Goal: Task Accomplishment & Management: Manage account settings

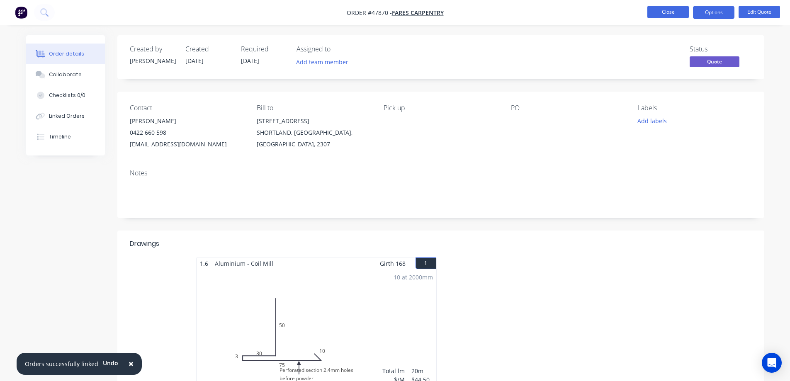
scroll to position [83, 0]
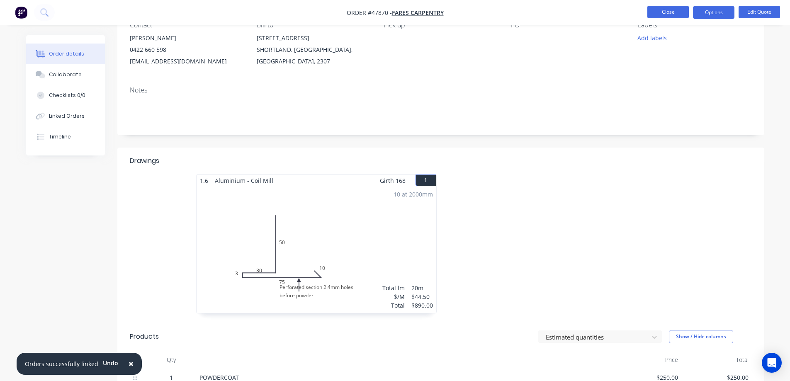
click at [667, 12] on button "Close" at bounding box center [667, 12] width 41 height 12
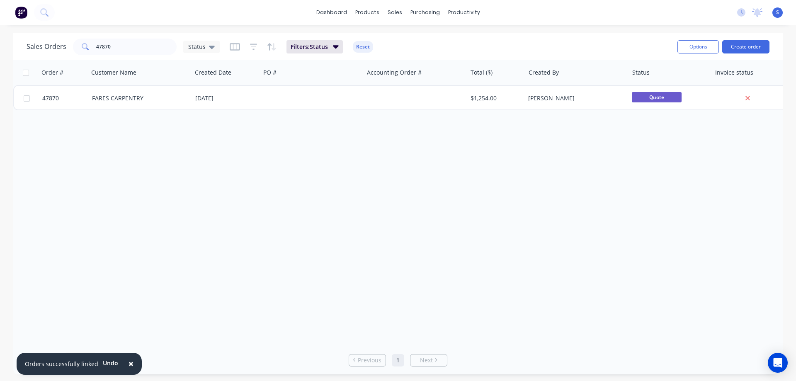
click at [130, 362] on span "×" at bounding box center [131, 364] width 5 height 12
click at [139, 51] on input "47870" at bounding box center [136, 47] width 81 height 17
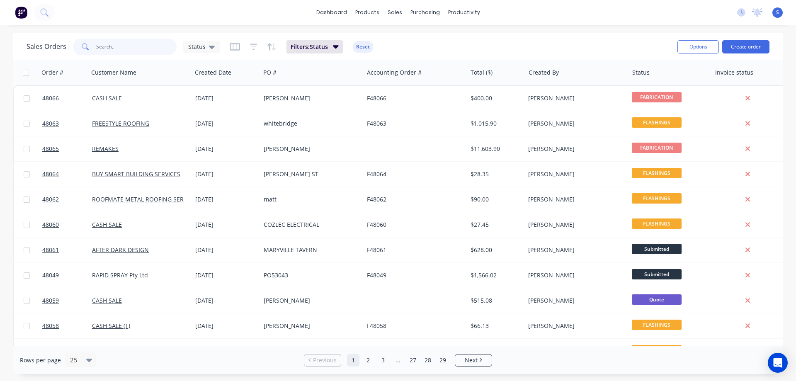
click at [143, 47] on input "text" at bounding box center [136, 47] width 81 height 17
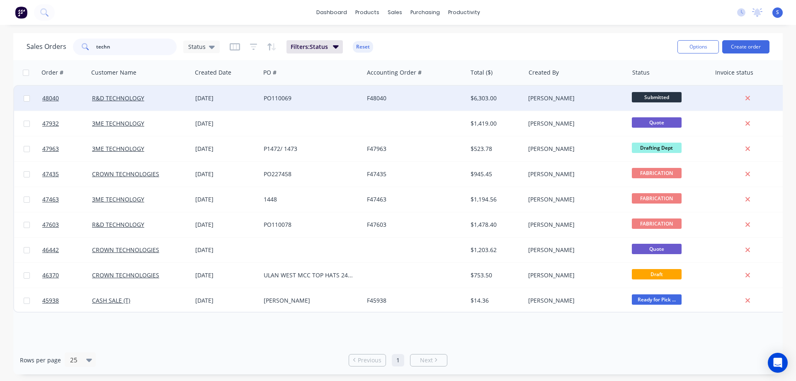
type input "techn"
click at [188, 99] on div "R&D TECHNOLOGY" at bounding box center [140, 98] width 97 height 8
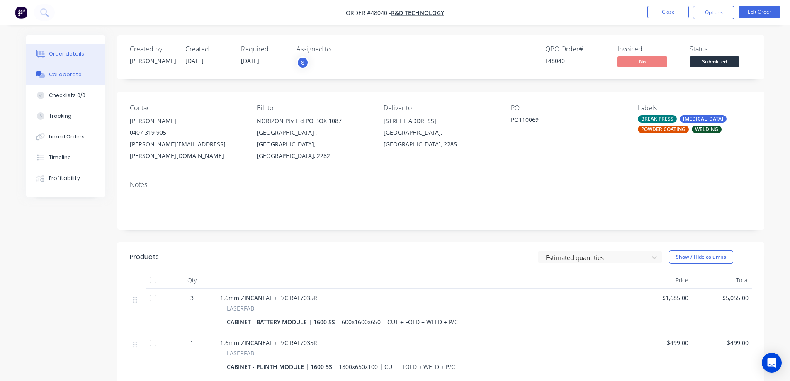
click at [61, 74] on div "Collaborate" at bounding box center [65, 74] width 33 height 7
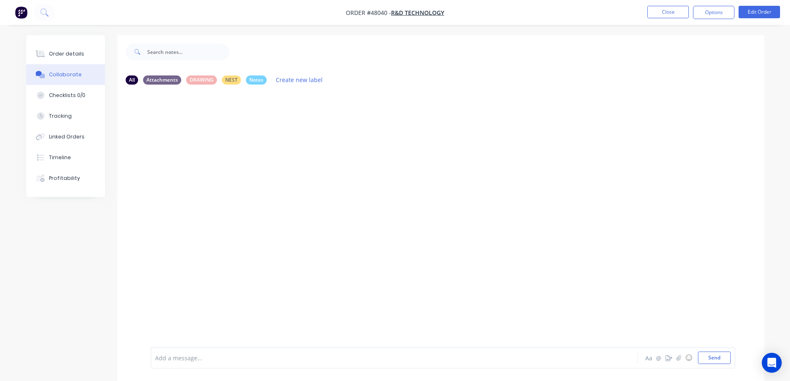
click at [185, 359] on div at bounding box center [370, 358] width 431 height 9
click at [706, 357] on button "Send" at bounding box center [714, 358] width 33 height 12
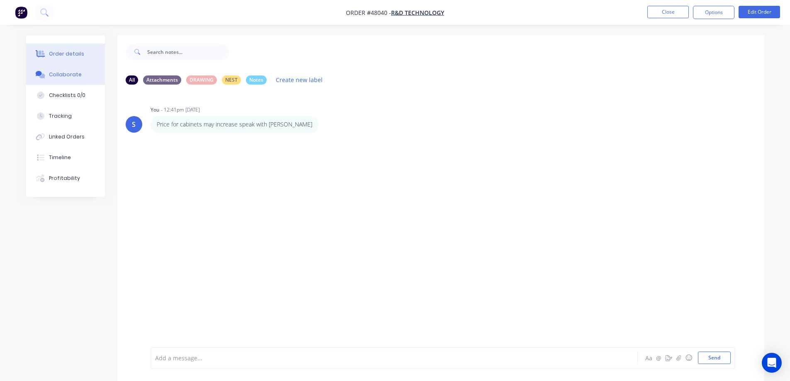
click at [62, 53] on div "Order details" at bounding box center [66, 53] width 35 height 7
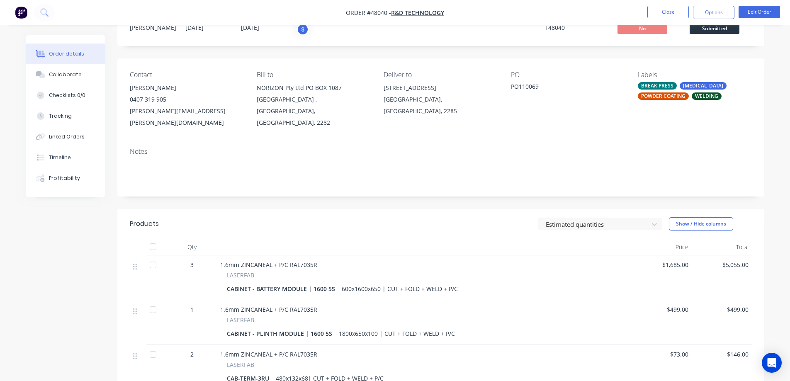
scroll to position [166, 0]
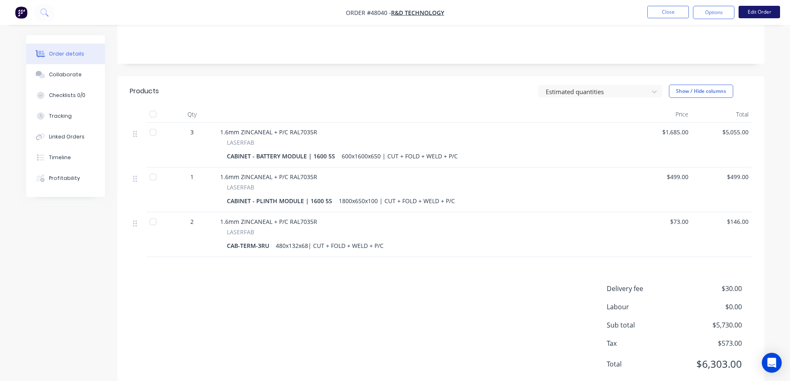
click at [762, 14] on button "Edit Order" at bounding box center [758, 12] width 41 height 12
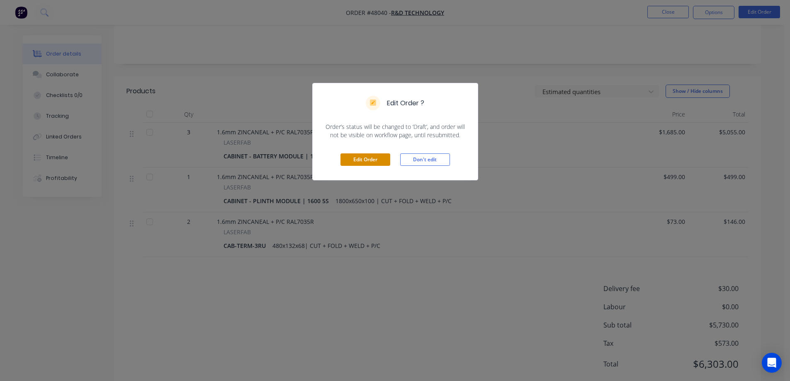
click at [378, 161] on button "Edit Order" at bounding box center [365, 159] width 50 height 12
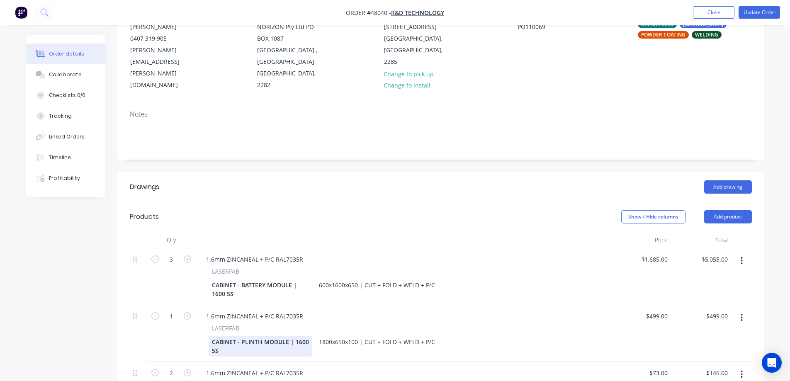
scroll to position [124, 0]
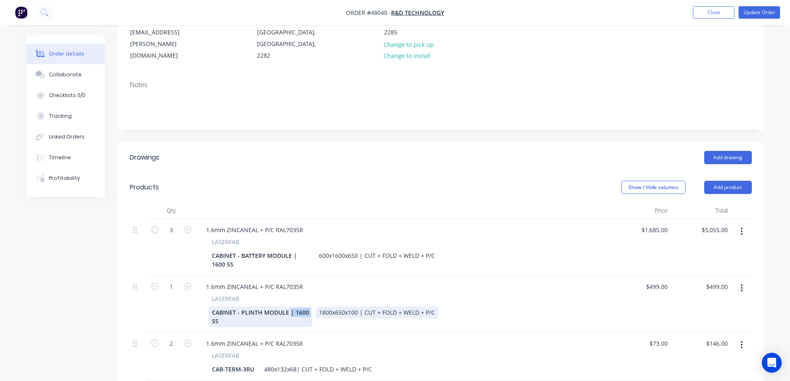
drag, startPoint x: 289, startPoint y: 302, endPoint x: 328, endPoint y: 305, distance: 39.9
click at [328, 306] on div "CABINET - PLINTH MODULE | 1600 5S 1800x650x100 | CUT + FOLD + WELD + P/C" at bounding box center [402, 316] width 386 height 21
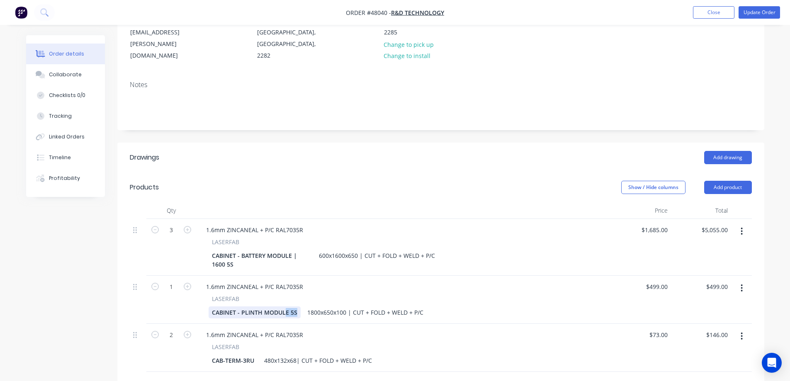
drag, startPoint x: 286, startPoint y: 299, endPoint x: 344, endPoint y: 310, distance: 59.0
click at [344, 310] on div "1.6mm ZINCANEAL + P/C RAL7035R LASERFAB CABINET - PLINTH MODULE 5S 1800x650x100…" at bounding box center [403, 300] width 415 height 48
click at [286, 306] on div "CABINET - PLINTH MODULE 5S" at bounding box center [255, 312] width 92 height 12
click at [287, 306] on div "CABINET - PLINTH MODULE 5S" at bounding box center [255, 312] width 92 height 12
drag, startPoint x: 287, startPoint y: 301, endPoint x: 307, endPoint y: 309, distance: 22.1
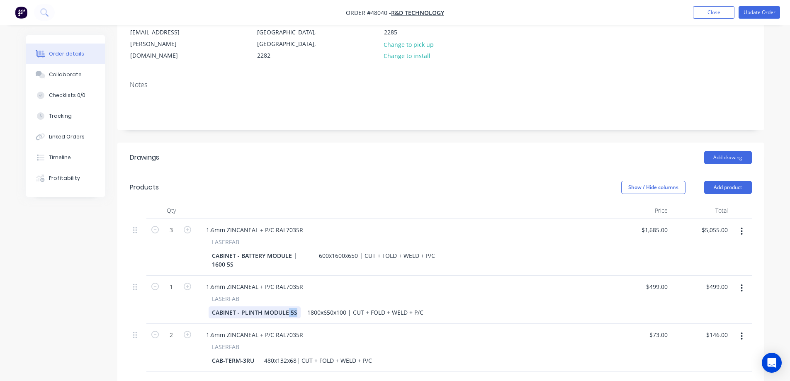
click at [307, 309] on div "1.6mm ZINCANEAL + P/C RAL7035R LASERFAB CABINET - PLINTH MODULE 5S 1800x650x100…" at bounding box center [403, 300] width 415 height 48
click at [213, 306] on div "CABINET - PLINTH MODULE" at bounding box center [251, 312] width 84 height 12
click at [212, 306] on div "CABINET - PLINTH MODULE" at bounding box center [251, 312] width 84 height 12
click at [318, 306] on div "1800x650x100 | CUT + FOLD + WELD + P/C" at bounding box center [367, 312] width 123 height 12
click at [347, 306] on div "1820x650x100 | CUT + FOLD + WELD + P/C" at bounding box center [367, 312] width 123 height 12
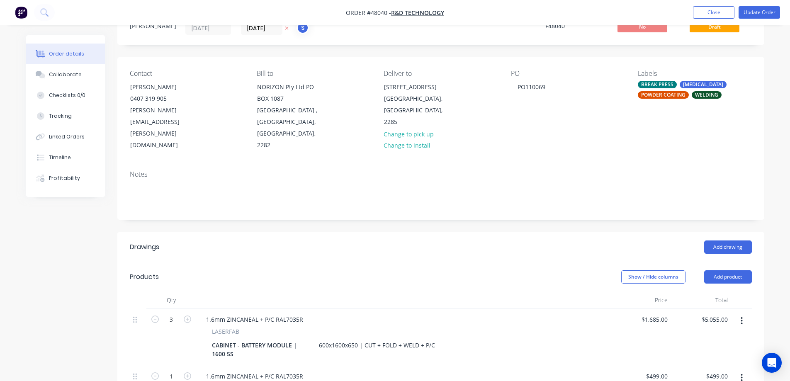
scroll to position [0, 0]
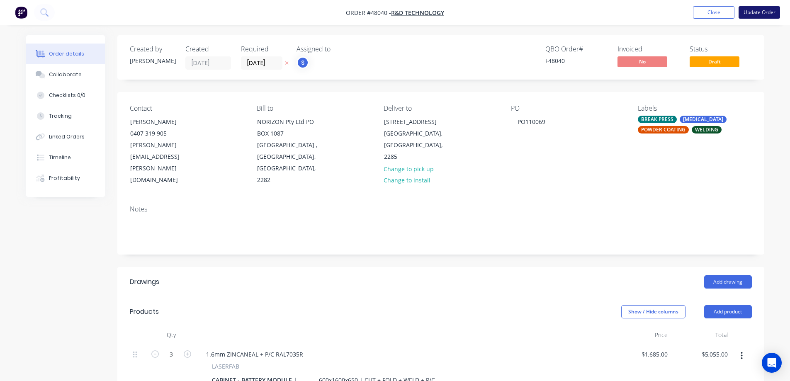
click at [773, 12] on button "Update Order" at bounding box center [758, 12] width 41 height 12
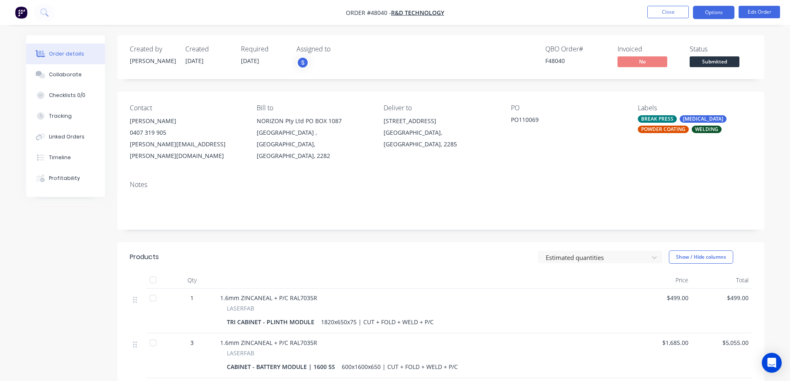
click at [718, 12] on button "Options" at bounding box center [713, 12] width 41 height 13
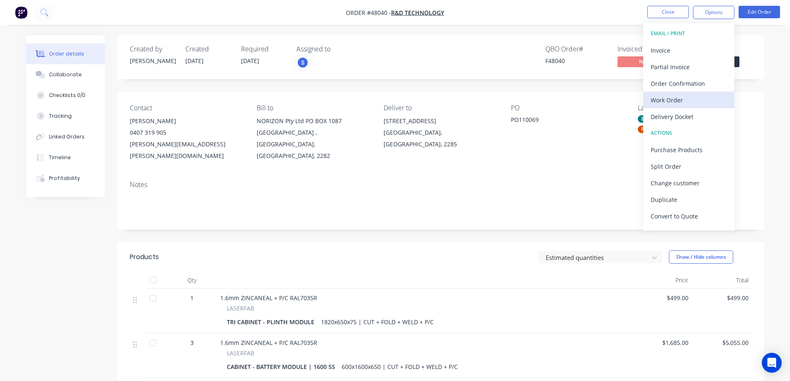
click at [667, 97] on div "Work Order" at bounding box center [688, 100] width 76 height 12
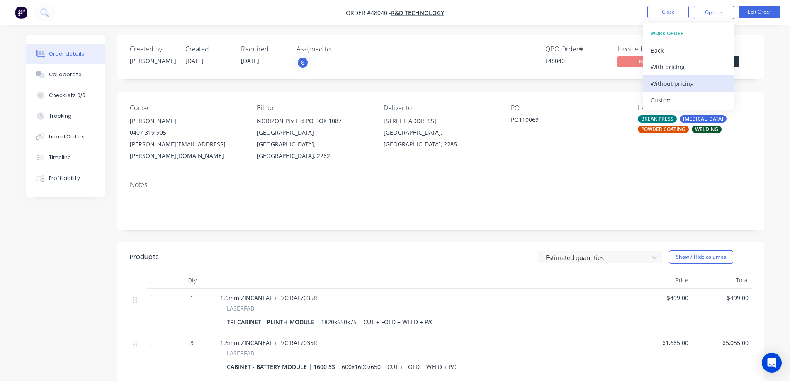
click at [677, 83] on div "Without pricing" at bounding box center [688, 84] width 76 height 12
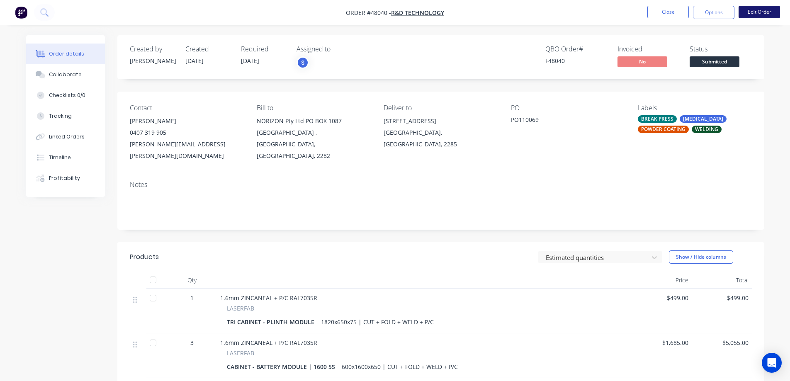
click at [756, 9] on button "Edit Order" at bounding box center [758, 12] width 41 height 12
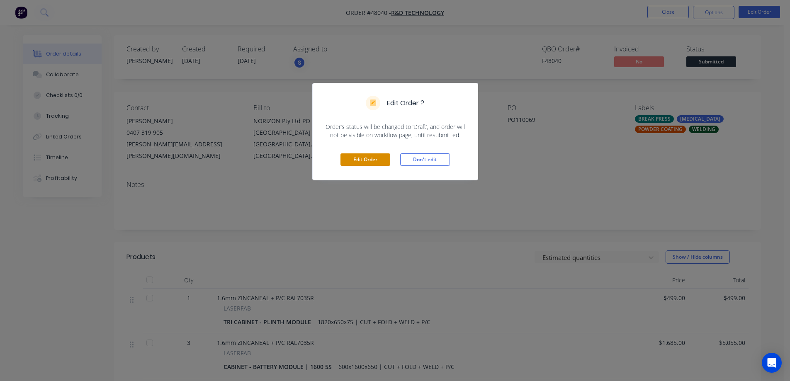
click at [367, 161] on button "Edit Order" at bounding box center [365, 159] width 50 height 12
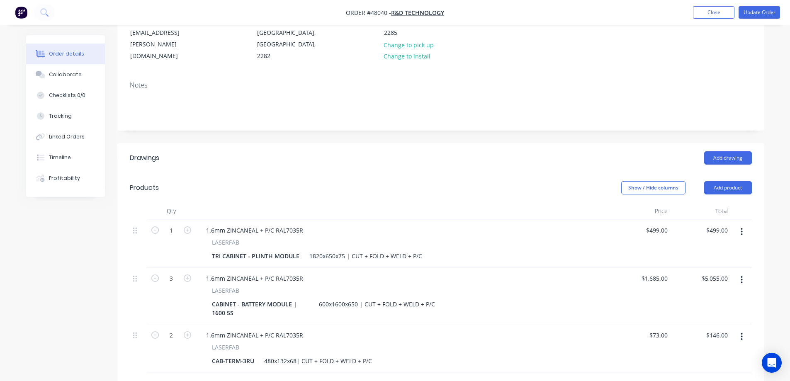
scroll to position [124, 0]
drag, startPoint x: 256, startPoint y: 267, endPoint x: 161, endPoint y: 264, distance: 95.0
click at [161, 267] on div "3 1.6mm ZINCANEAL + P/C RAL7035R LASERFAB CABINET - BATTERY MODULE | 1600 5S 60…" at bounding box center [441, 295] width 622 height 57
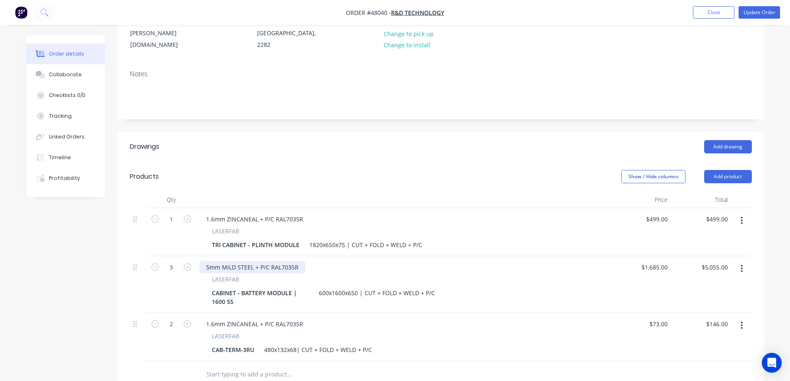
scroll to position [166, 0]
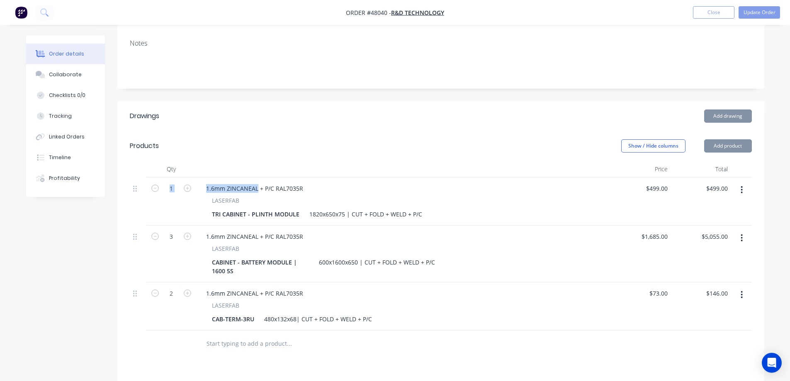
drag, startPoint x: 224, startPoint y: 180, endPoint x: 128, endPoint y: 182, distance: 96.6
click at [142, 182] on div "1 1.6mm ZINCANEAL + P/C RAL7035R LASERFAB TRI CABINET - PLINTH MODULE 1820x650x…" at bounding box center [441, 201] width 622 height 48
click at [237, 182] on div "1.6mm ZINCANEAL + P/C RAL7035R" at bounding box center [254, 188] width 110 height 12
drag, startPoint x: 258, startPoint y: 177, endPoint x: 204, endPoint y: 179, distance: 54.4
click at [204, 182] on div "1.6mm ZINCANEAL + P/C RAL7035R" at bounding box center [254, 188] width 110 height 12
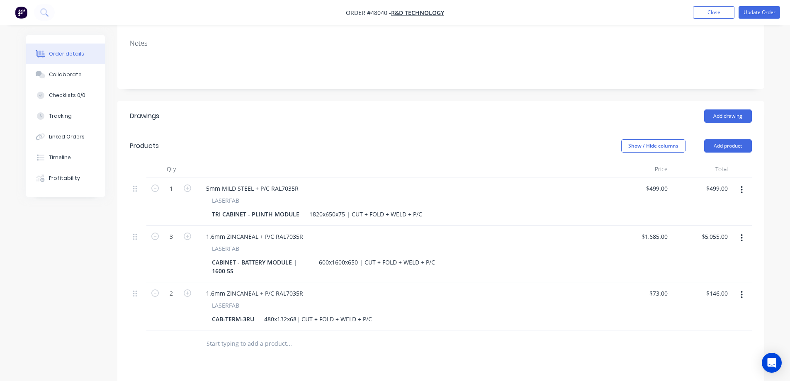
click at [395, 149] on header "Products Show / Hide columns Add product" at bounding box center [440, 146] width 647 height 30
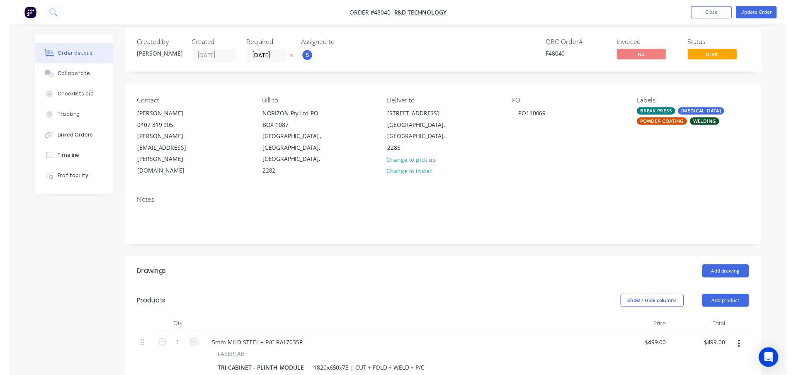
scroll to position [0, 0]
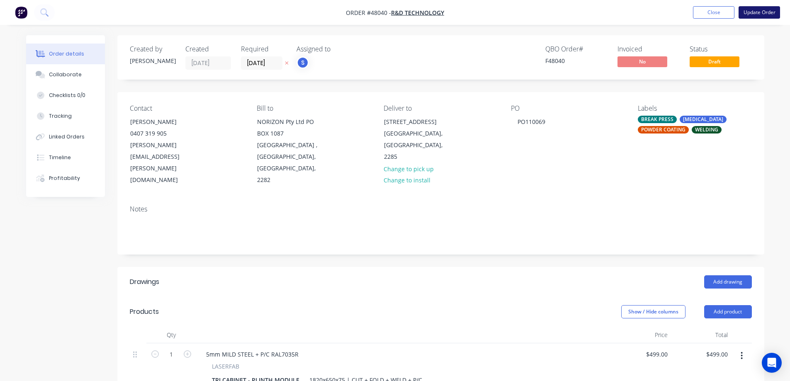
click at [755, 11] on button "Update Order" at bounding box center [758, 12] width 41 height 12
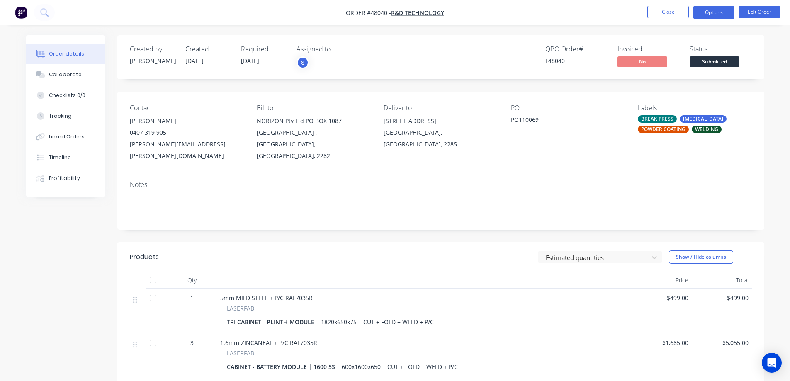
click at [723, 9] on button "Options" at bounding box center [713, 12] width 41 height 13
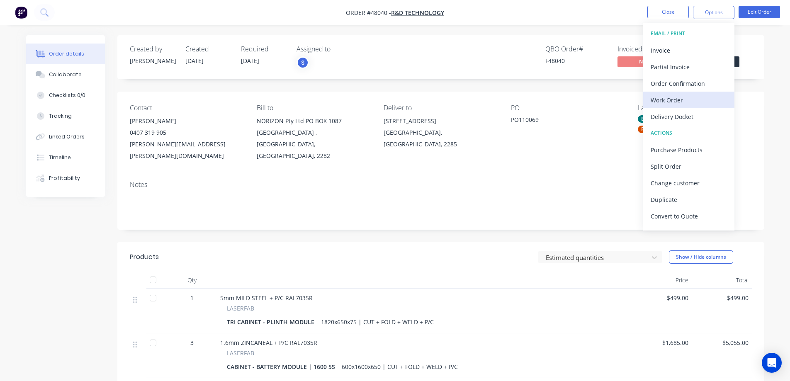
click at [667, 101] on div "Work Order" at bounding box center [688, 100] width 76 height 12
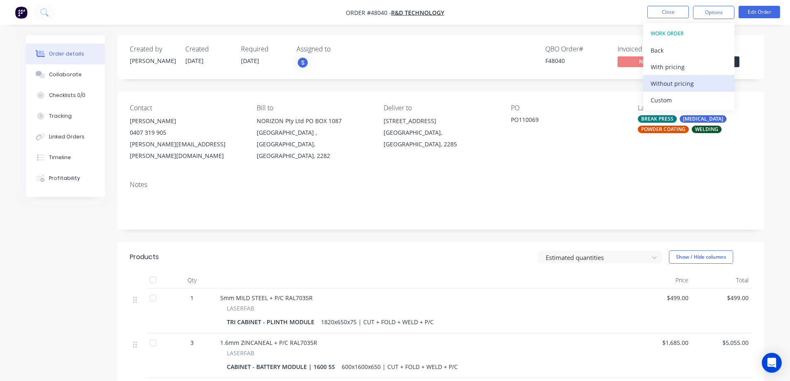
click at [671, 85] on div "Without pricing" at bounding box center [688, 84] width 76 height 12
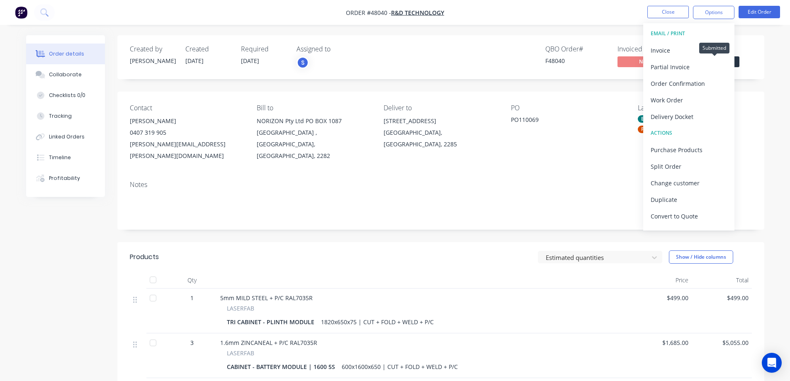
click at [736, 61] on span "Submitted" at bounding box center [714, 61] width 50 height 10
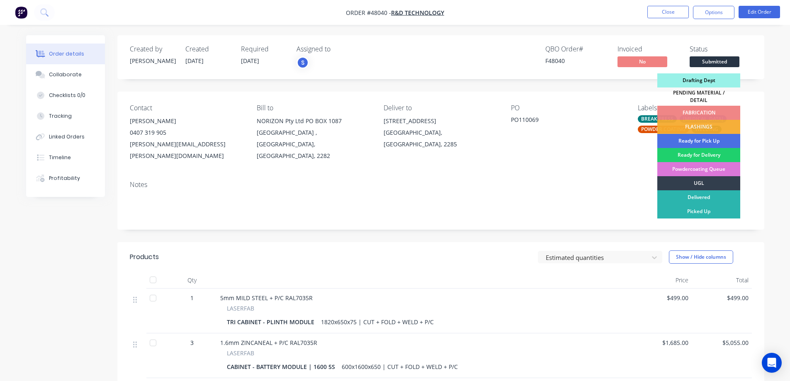
click at [708, 81] on div "Drafting Dept" at bounding box center [698, 80] width 83 height 14
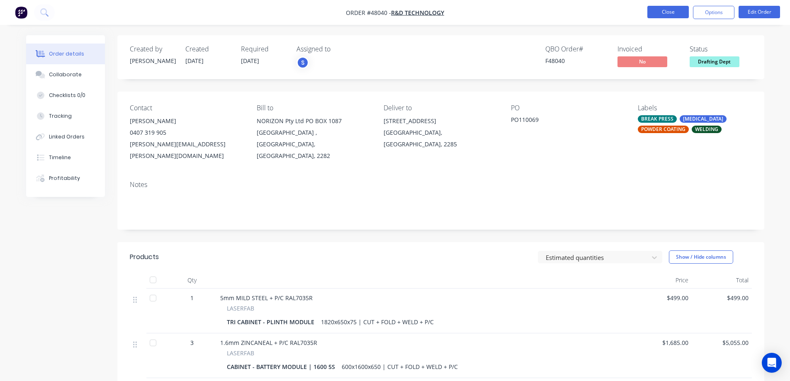
click at [677, 12] on button "Close" at bounding box center [667, 12] width 41 height 12
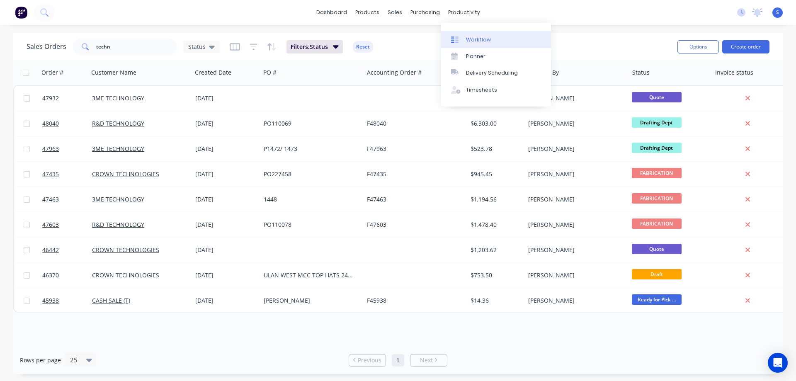
click at [478, 36] on div "Workflow" at bounding box center [478, 39] width 25 height 7
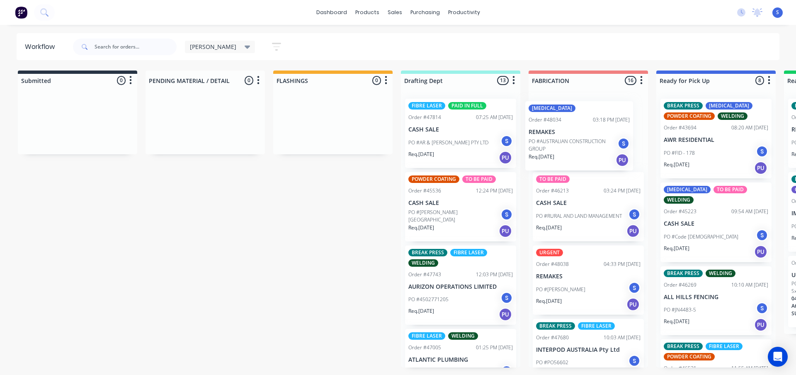
drag, startPoint x: 453, startPoint y: 218, endPoint x: 578, endPoint y: 148, distance: 143.3
click at [578, 148] on div "Submitted 0 Sort By Created date Required date Order number Customer name Most …" at bounding box center [685, 218] width 1382 height 297
click at [440, 155] on div "Req. [DATE] PU" at bounding box center [460, 157] width 104 height 14
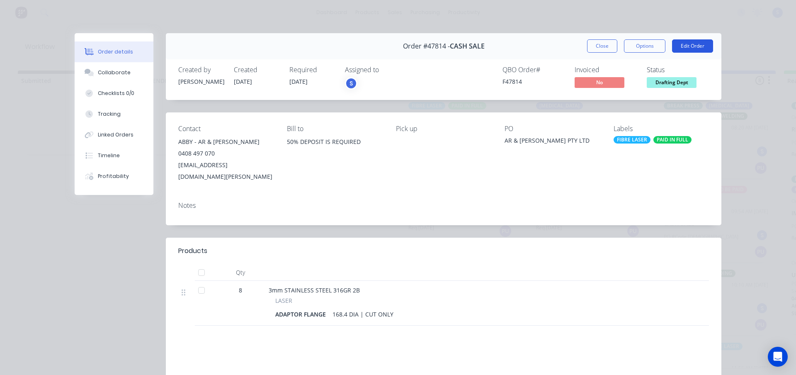
click at [698, 47] on button "Edit Order" at bounding box center [692, 45] width 41 height 13
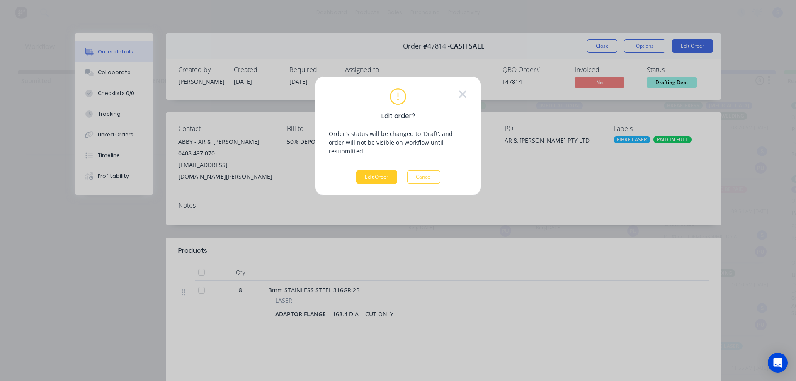
click at [376, 170] on button "Edit Order" at bounding box center [376, 176] width 41 height 13
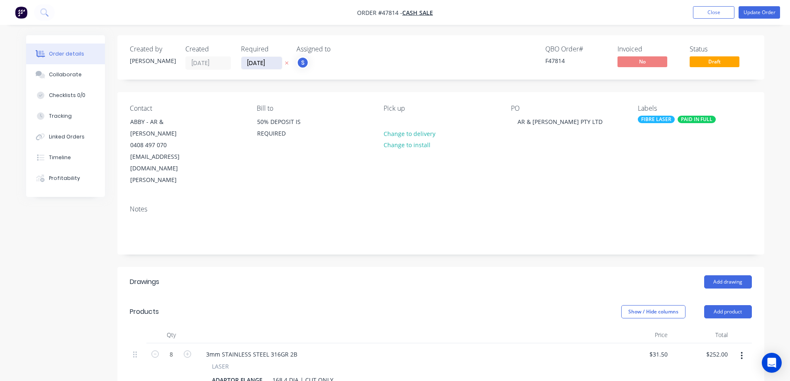
click at [278, 64] on input "[DATE]" at bounding box center [261, 63] width 41 height 12
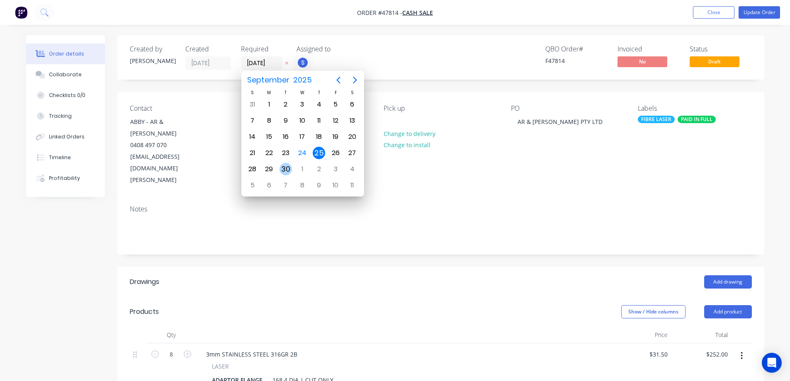
click at [288, 172] on div "30" at bounding box center [285, 169] width 12 height 12
type input "[DATE]"
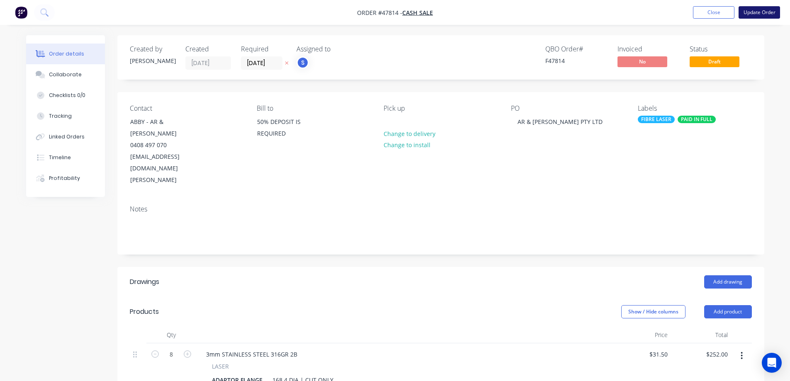
click at [764, 10] on button "Update Order" at bounding box center [758, 12] width 41 height 12
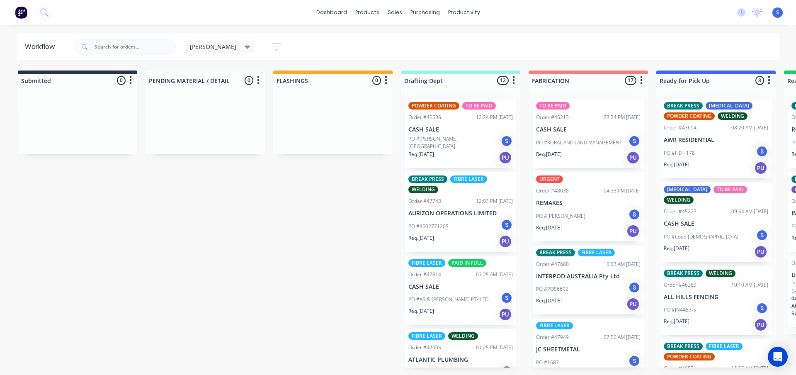
click at [268, 286] on div "Submitted 0 Sort By Created date Required date Order number Customer name Most …" at bounding box center [685, 218] width 1382 height 297
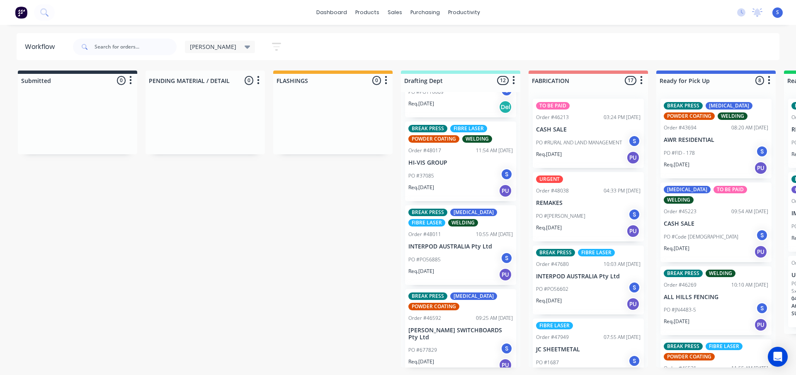
scroll to position [668, 0]
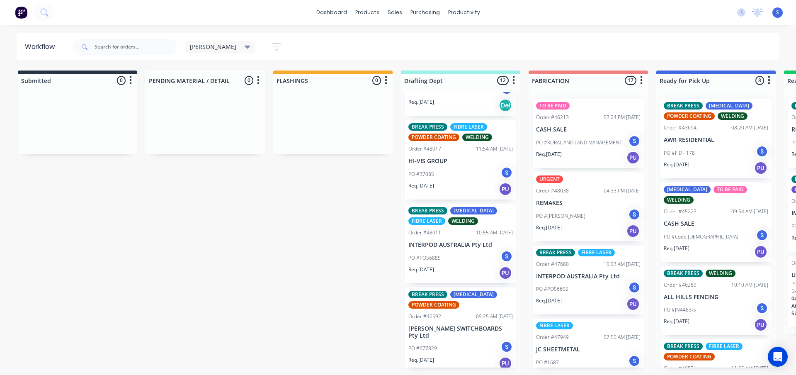
click at [441, 264] on div "PO #PO56885 S" at bounding box center [460, 258] width 104 height 16
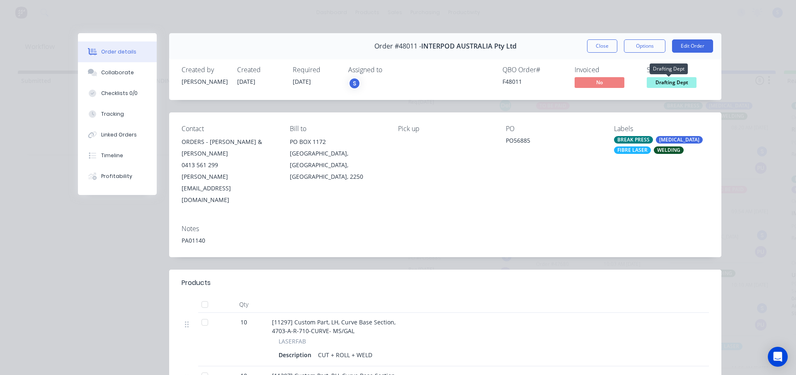
click at [668, 83] on span "Drafting Dept" at bounding box center [672, 82] width 50 height 10
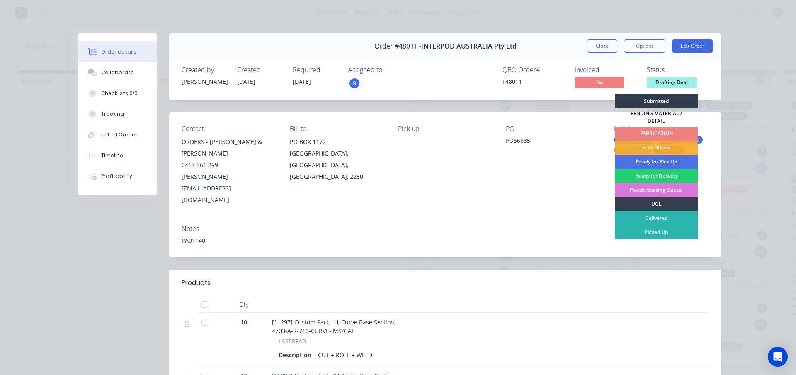
click at [652, 128] on div "FABRICATION" at bounding box center [656, 133] width 83 height 14
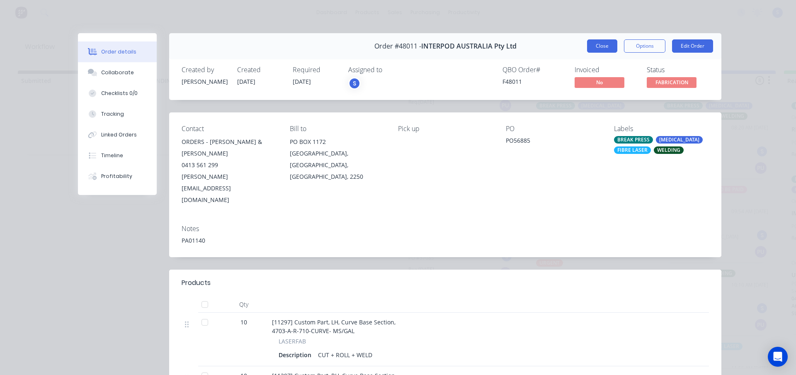
click at [599, 45] on button "Close" at bounding box center [602, 45] width 30 height 13
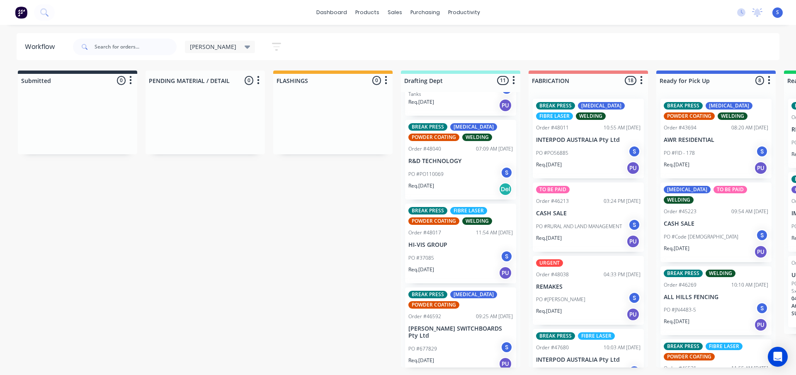
click at [459, 261] on div "PO #37085 S" at bounding box center [460, 258] width 104 height 16
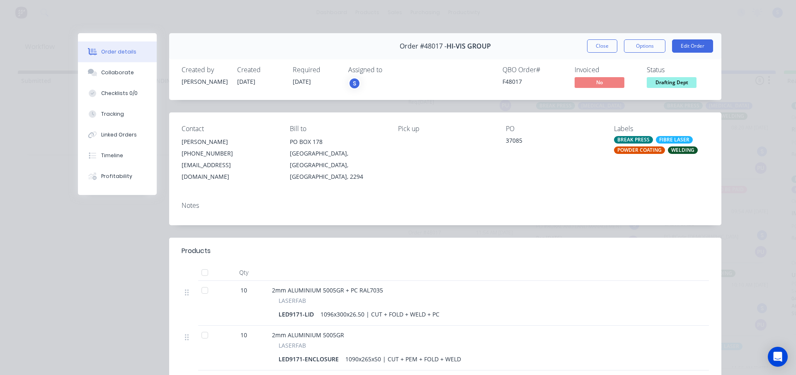
click at [673, 82] on span "Drafting Dept" at bounding box center [672, 82] width 50 height 10
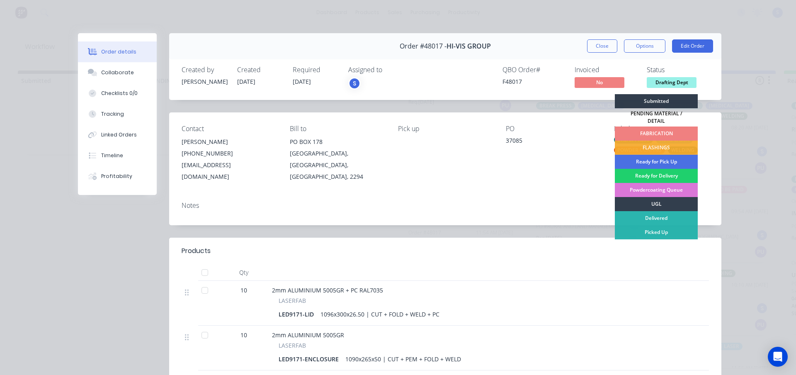
click at [648, 129] on div "FABRICATION" at bounding box center [656, 133] width 83 height 14
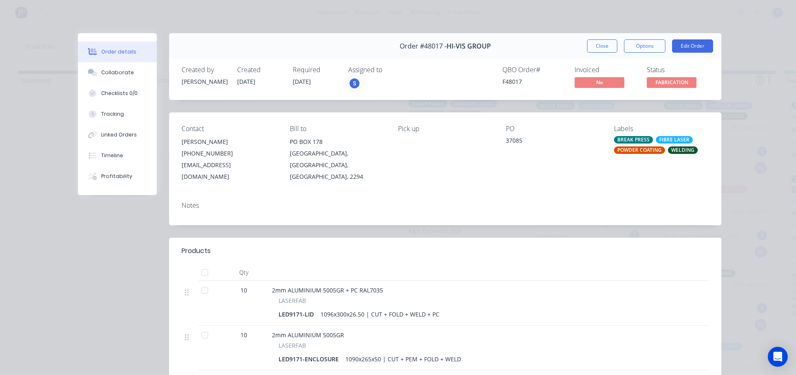
scroll to position [501, 0]
click at [596, 43] on button "Close" at bounding box center [602, 45] width 30 height 13
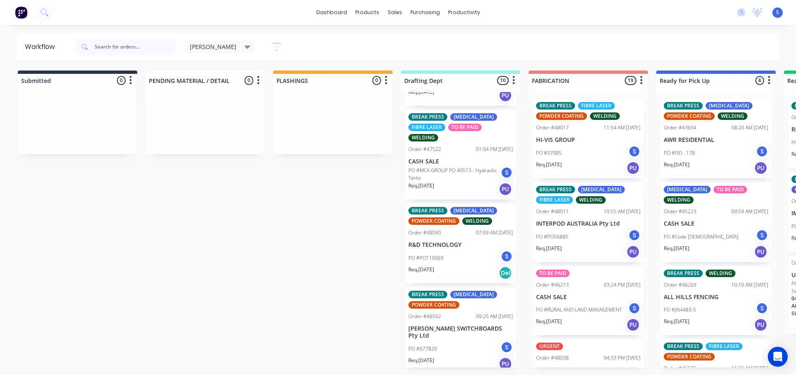
click at [443, 265] on div "PO #PO110069 S" at bounding box center [460, 258] width 104 height 16
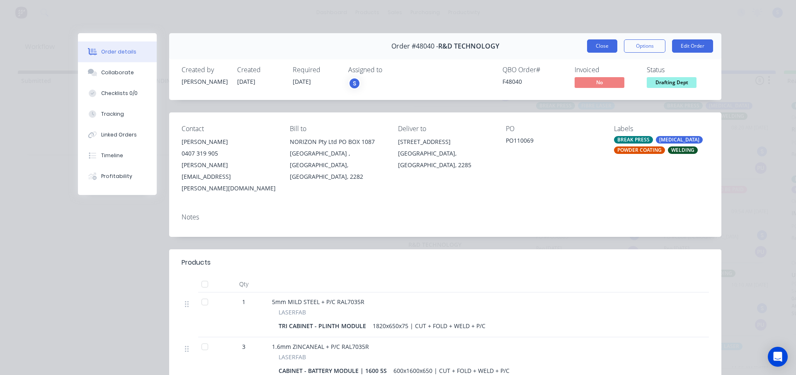
click at [603, 45] on button "Close" at bounding box center [602, 45] width 30 height 13
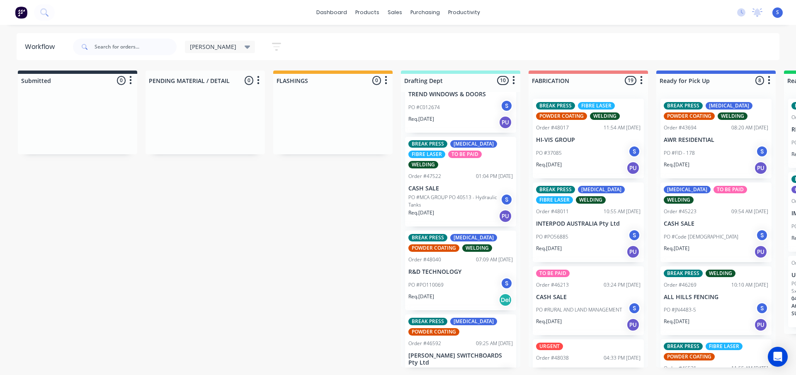
scroll to position [459, 0]
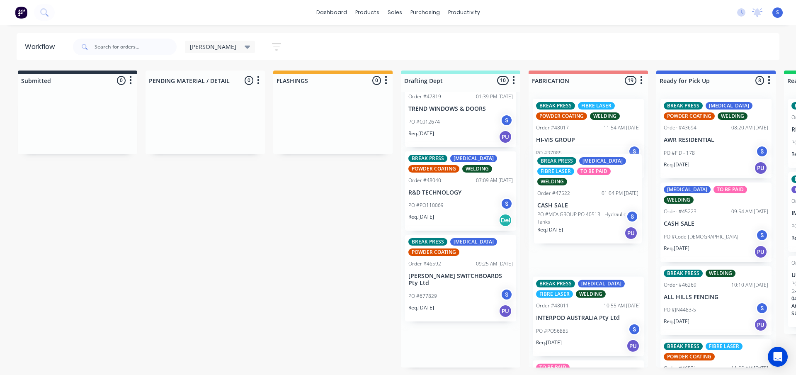
drag, startPoint x: 456, startPoint y: 213, endPoint x: 591, endPoint y: 218, distance: 135.3
click at [591, 218] on div "Submitted 0 Sort By Created date Required date Order number Customer name Most …" at bounding box center [685, 218] width 1382 height 297
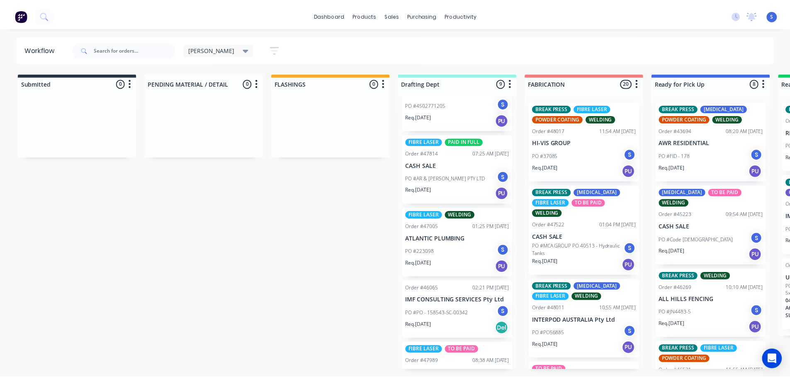
scroll to position [124, 0]
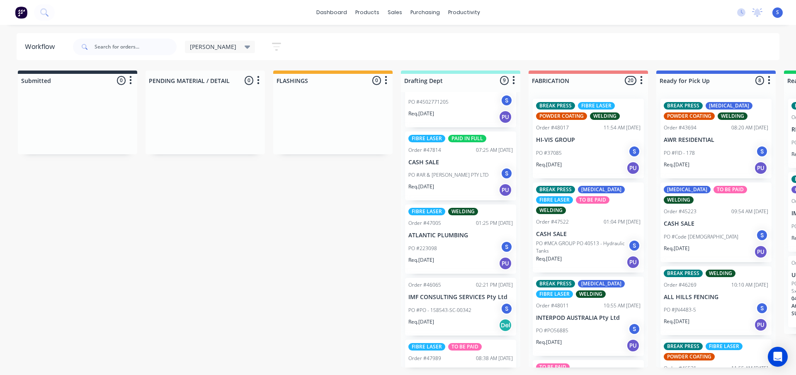
click at [430, 256] on p "Req. [DATE]" at bounding box center [421, 259] width 26 height 7
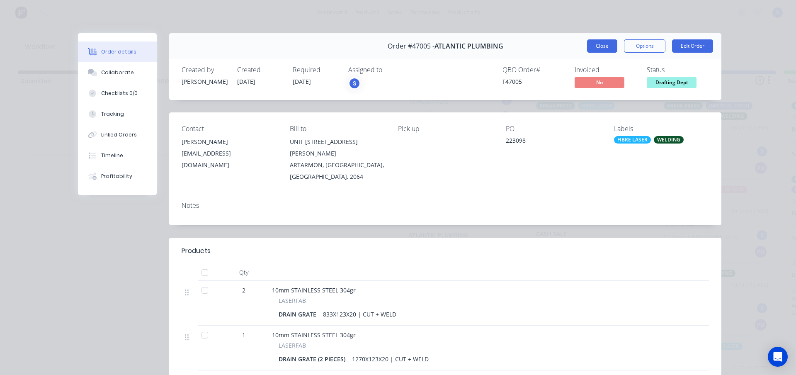
click at [600, 48] on button "Close" at bounding box center [602, 45] width 30 height 13
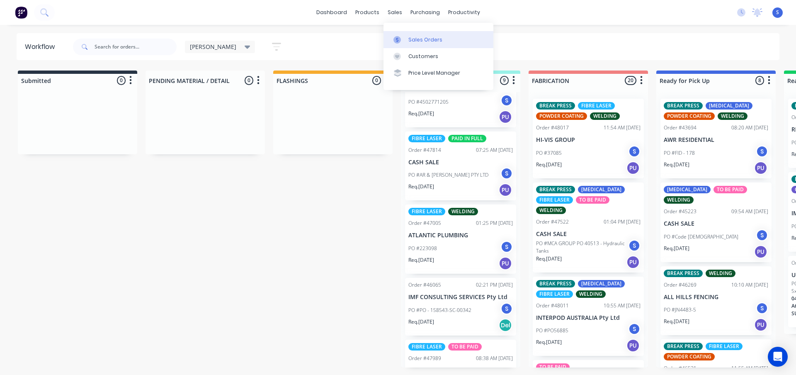
click at [415, 39] on div "Sales Orders" at bounding box center [425, 39] width 34 height 7
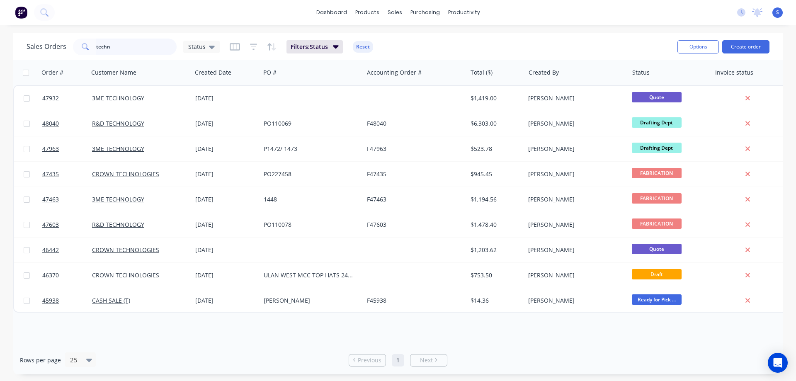
click at [130, 49] on input "techn" at bounding box center [136, 47] width 81 height 17
click at [147, 49] on input "techn" at bounding box center [136, 47] width 81 height 17
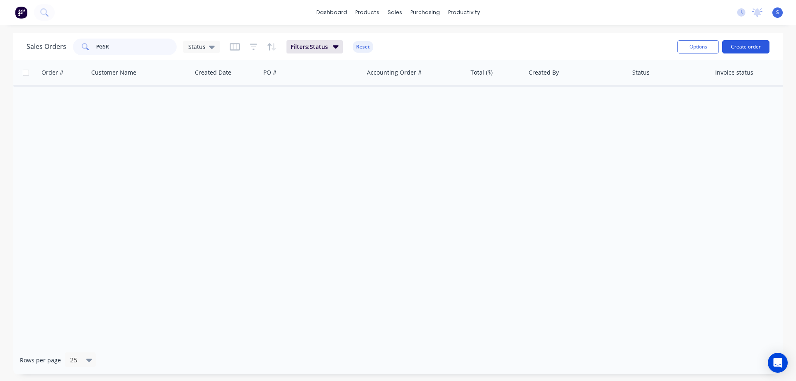
type input "PGSR"
click at [743, 48] on button "Create order" at bounding box center [745, 46] width 47 height 13
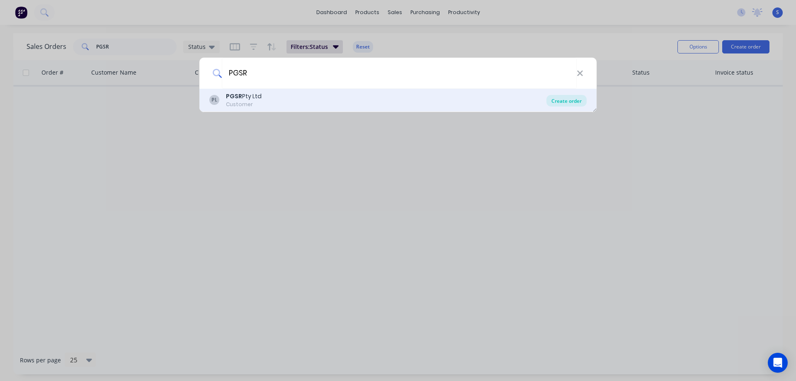
type input "PGSR"
click at [570, 106] on div "Create order" at bounding box center [566, 101] width 40 height 12
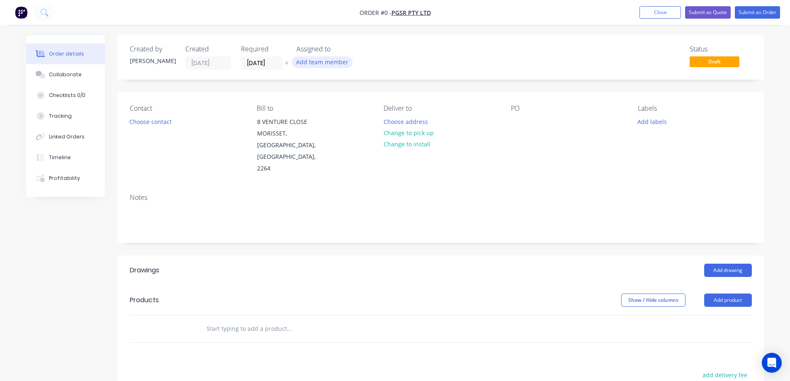
click at [308, 62] on button "Add team member" at bounding box center [321, 61] width 61 height 11
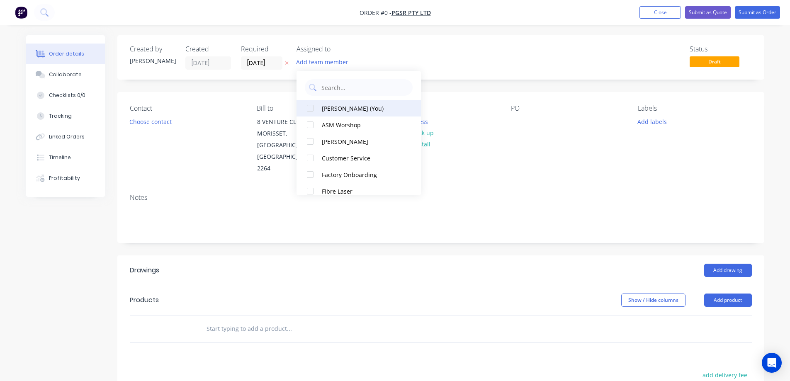
click at [308, 109] on div at bounding box center [310, 108] width 17 height 17
click at [272, 61] on div "Order details Collaborate Checklists 0/0 Tracking Linked Orders Timeline Profit…" at bounding box center [395, 285] width 754 height 501
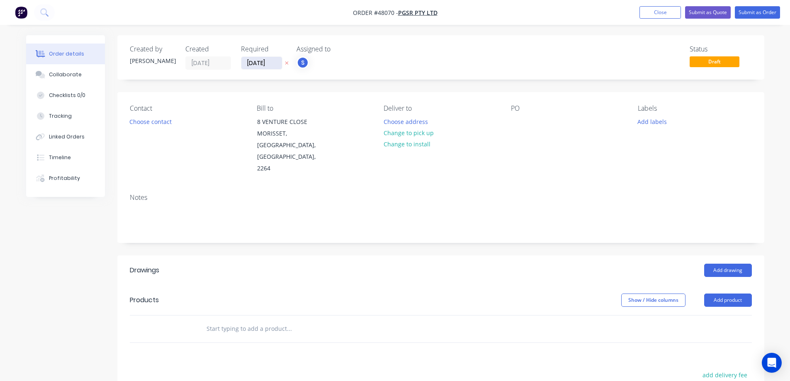
click at [272, 59] on input "[DATE]" at bounding box center [261, 63] width 41 height 12
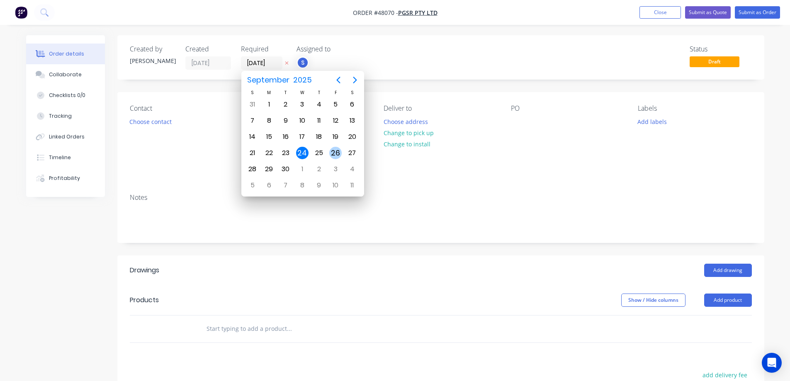
click at [333, 152] on div "26" at bounding box center [335, 153] width 12 height 12
type input "[DATE]"
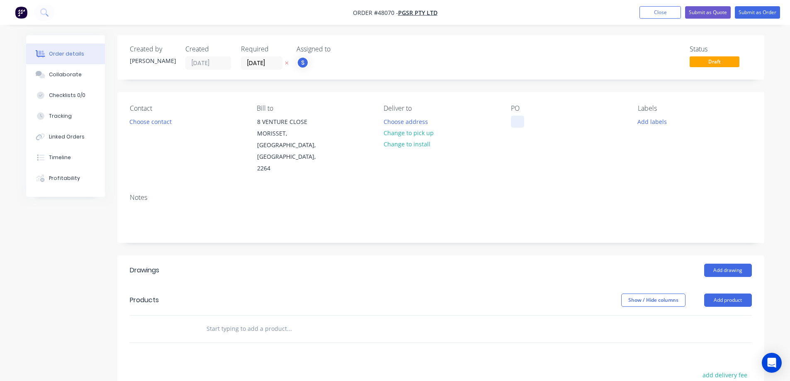
click at [516, 121] on div at bounding box center [517, 122] width 13 height 12
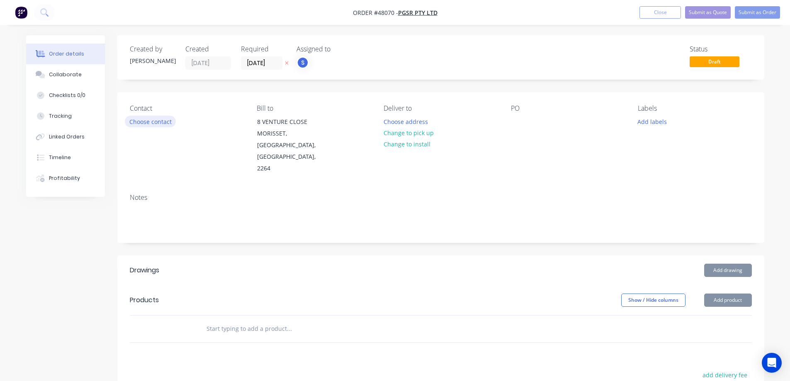
click at [164, 124] on button "Choose contact" at bounding box center [150, 121] width 51 height 11
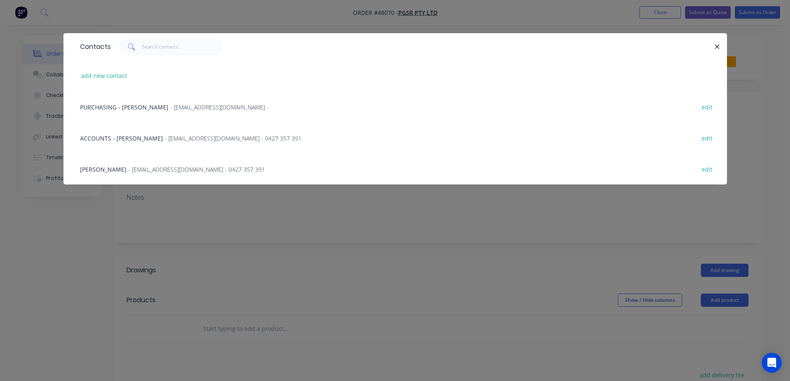
click at [128, 168] on span "- [EMAIL_ADDRESS][DOMAIN_NAME] - 0427 357 391" at bounding box center [196, 169] width 137 height 8
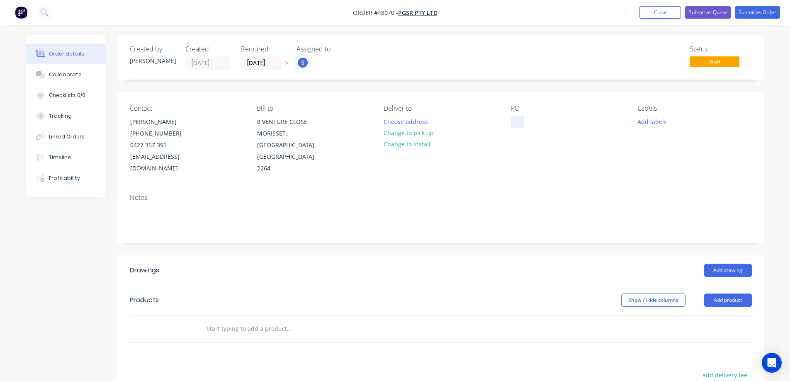
click at [519, 124] on div at bounding box center [517, 122] width 13 height 12
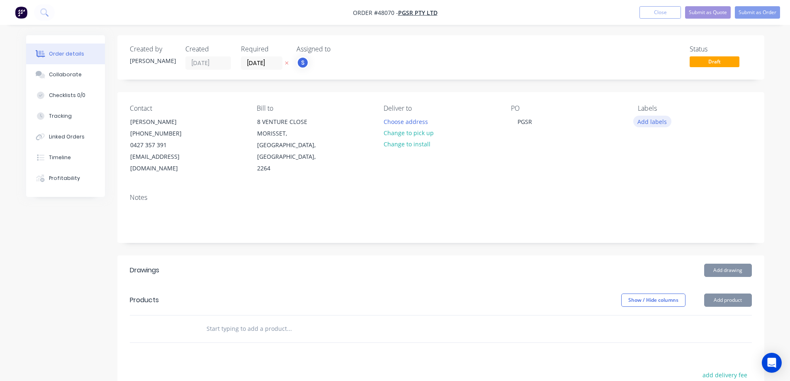
click at [647, 118] on button "Add labels" at bounding box center [652, 121] width 38 height 11
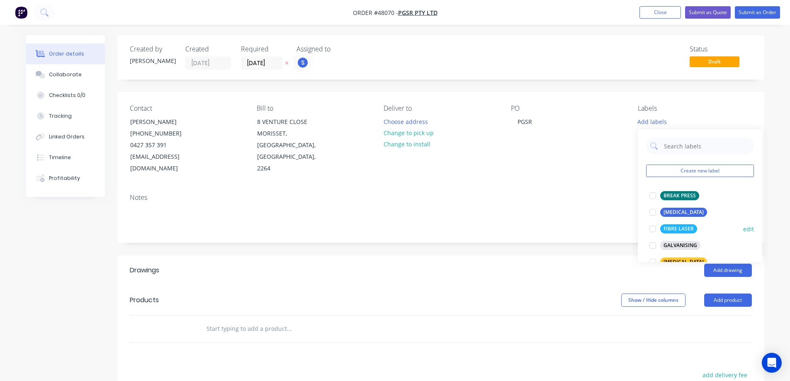
click at [655, 228] on div at bounding box center [652, 229] width 17 height 17
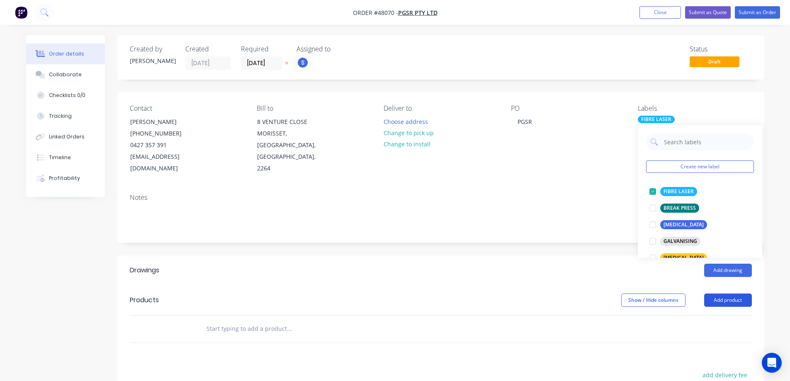
click at [732, 293] on button "Add product" at bounding box center [728, 299] width 48 height 13
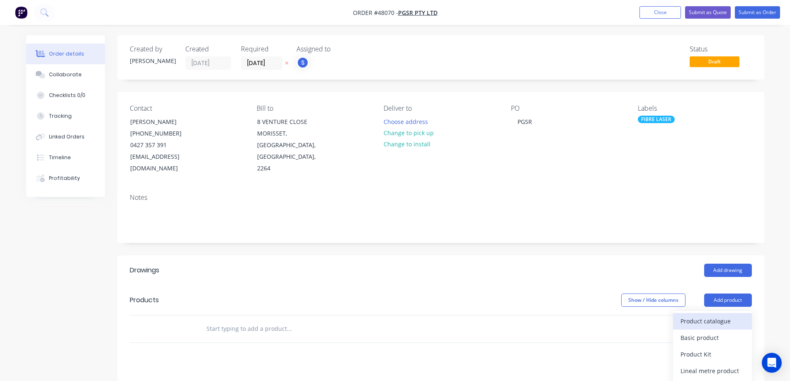
click at [708, 315] on div "Product catalogue" at bounding box center [712, 321] width 64 height 12
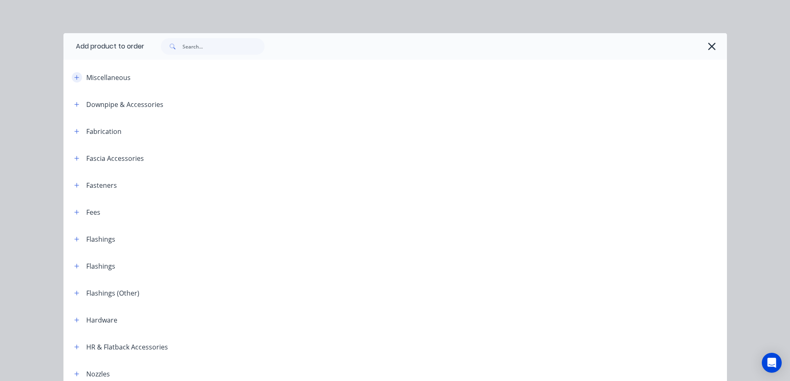
click at [74, 76] on icon "button" at bounding box center [76, 78] width 5 height 6
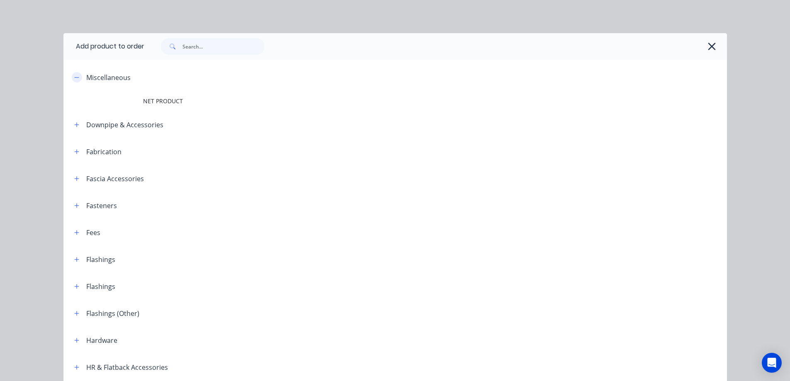
click at [74, 76] on icon "button" at bounding box center [76, 78] width 5 height 6
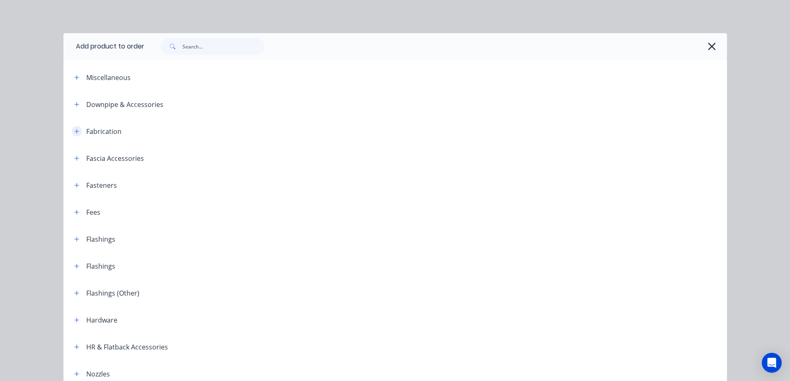
click at [75, 132] on icon "button" at bounding box center [76, 132] width 5 height 6
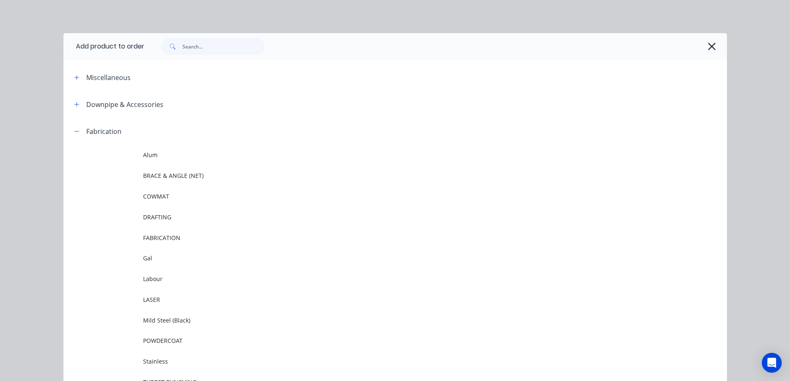
click at [162, 301] on span "LASER" at bounding box center [376, 299] width 467 height 9
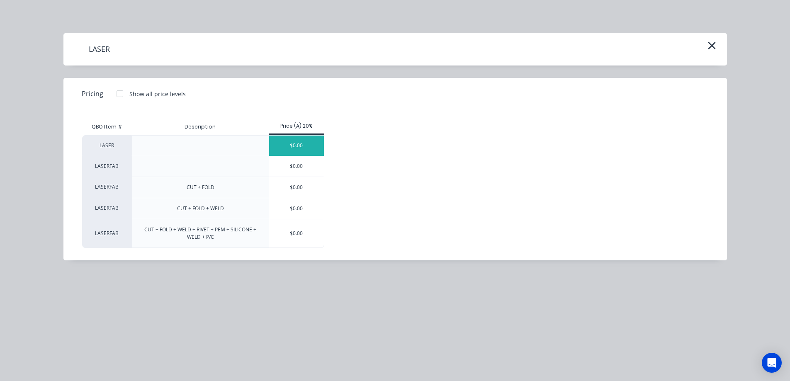
click at [300, 146] on div "$0.00" at bounding box center [296, 146] width 55 height 20
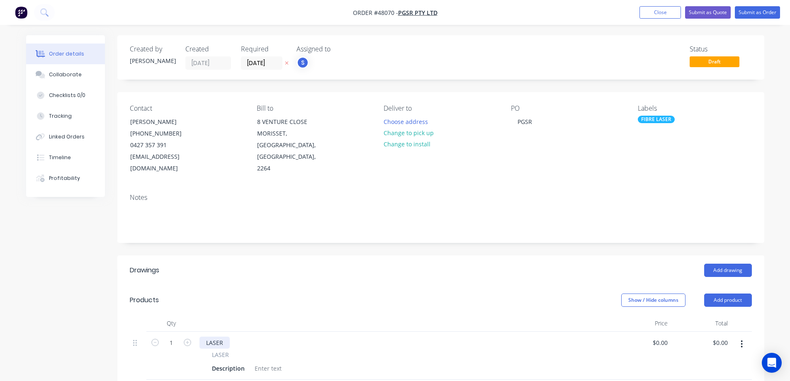
click at [216, 337] on div "LASER" at bounding box center [214, 343] width 30 height 12
click at [225, 362] on div "Description" at bounding box center [228, 368] width 39 height 12
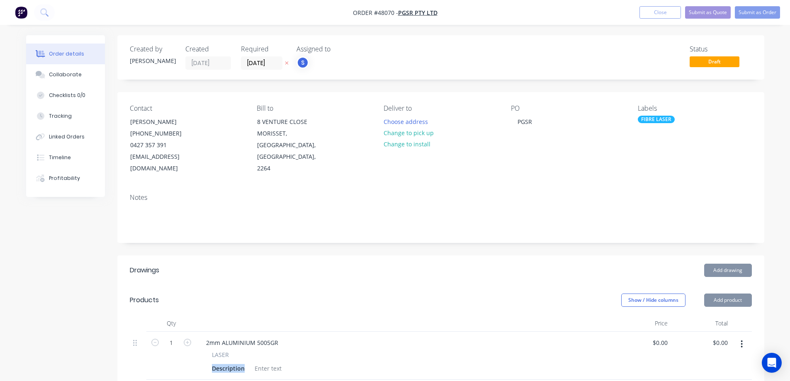
click at [225, 362] on div "Description" at bounding box center [228, 368] width 39 height 12
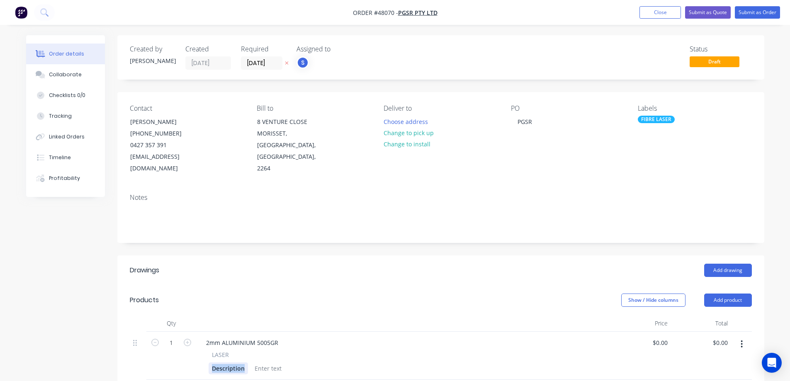
click at [236, 362] on div "Description" at bounding box center [228, 368] width 39 height 12
paste div
click at [170, 337] on input "1" at bounding box center [171, 343] width 22 height 12
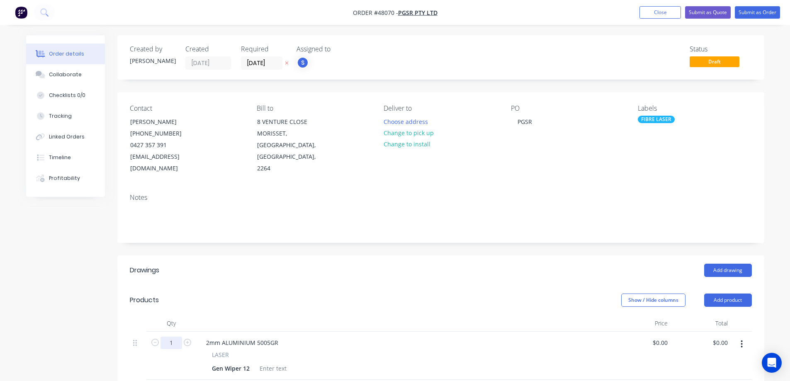
click at [170, 337] on input "1" at bounding box center [171, 343] width 22 height 12
type input "32"
click at [102, 289] on div "Created by [PERSON_NAME] Created [DATE] Required [DATE] Assigned to S Status Dr…" at bounding box center [395, 317] width 738 height 565
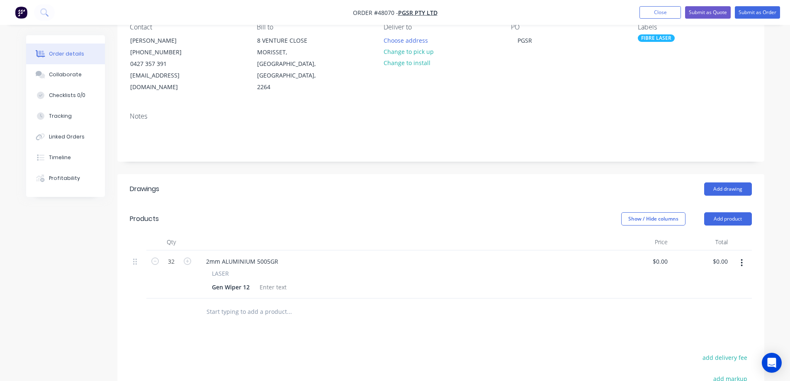
scroll to position [83, 0]
click at [657, 249] on div "0 $0.00" at bounding box center [641, 273] width 60 height 48
type input "$7.24"
type input "$231.68"
click at [423, 181] on div "Add drawing" at bounding box center [507, 187] width 490 height 13
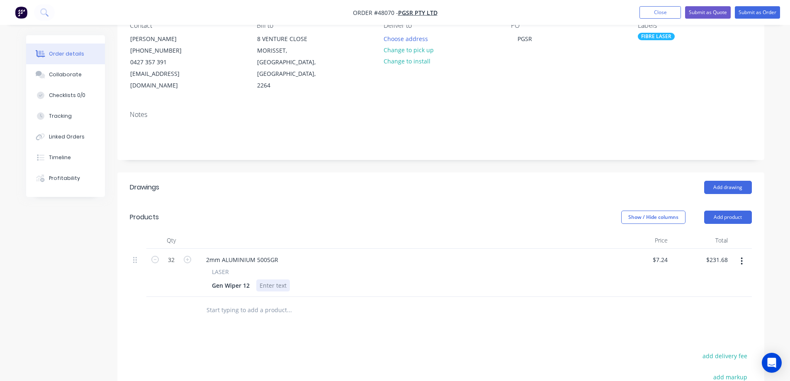
click at [266, 279] on div at bounding box center [273, 285] width 34 height 12
click at [741, 257] on icon "button" at bounding box center [741, 261] width 2 height 9
click at [710, 293] on div "Duplicate" at bounding box center [712, 299] width 64 height 12
click at [168, 302] on input "1" at bounding box center [171, 308] width 22 height 12
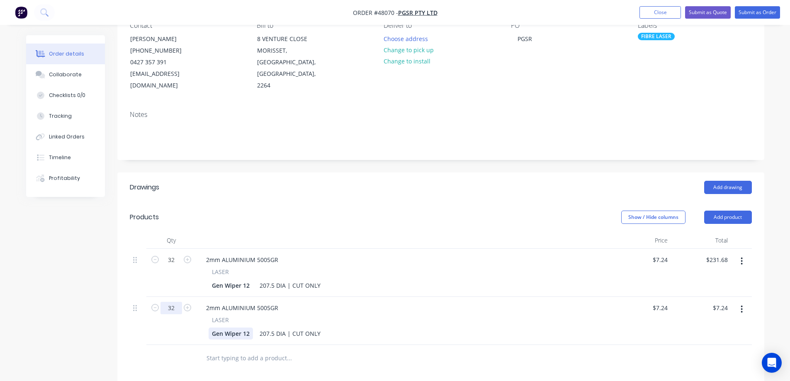
type input "32"
type input "$231.68"
click at [251, 327] on div "Gen Wiper 12" at bounding box center [231, 333] width 44 height 12
click at [250, 327] on div "Gen Wiper 12" at bounding box center [231, 333] width 44 height 12
drag, startPoint x: 272, startPoint y: 323, endPoint x: 247, endPoint y: 325, distance: 25.3
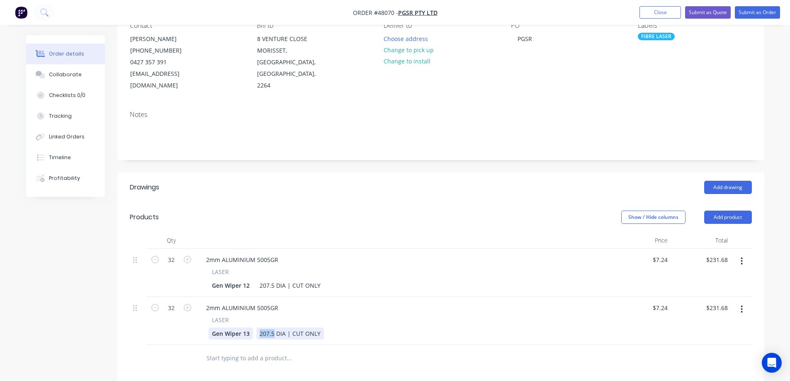
click at [247, 327] on div "Gen Wiper 13 207.5 DIA | CUT ONLY" at bounding box center [402, 333] width 386 height 12
click at [664, 302] on input "7.24" at bounding box center [661, 308] width 19 height 12
click at [664, 302] on input "7.24" at bounding box center [663, 308] width 16 height 12
click at [662, 302] on input "7.24" at bounding box center [663, 308] width 16 height 12
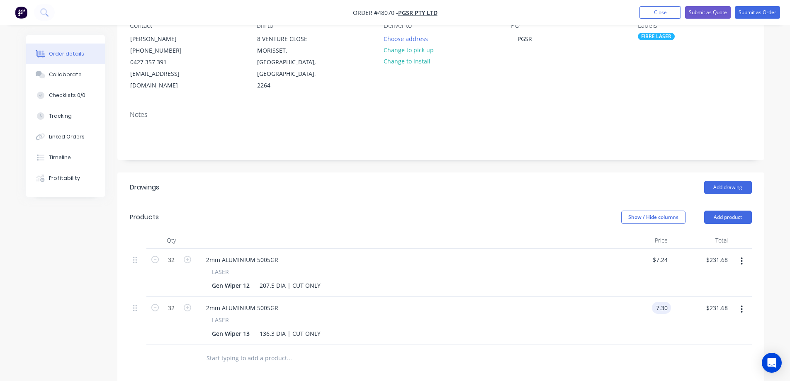
type input "$7.30"
type input "$233.60"
click at [444, 190] on div "Drawings Add drawing Products Show / Hide columns Add product Qty Price Total 3…" at bounding box center [440, 362] width 647 height 380
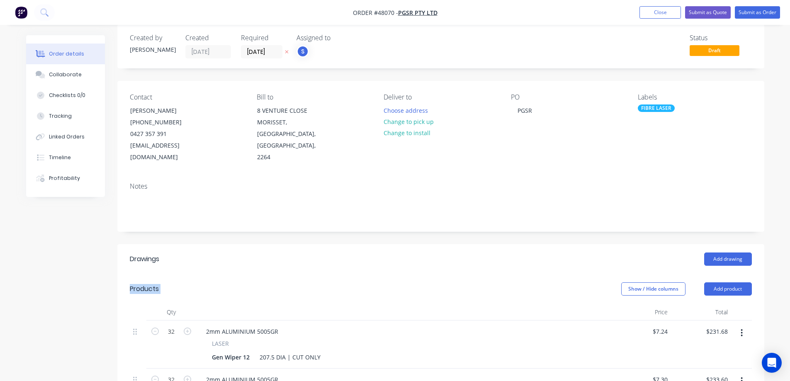
scroll to position [0, 0]
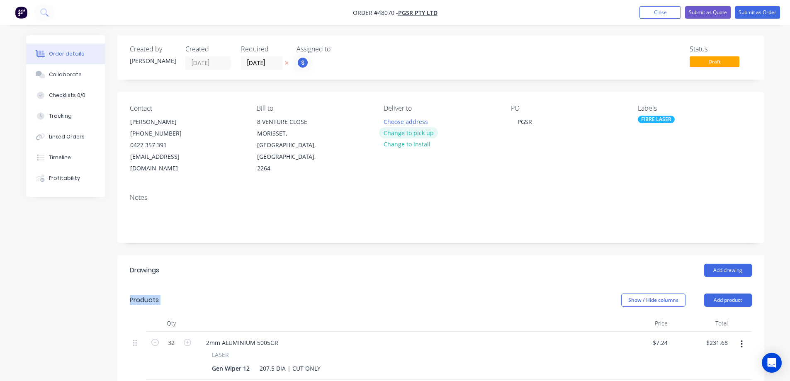
click at [409, 131] on button "Change to pick up" at bounding box center [408, 132] width 59 height 11
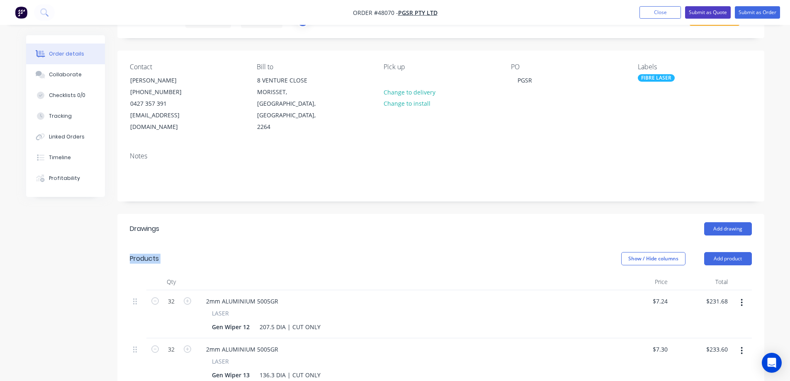
click at [709, 12] on button "Submit as Quote" at bounding box center [708, 12] width 46 height 12
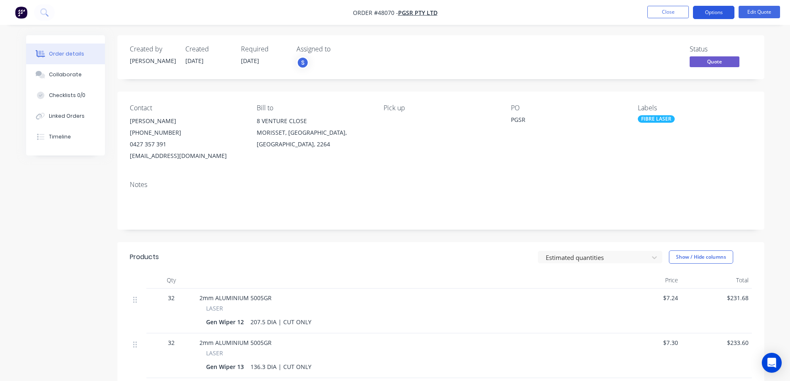
click at [723, 7] on button "Options" at bounding box center [713, 12] width 41 height 13
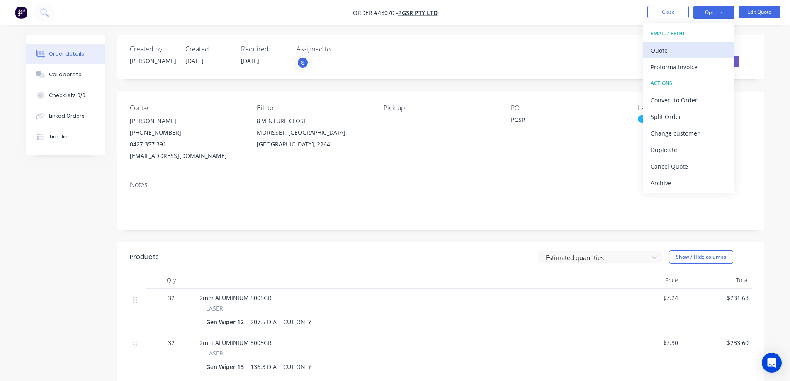
click at [677, 52] on div "Quote" at bounding box center [688, 50] width 76 height 12
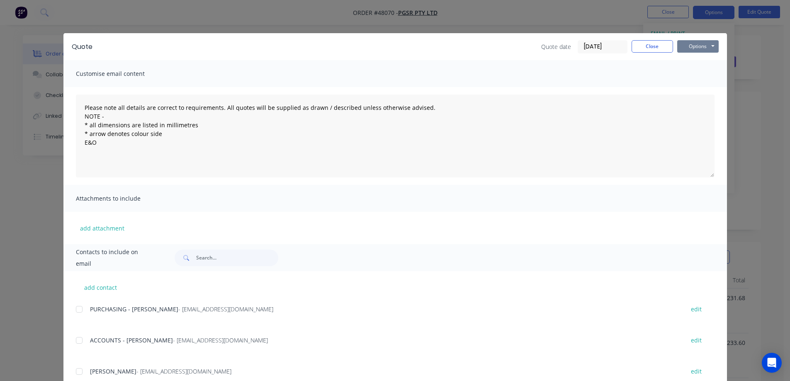
click at [691, 45] on button "Options" at bounding box center [697, 46] width 41 height 12
click at [701, 74] on button "Print" at bounding box center [703, 75] width 53 height 14
click at [642, 47] on button "Close" at bounding box center [651, 46] width 41 height 12
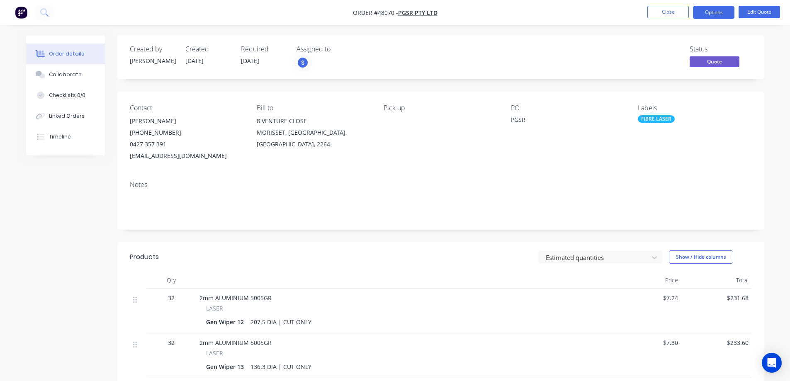
click at [56, 197] on div "Created by [PERSON_NAME] Created [DATE] Required [DATE] Assigned to S Status Qu…" at bounding box center [395, 271] width 738 height 472
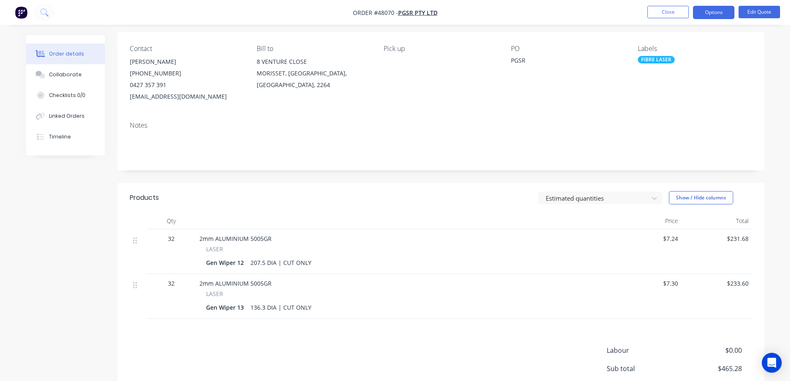
scroll to position [126, 0]
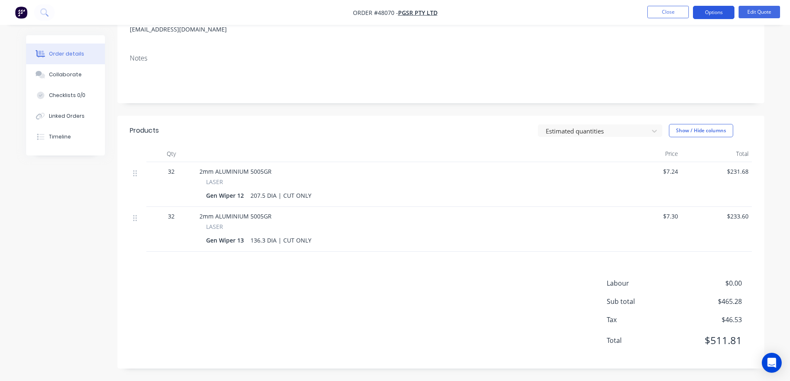
click at [716, 9] on button "Options" at bounding box center [713, 12] width 41 height 13
click at [759, 36] on div "Contact [PERSON_NAME] [PHONE_NUMBER] [EMAIL_ADDRESS][DOMAIN_NAME] Bill to [STRE…" at bounding box center [440, 6] width 647 height 82
click at [723, 7] on button "Options" at bounding box center [713, 12] width 41 height 13
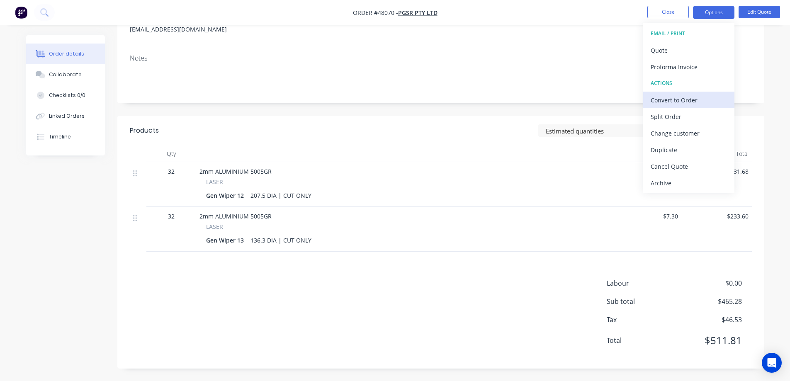
click at [684, 98] on div "Convert to Order" at bounding box center [688, 100] width 76 height 12
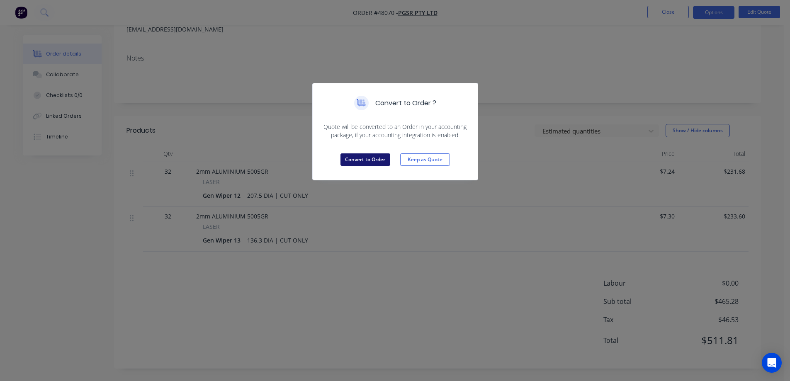
click at [378, 158] on button "Convert to Order" at bounding box center [365, 159] width 50 height 12
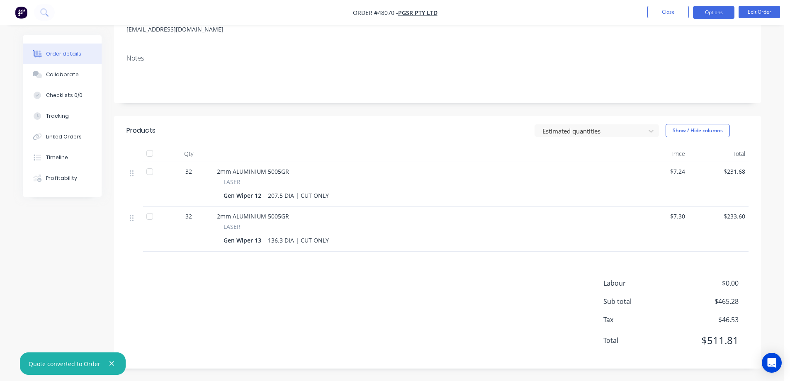
click at [708, 11] on button "Options" at bounding box center [713, 12] width 41 height 13
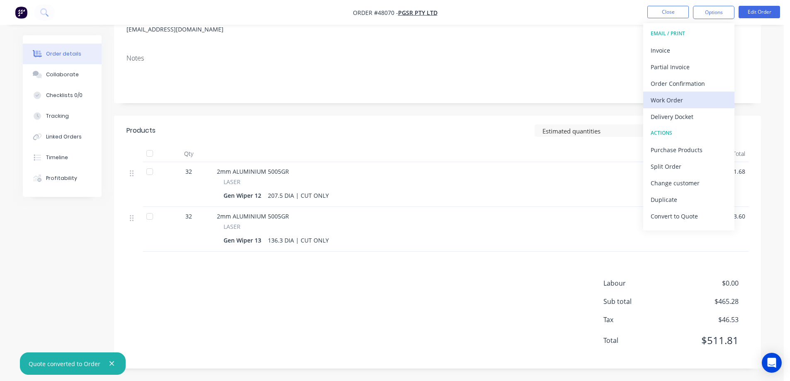
click at [670, 100] on div "Work Order" at bounding box center [688, 100] width 76 height 12
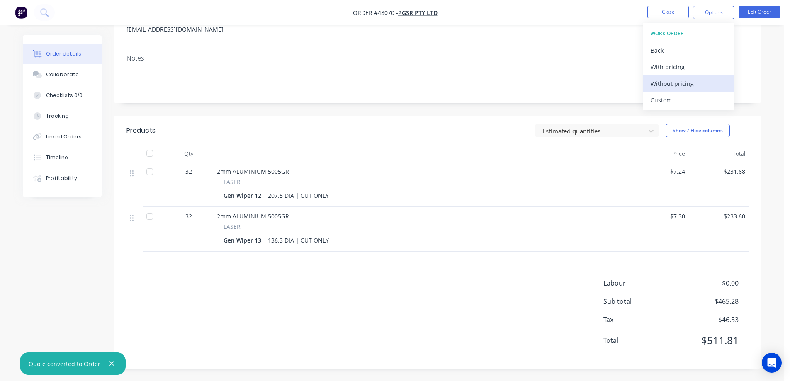
click at [674, 87] on div "Without pricing" at bounding box center [688, 84] width 76 height 12
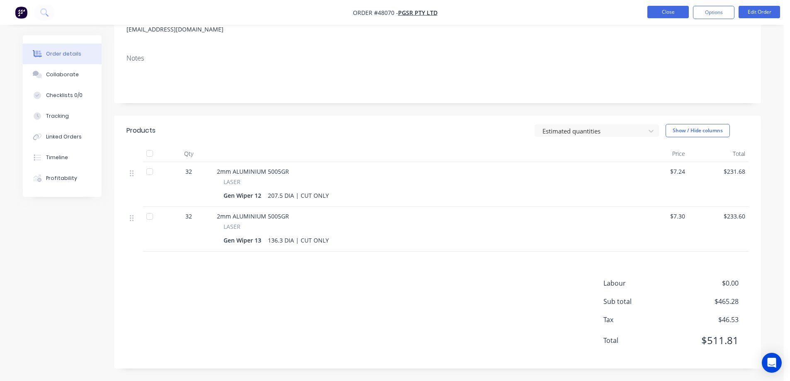
click at [673, 11] on button "Close" at bounding box center [667, 12] width 41 height 12
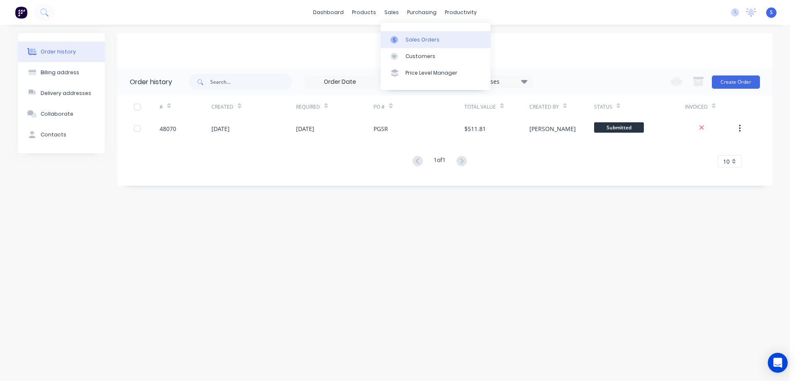
click at [405, 34] on link "Sales Orders" at bounding box center [436, 39] width 110 height 17
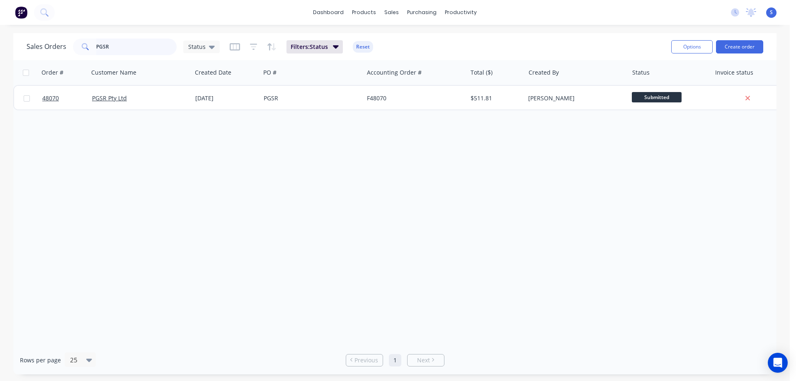
click at [136, 47] on input "PGSR" at bounding box center [136, 47] width 81 height 17
click at [749, 45] on button "Create order" at bounding box center [739, 46] width 47 height 13
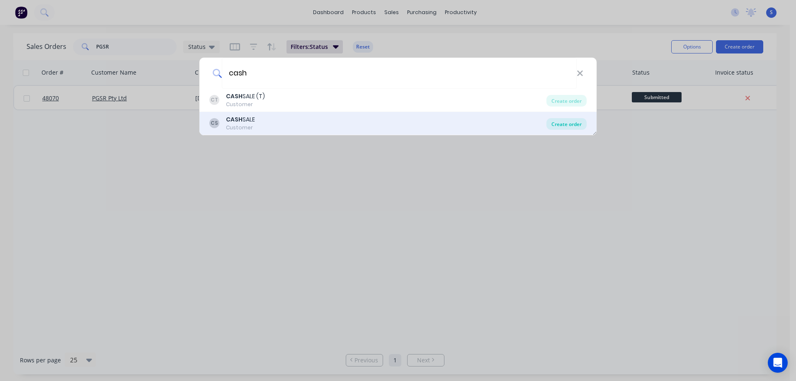
type input "cash"
click at [565, 124] on div "Create order" at bounding box center [566, 124] width 40 height 12
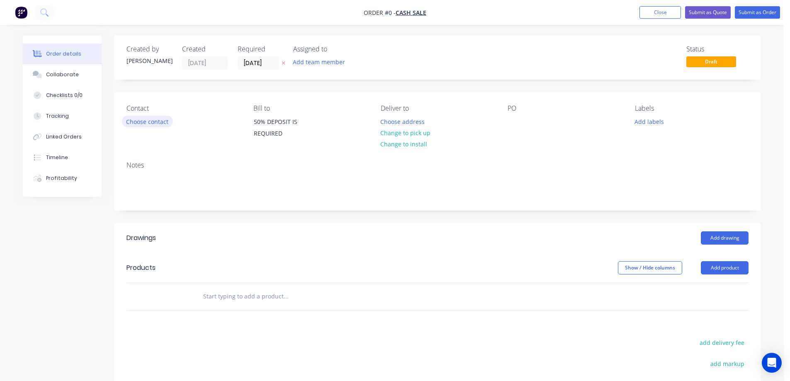
click at [150, 120] on button "Choose contact" at bounding box center [147, 121] width 51 height 11
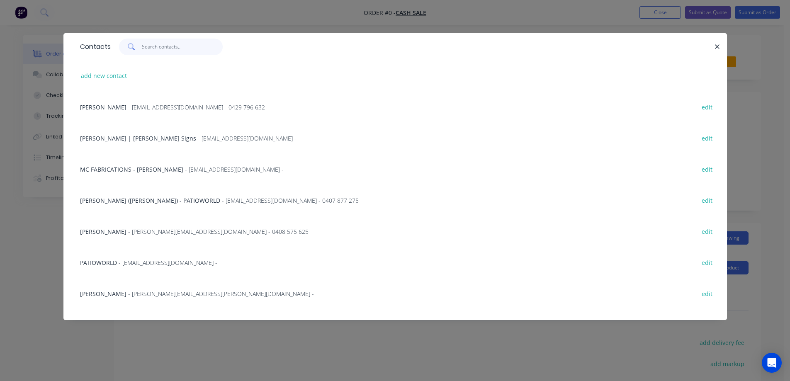
click at [159, 47] on input "text" at bounding box center [182, 47] width 81 height 17
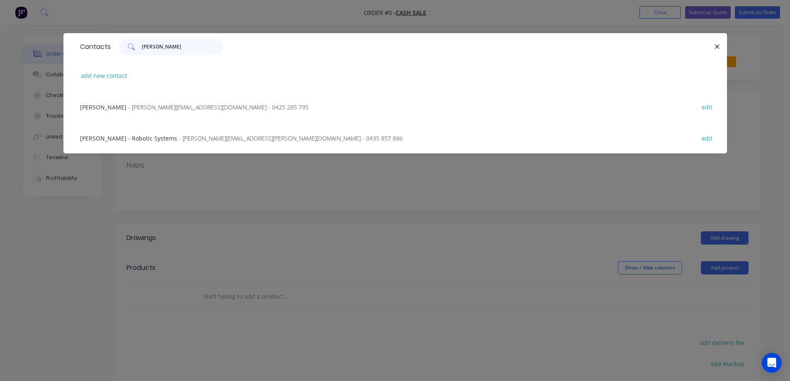
type input "[PERSON_NAME]"
click at [144, 142] on span "[PERSON_NAME] - Robotic Systems" at bounding box center [128, 138] width 97 height 8
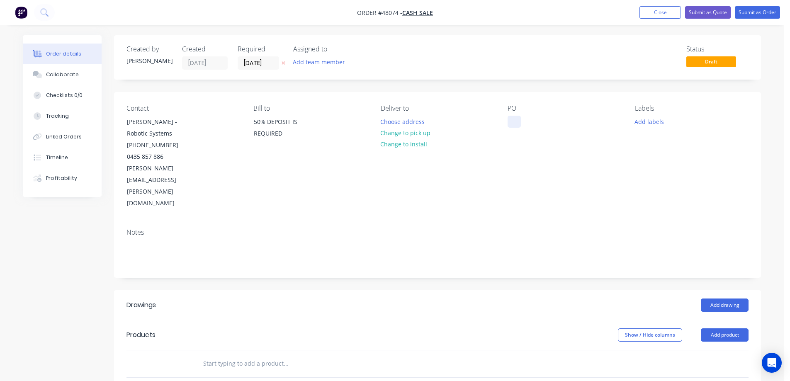
click at [509, 119] on div at bounding box center [513, 122] width 13 height 12
click at [415, 132] on button "Change to pick up" at bounding box center [405, 132] width 59 height 11
click at [323, 58] on button "Add team member" at bounding box center [319, 61] width 61 height 11
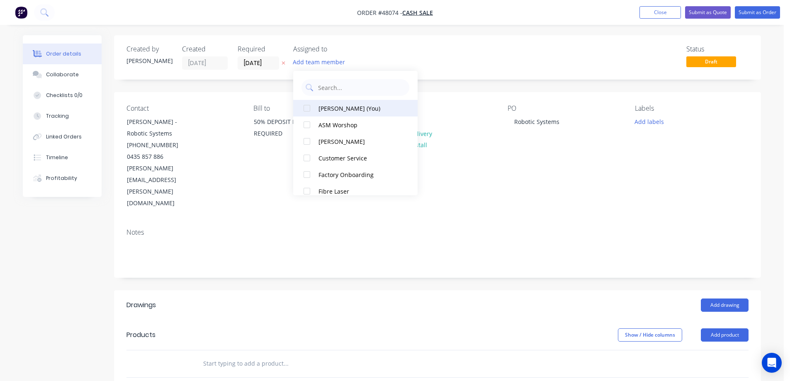
click at [307, 107] on div at bounding box center [306, 108] width 17 height 17
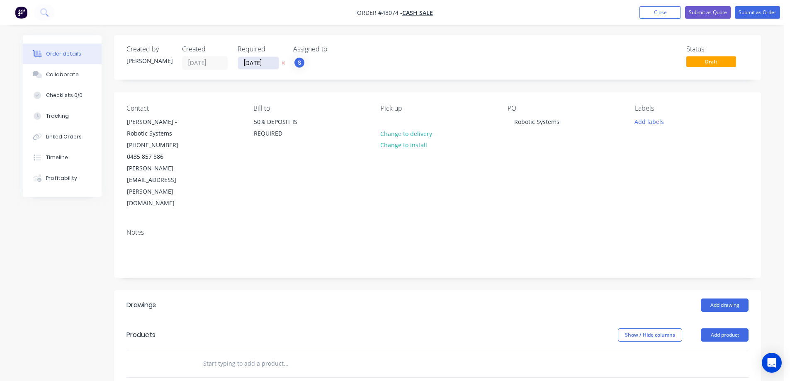
click at [276, 64] on input "[DATE]" at bounding box center [258, 63] width 41 height 12
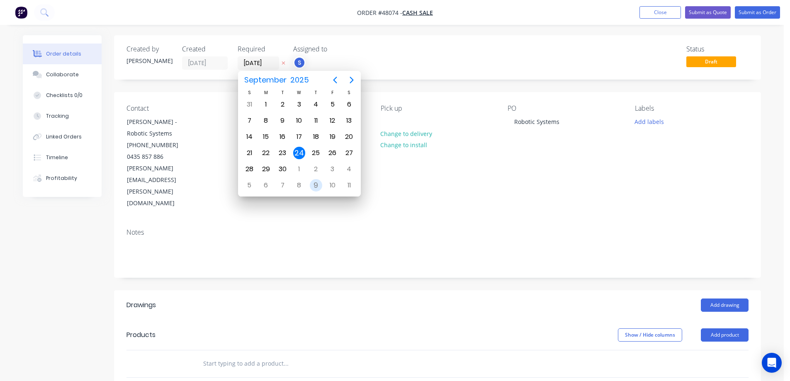
click at [313, 183] on div "9" at bounding box center [316, 185] width 12 height 12
type input "[DATE]"
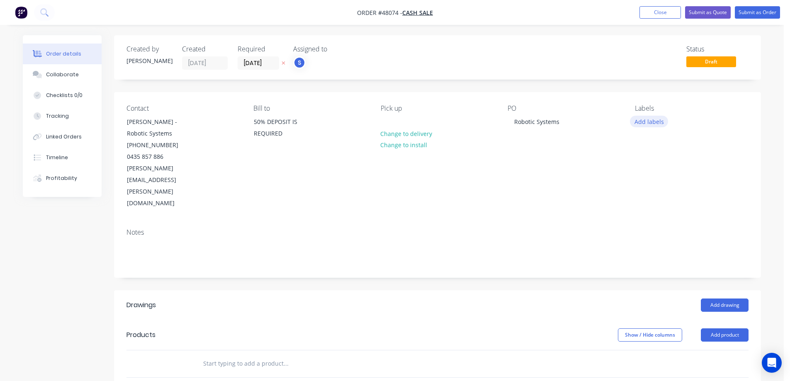
click at [659, 121] on button "Add labels" at bounding box center [649, 121] width 38 height 11
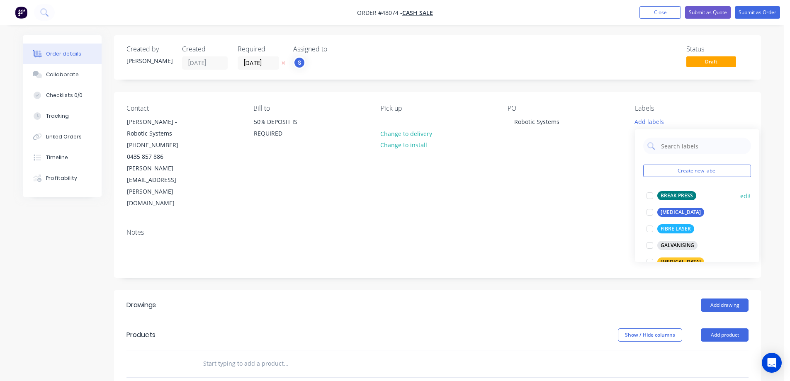
click at [651, 194] on div at bounding box center [649, 195] width 17 height 17
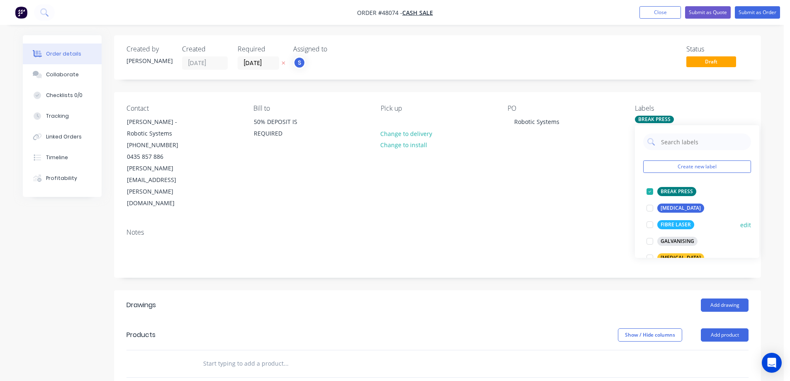
click at [652, 225] on div at bounding box center [649, 224] width 17 height 17
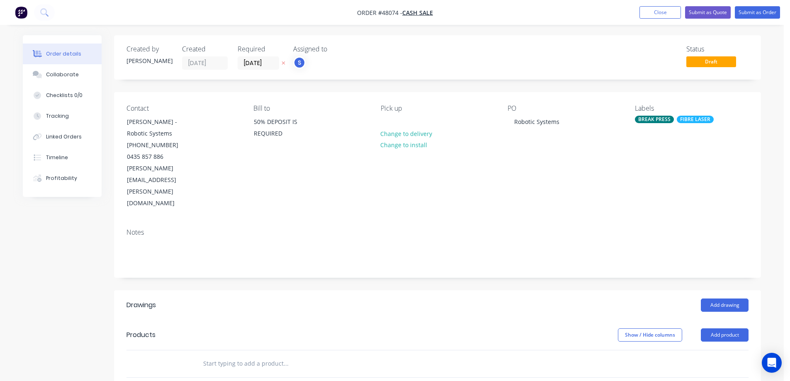
click at [576, 298] on div "Add drawing" at bounding box center [504, 304] width 490 height 13
click at [708, 328] on button "Add product" at bounding box center [725, 334] width 48 height 13
click at [701, 350] on div "Product catalogue" at bounding box center [709, 356] width 64 height 12
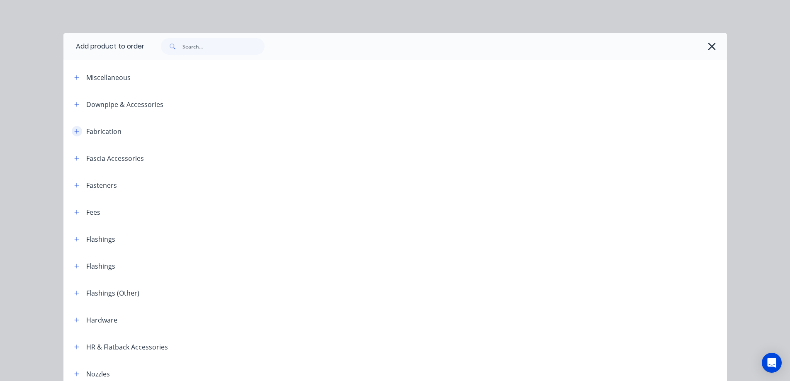
click at [74, 131] on icon "button" at bounding box center [76, 131] width 5 height 5
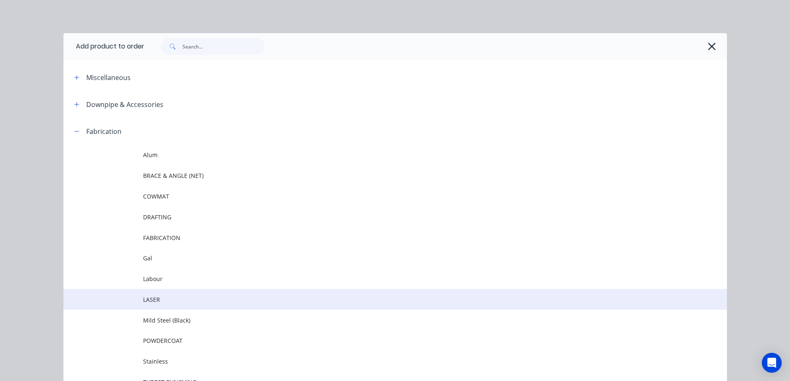
click at [155, 298] on span "LASER" at bounding box center [376, 299] width 467 height 9
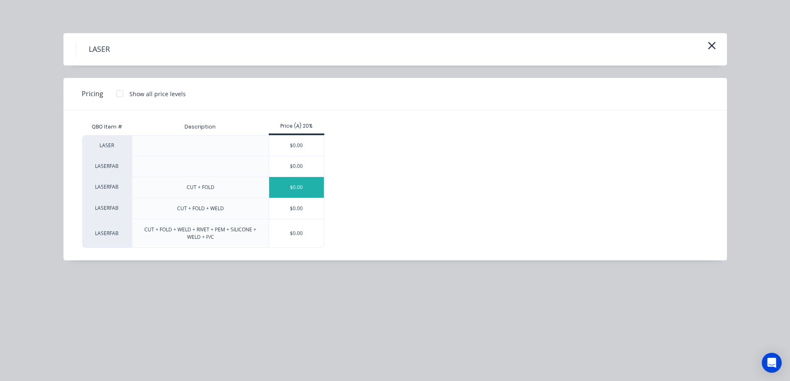
click at [301, 184] on div "$0.00" at bounding box center [296, 187] width 55 height 21
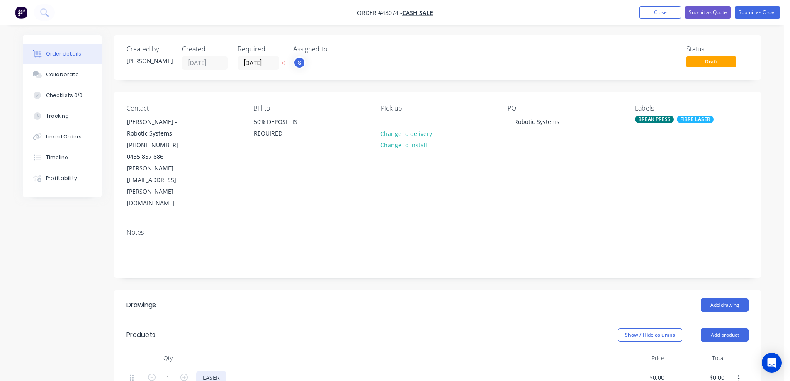
click at [208, 371] on div "LASER" at bounding box center [211, 377] width 30 height 12
paste div
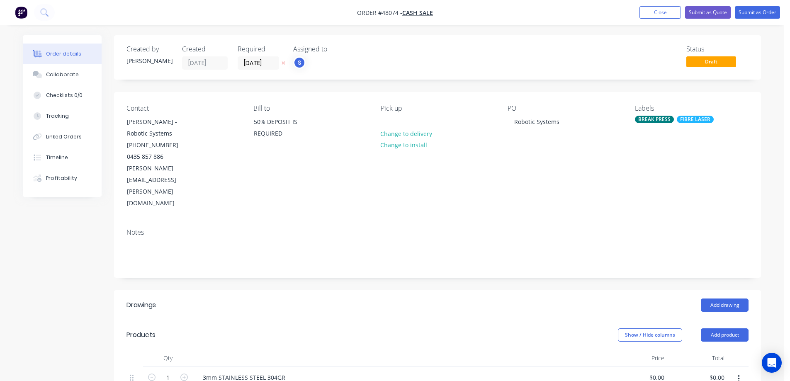
paste div
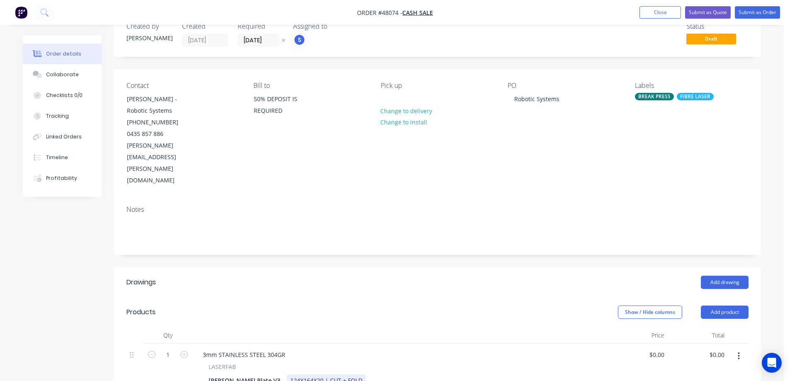
scroll to position [41, 0]
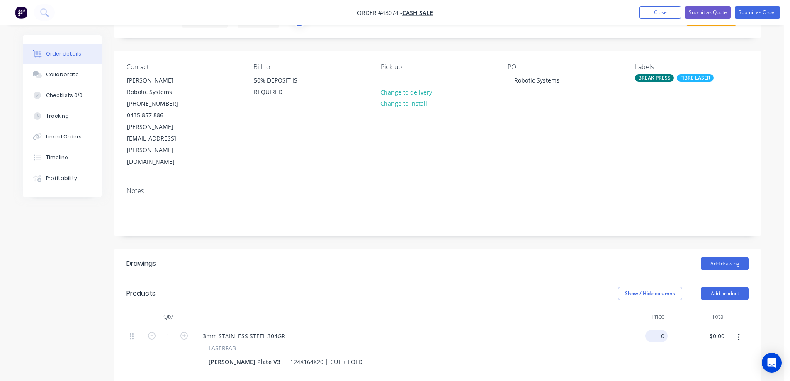
click at [659, 330] on input "0" at bounding box center [657, 336] width 19 height 12
type input "$23.93"
click at [451, 287] on div "Show / Hide columns Add product" at bounding box center [504, 293] width 490 height 13
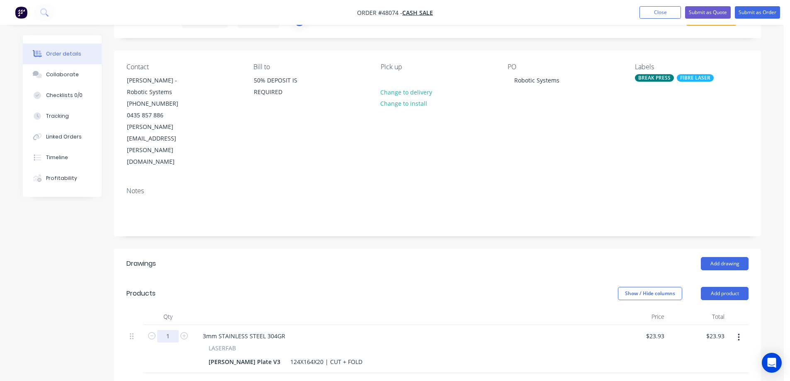
click at [172, 330] on input "1" at bounding box center [168, 336] width 22 height 12
type input "35"
type input "$837.55"
click at [511, 249] on header "Drawings Add drawing" at bounding box center [437, 264] width 647 height 30
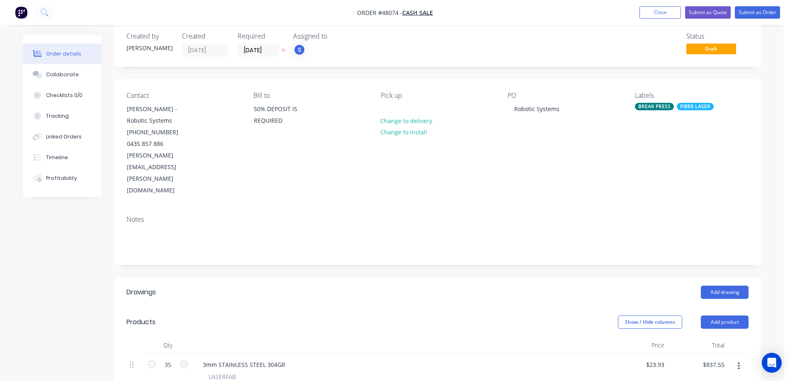
scroll to position [0, 0]
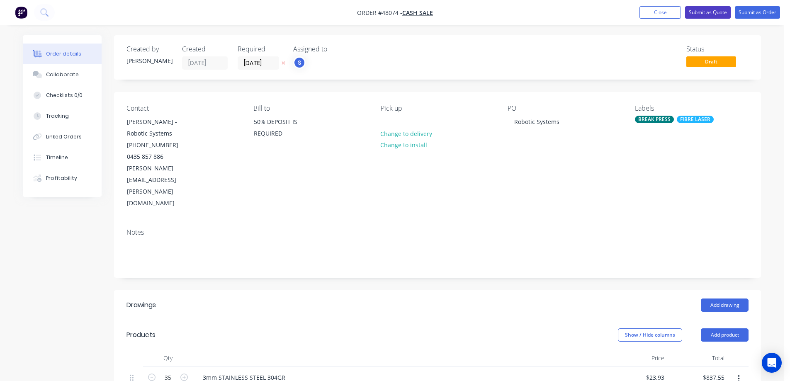
click at [708, 12] on button "Submit as Quote" at bounding box center [708, 12] width 46 height 12
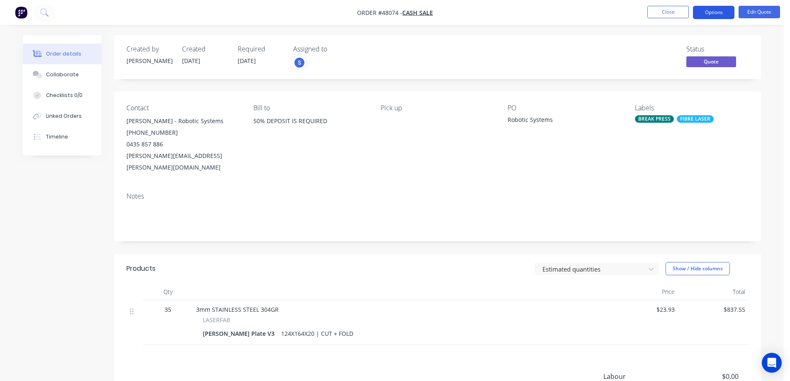
click at [721, 9] on button "Options" at bounding box center [713, 12] width 41 height 13
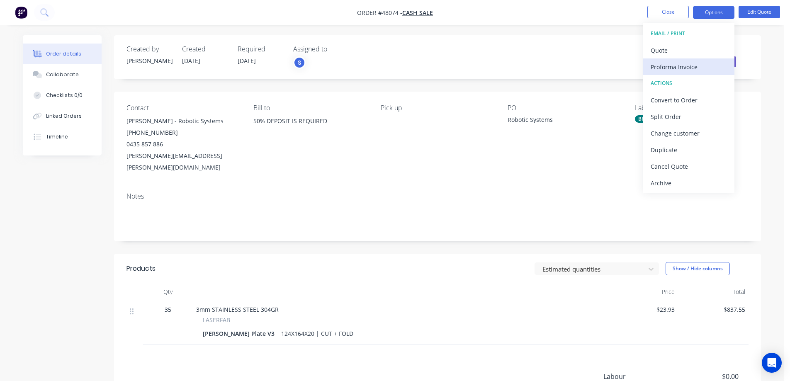
click at [675, 65] on div "Proforma Invoice" at bounding box center [688, 67] width 76 height 12
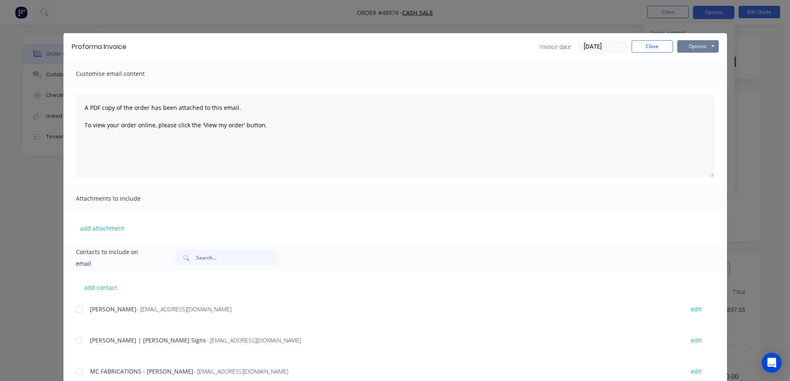
click at [687, 49] on button "Options" at bounding box center [697, 46] width 41 height 12
click at [701, 75] on button "Print" at bounding box center [703, 75] width 53 height 14
click at [635, 46] on button "Close" at bounding box center [651, 46] width 41 height 12
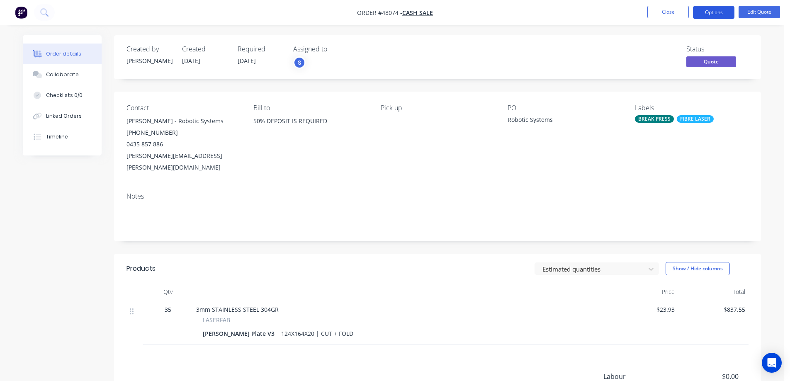
click at [720, 16] on button "Options" at bounding box center [713, 12] width 41 height 13
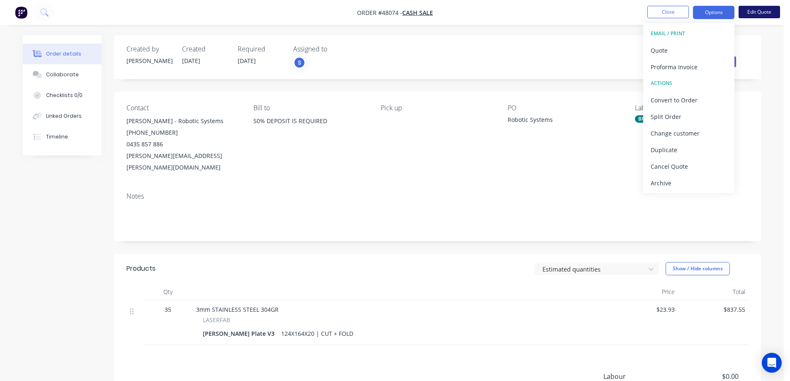
click at [757, 14] on button "Edit Quote" at bounding box center [758, 12] width 41 height 12
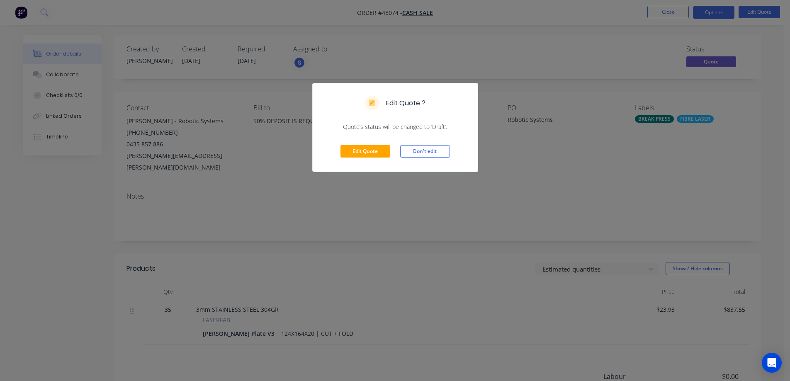
click at [365, 144] on div "Edit Quote Don't edit" at bounding box center [395, 151] width 165 height 41
click at [365, 149] on button "Edit Quote" at bounding box center [365, 151] width 50 height 12
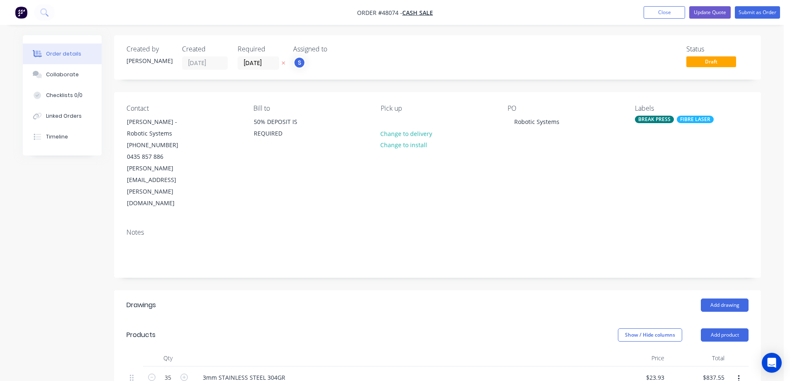
scroll to position [41, 0]
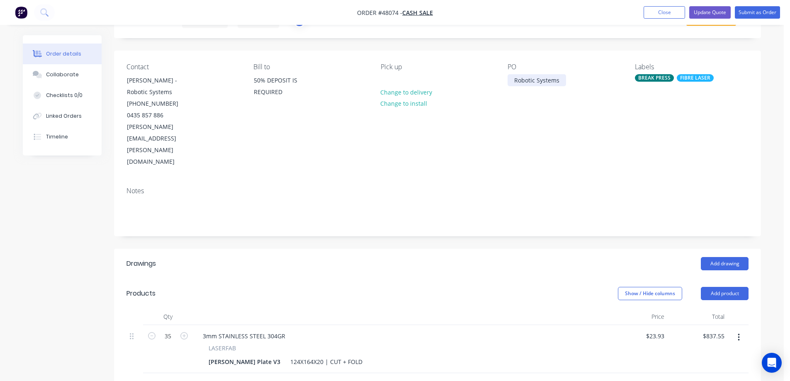
click at [563, 81] on div "Robotic Systems" at bounding box center [536, 80] width 58 height 12
click at [584, 187] on div "Notes" at bounding box center [437, 191] width 622 height 8
click at [711, 16] on button "Update Quote" at bounding box center [709, 12] width 41 height 12
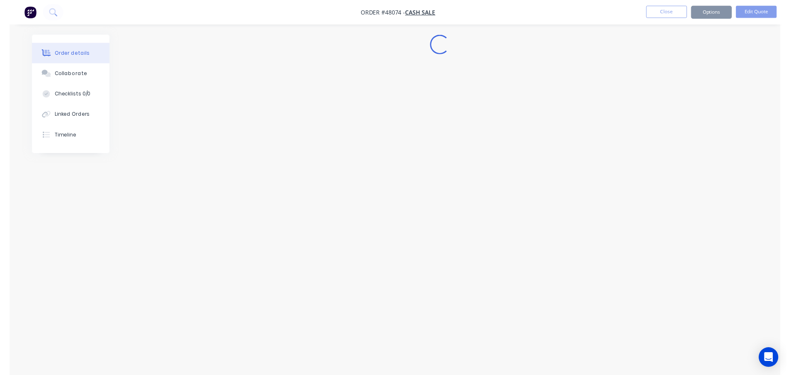
scroll to position [0, 0]
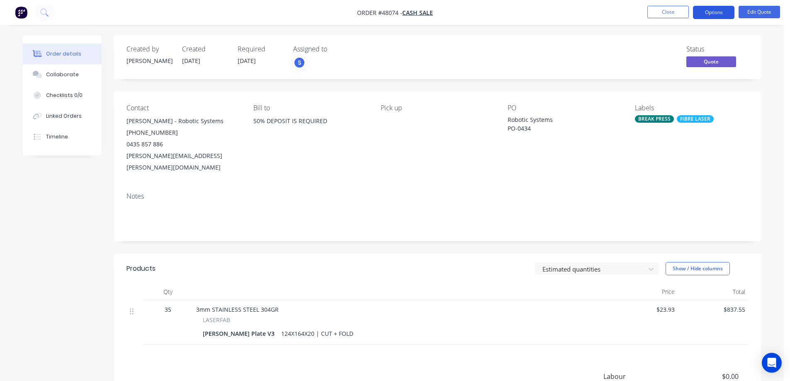
click at [723, 9] on button "Options" at bounding box center [713, 12] width 41 height 13
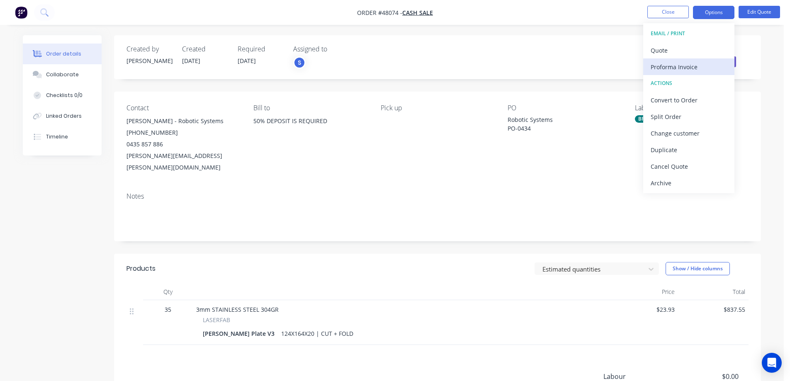
click at [679, 69] on div "Proforma Invoice" at bounding box center [688, 67] width 76 height 12
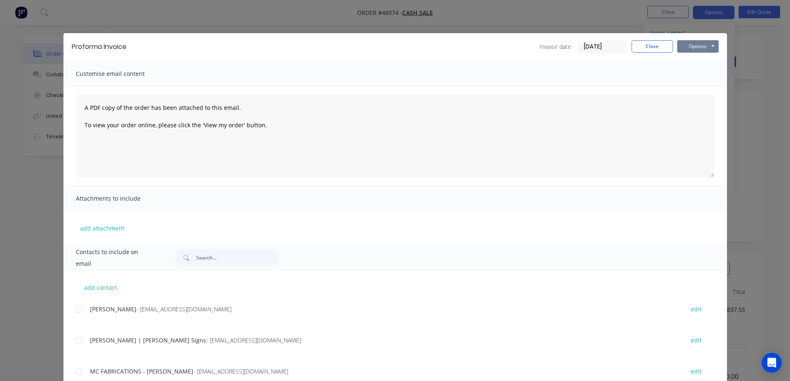
click at [704, 47] on button "Options" at bounding box center [697, 46] width 41 height 12
click at [697, 77] on button "Print" at bounding box center [703, 75] width 53 height 14
click at [658, 48] on button "Close" at bounding box center [651, 46] width 41 height 12
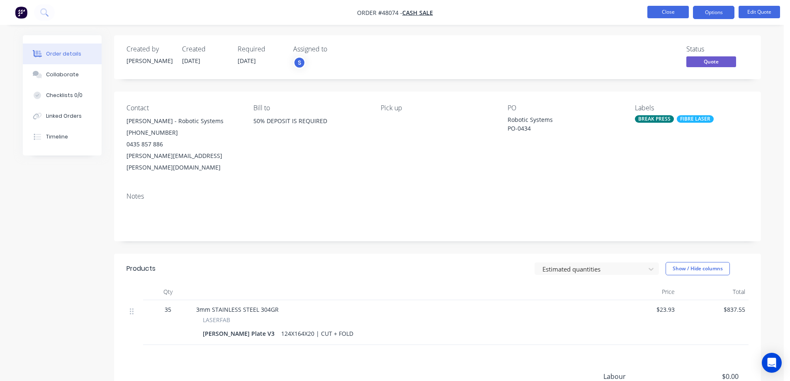
click at [674, 9] on button "Close" at bounding box center [667, 12] width 41 height 12
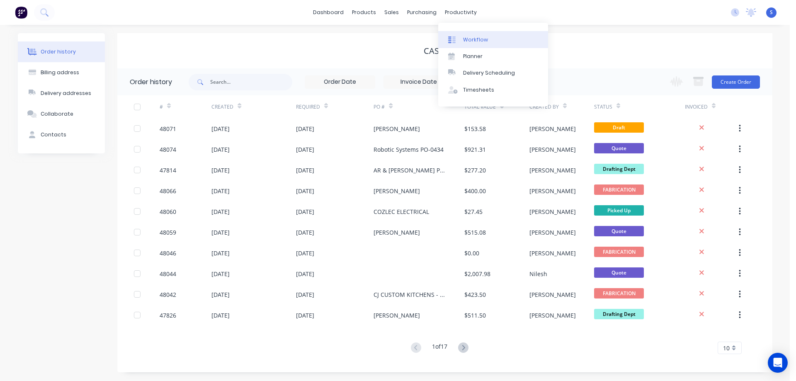
click at [464, 33] on link "Workflow" at bounding box center [493, 39] width 110 height 17
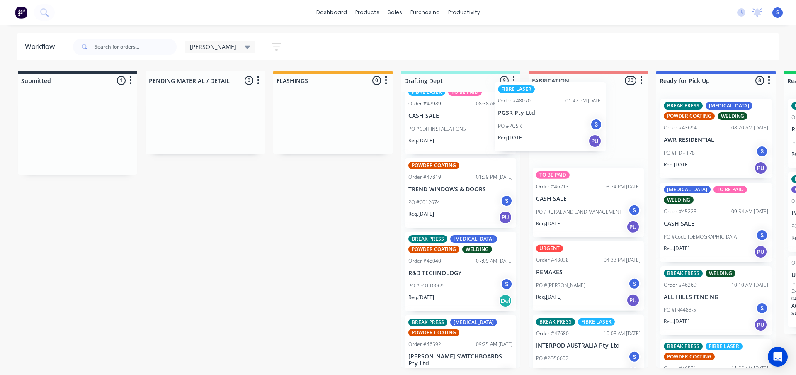
scroll to position [379, 0]
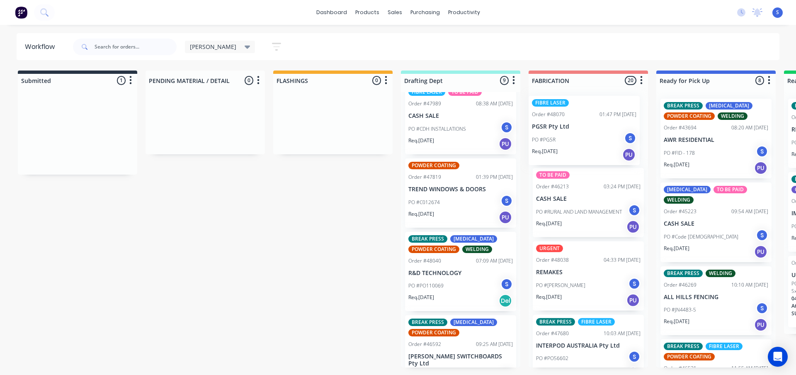
drag, startPoint x: 63, startPoint y: 143, endPoint x: 575, endPoint y: 136, distance: 512.8
click at [575, 136] on div "Submitted 1 Sort By Created date Required date Order number Customer name Most …" at bounding box center [685, 218] width 1382 height 297
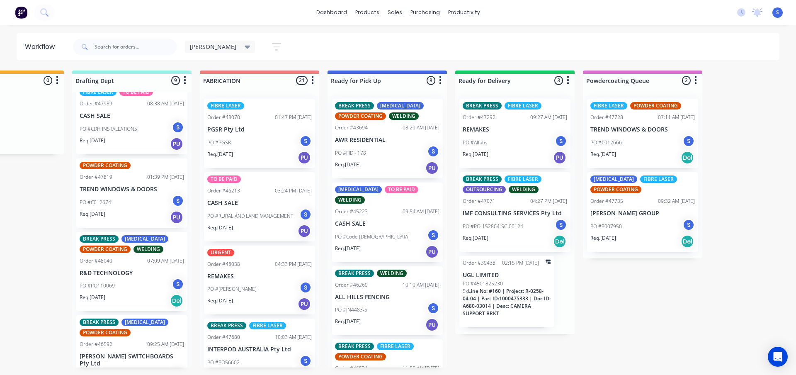
scroll to position [0, 343]
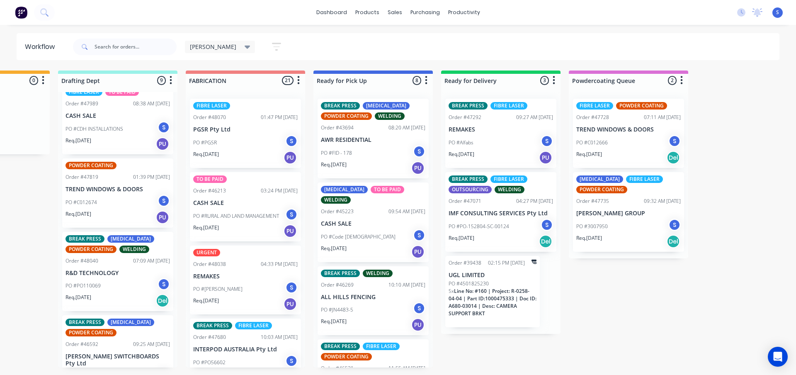
click at [476, 139] on div "PO #Alfabs S" at bounding box center [501, 143] width 104 height 16
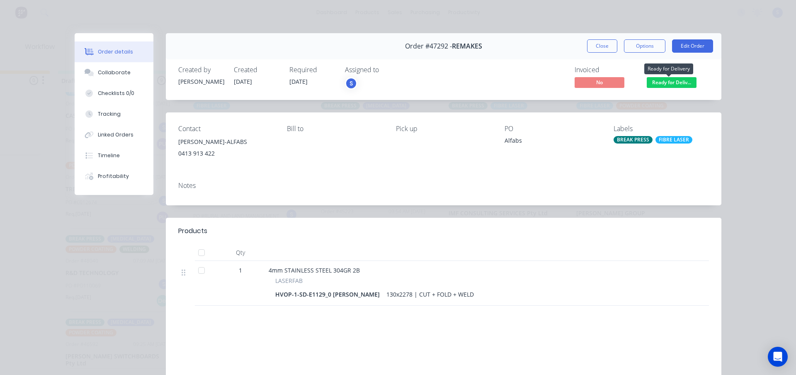
click at [680, 83] on span "Ready for Deliv..." at bounding box center [672, 82] width 50 height 10
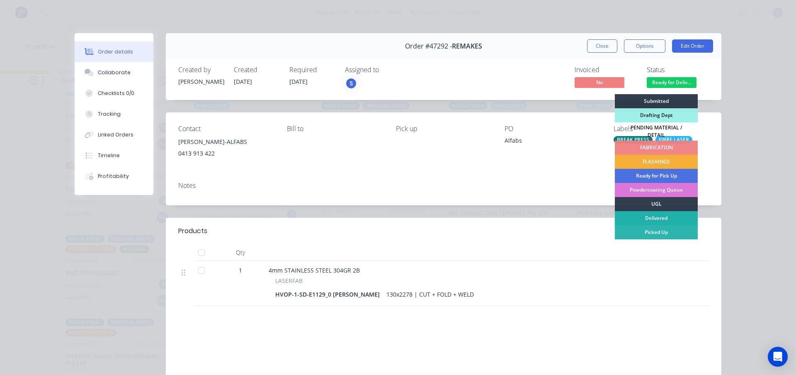
click at [654, 214] on div "Delivered" at bounding box center [656, 218] width 83 height 14
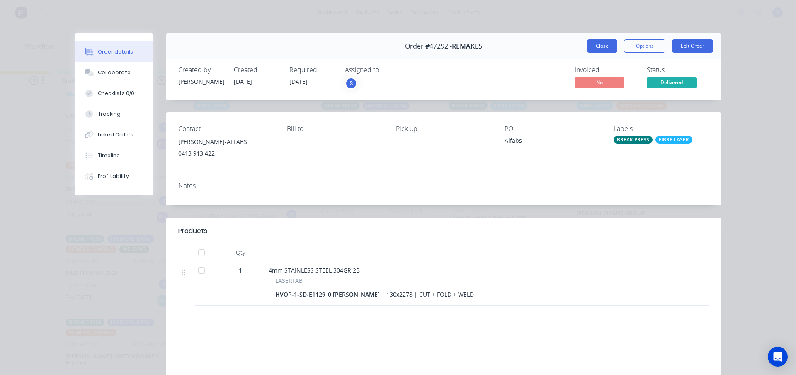
click at [605, 51] on button "Close" at bounding box center [602, 45] width 30 height 13
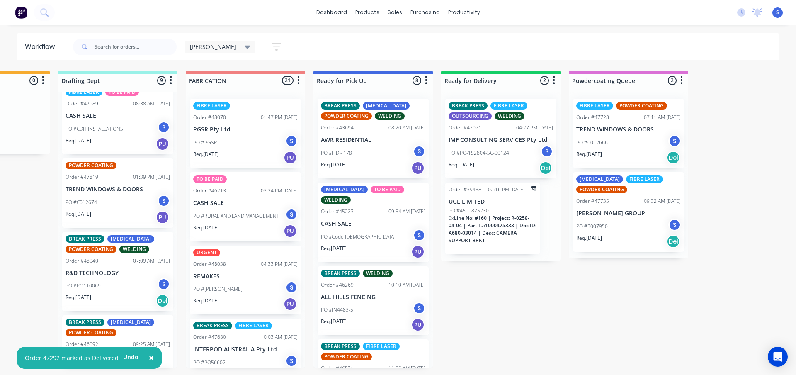
click at [519, 213] on div "PO #4501825230" at bounding box center [493, 210] width 88 height 7
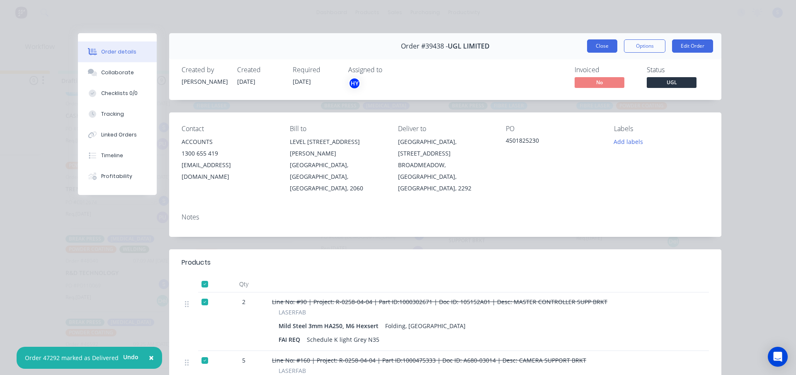
click at [602, 45] on button "Close" at bounding box center [602, 45] width 30 height 13
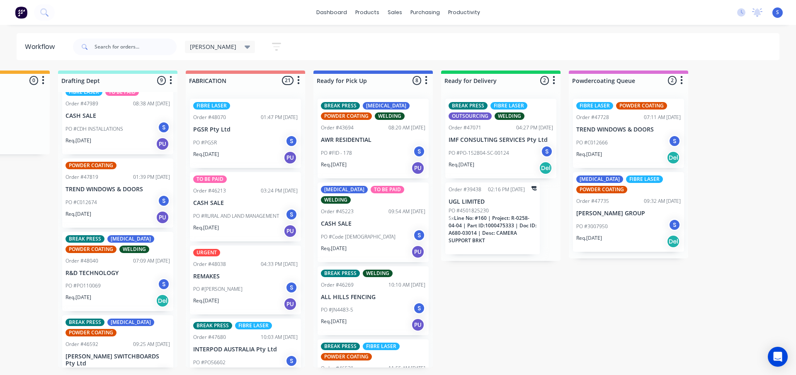
click at [627, 147] on div "PO #C012666 S" at bounding box center [628, 143] width 104 height 16
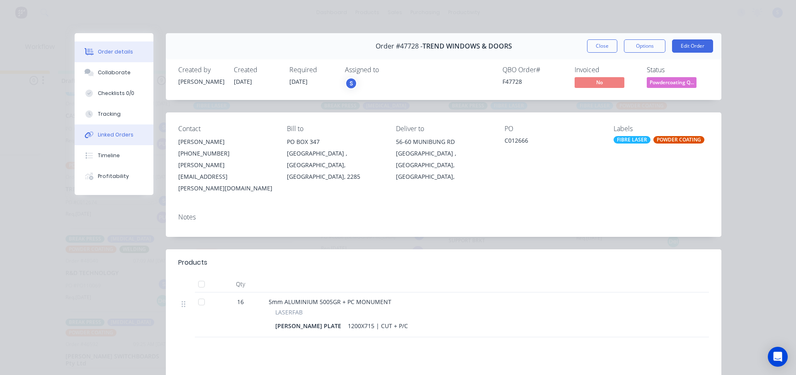
click at [104, 132] on div "Linked Orders" at bounding box center [116, 134] width 36 height 7
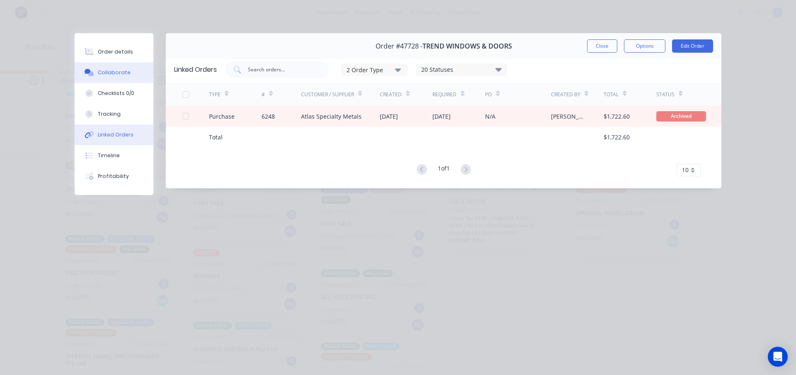
click at [112, 74] on div "Collaborate" at bounding box center [114, 72] width 33 height 7
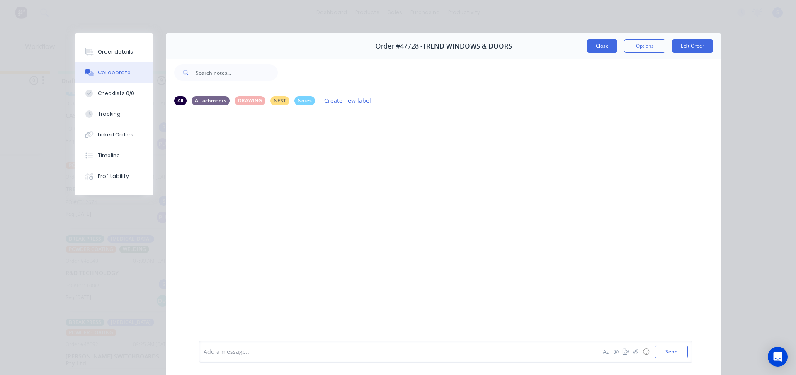
click at [604, 43] on button "Close" at bounding box center [602, 45] width 30 height 13
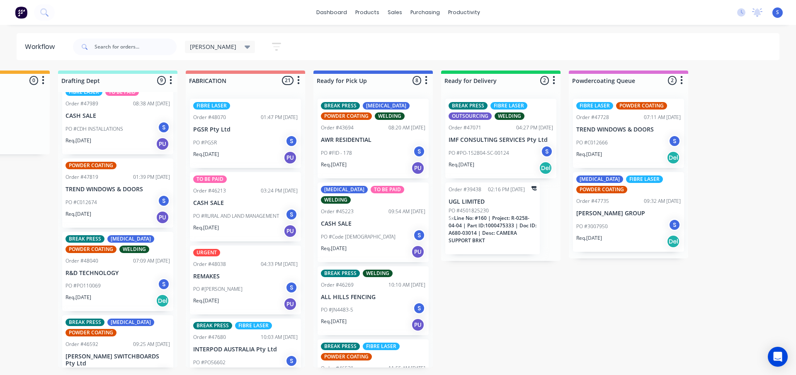
click at [627, 226] on div "PO #3007950 S" at bounding box center [628, 226] width 104 height 16
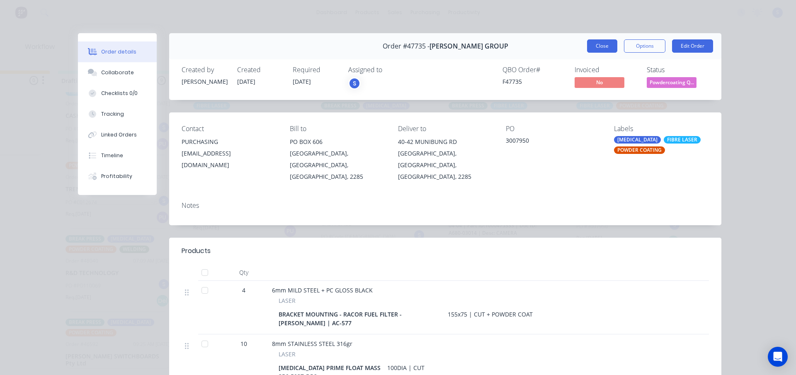
click at [594, 45] on button "Close" at bounding box center [602, 45] width 30 height 13
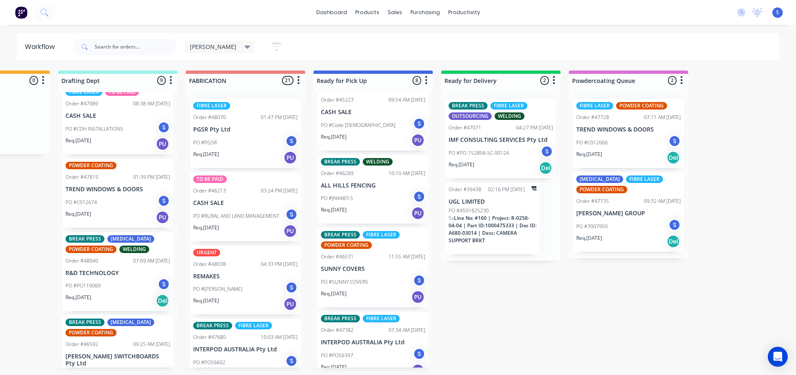
scroll to position [124, 0]
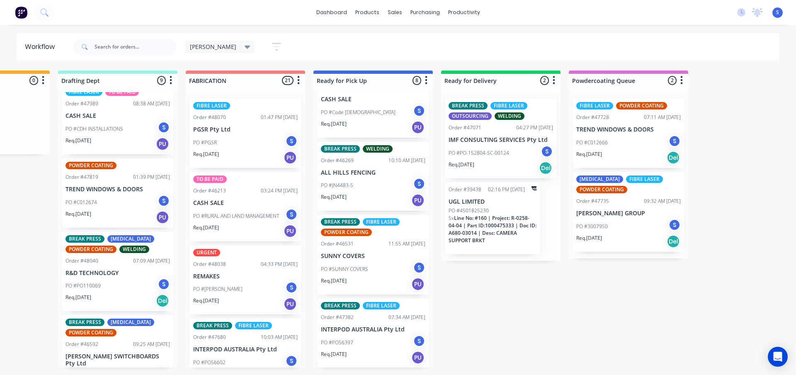
click at [377, 277] on div "Req. [DATE] PU" at bounding box center [373, 284] width 104 height 14
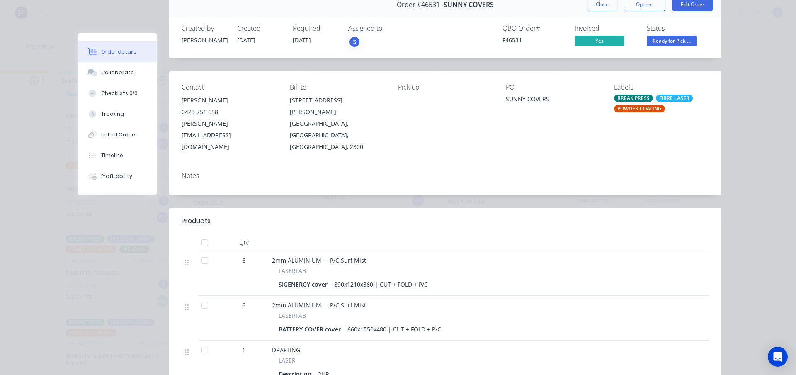
scroll to position [0, 0]
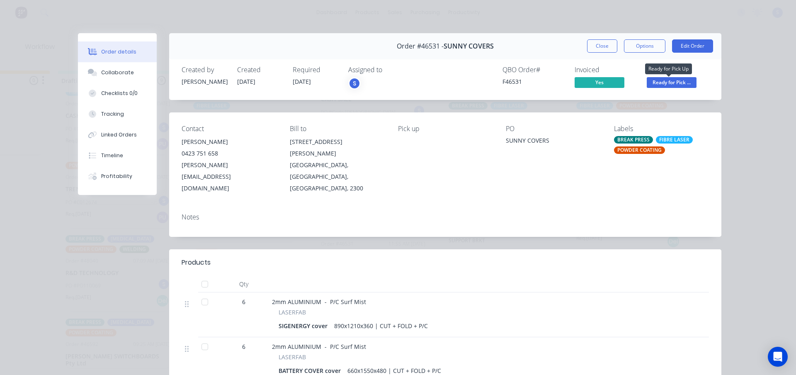
click at [672, 81] on span "Ready for Pick ..." at bounding box center [672, 82] width 50 height 10
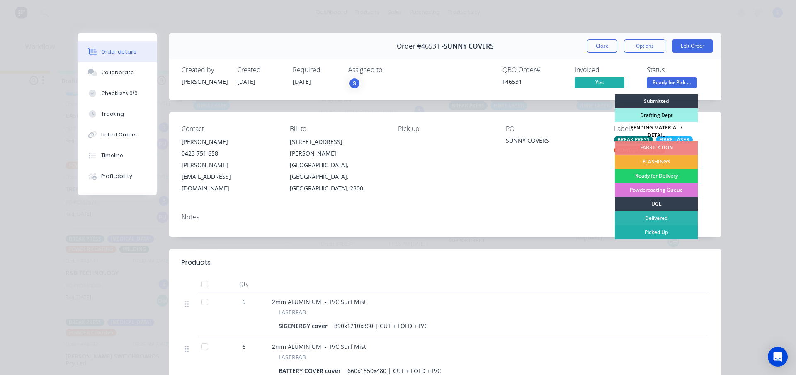
click at [657, 230] on div "Picked Up" at bounding box center [656, 232] width 83 height 14
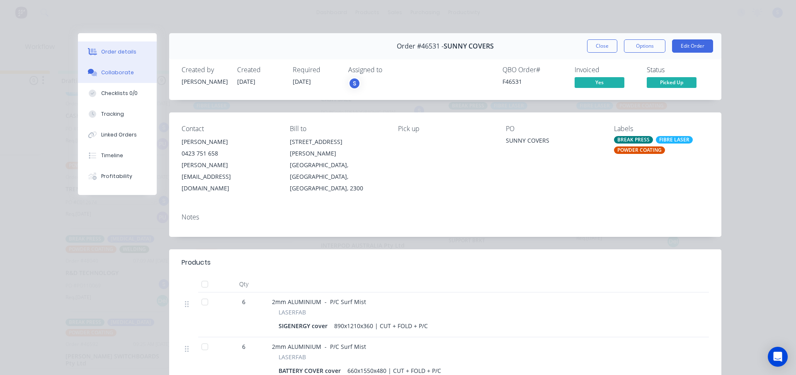
click at [112, 72] on div "Collaborate" at bounding box center [117, 72] width 33 height 7
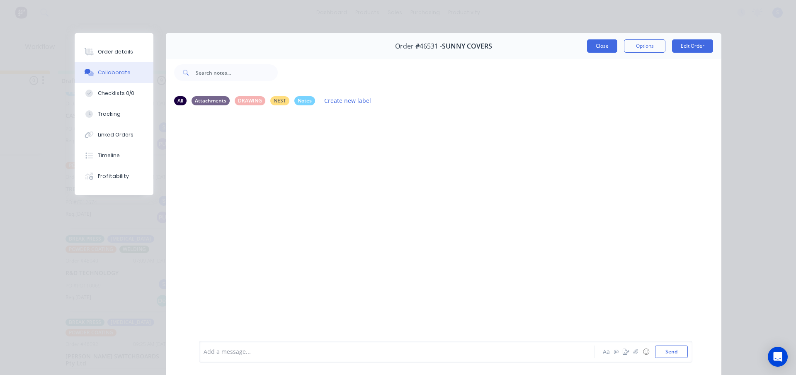
click at [608, 46] on button "Close" at bounding box center [602, 45] width 30 height 13
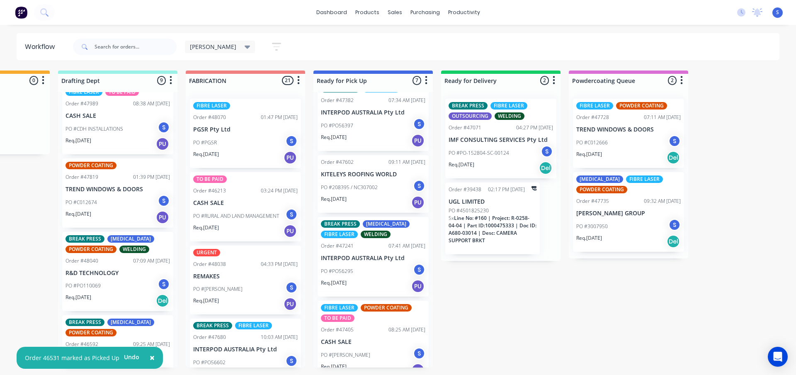
scroll to position [260, 0]
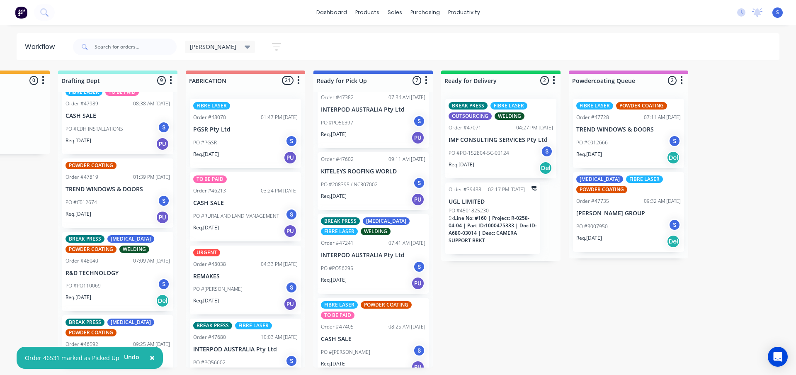
click at [360, 335] on p "CASH SALE" at bounding box center [373, 338] width 104 height 7
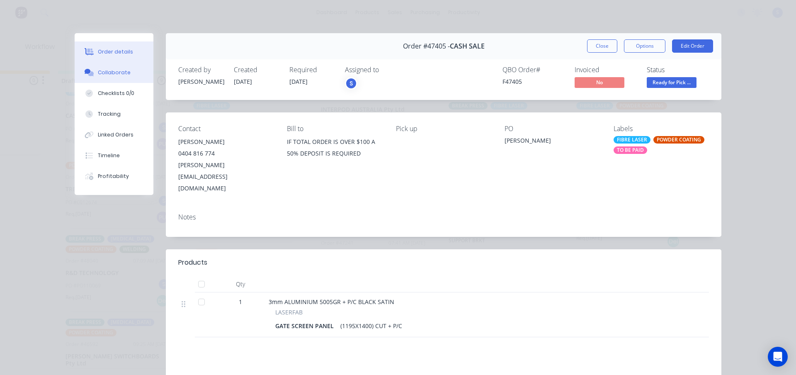
click at [111, 75] on div "Collaborate" at bounding box center [114, 72] width 33 height 7
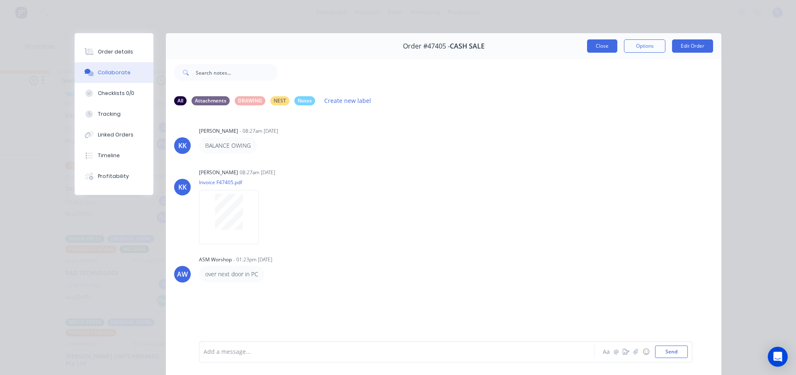
click at [593, 46] on button "Close" at bounding box center [602, 45] width 30 height 13
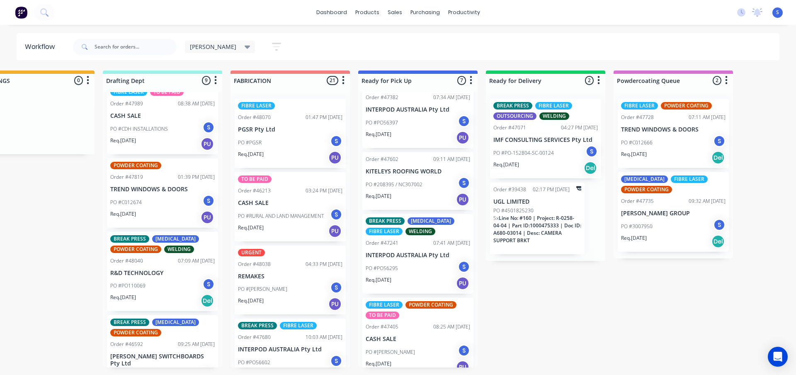
scroll to position [0, 292]
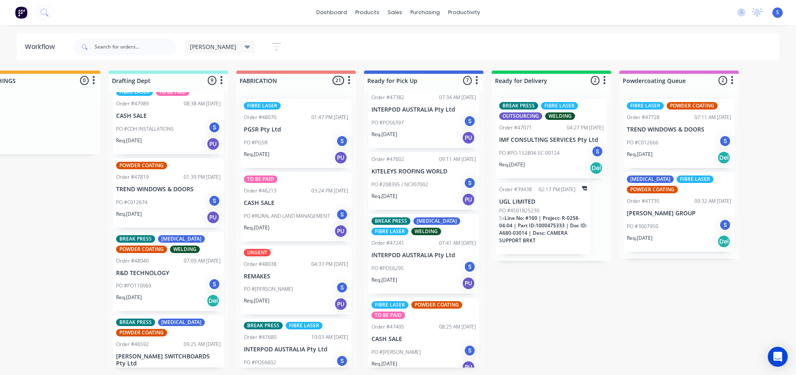
click at [51, 187] on div "Submitted 0 Sort By Created date Required date Order number Customer name Most …" at bounding box center [393, 218] width 1382 height 297
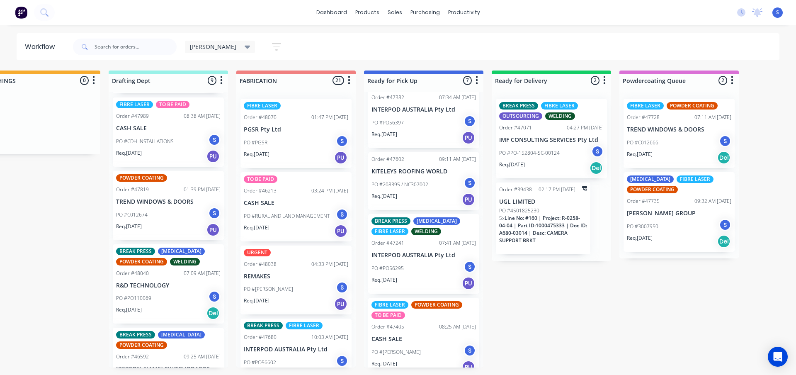
scroll to position [407, 0]
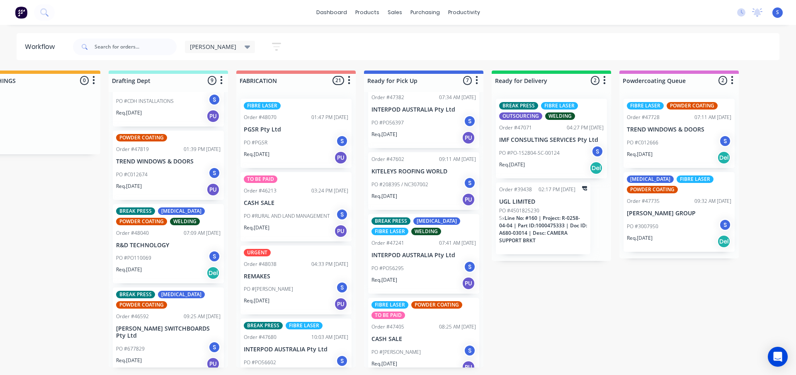
click at [206, 50] on span "[PERSON_NAME]" at bounding box center [213, 46] width 46 height 9
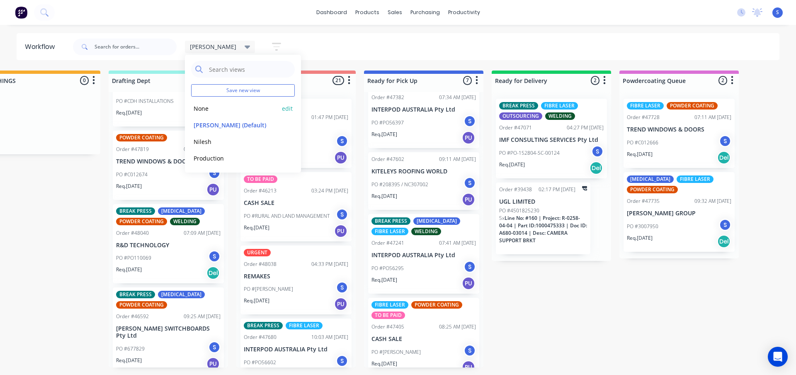
click at [202, 111] on button "None" at bounding box center [235, 109] width 88 height 10
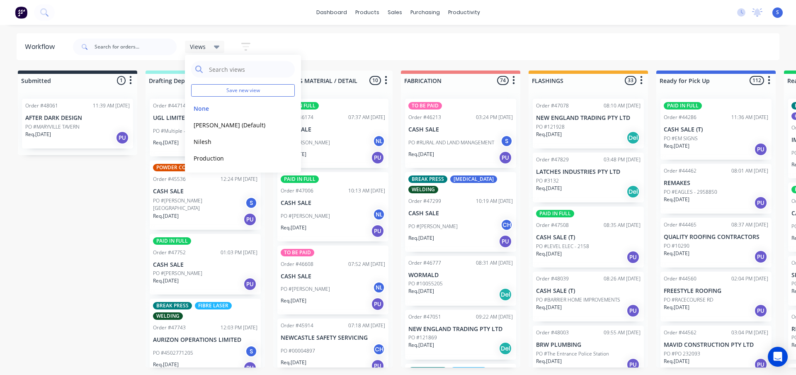
click at [84, 221] on div "Submitted 1 Sort By Created date Required date Order number Customer name Most …" at bounding box center [685, 218] width 1382 height 297
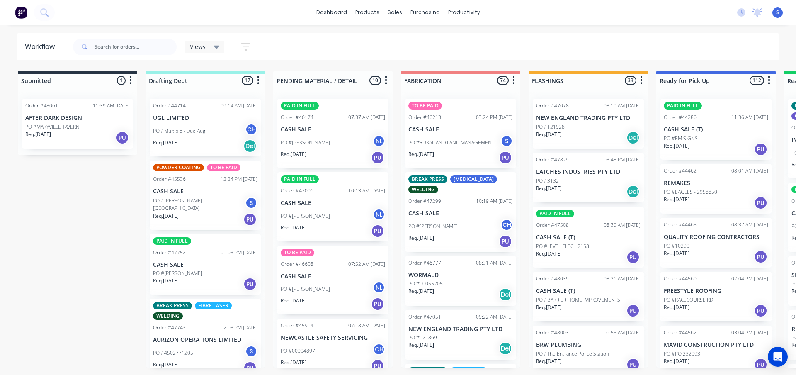
click at [204, 281] on div "Req. [DATE] PU" at bounding box center [205, 284] width 104 height 14
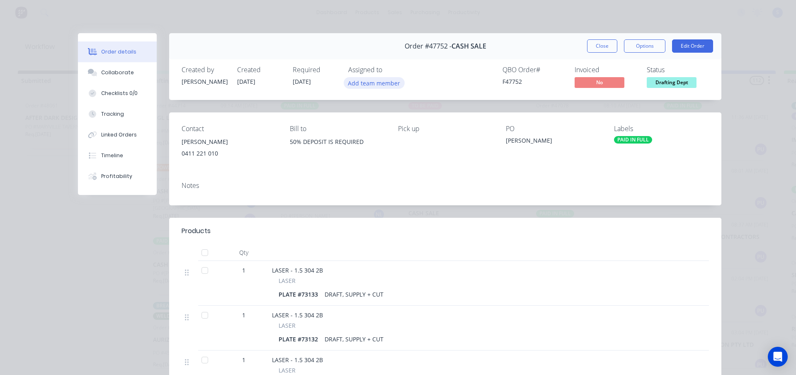
click at [363, 83] on button "Add team member" at bounding box center [374, 82] width 61 height 11
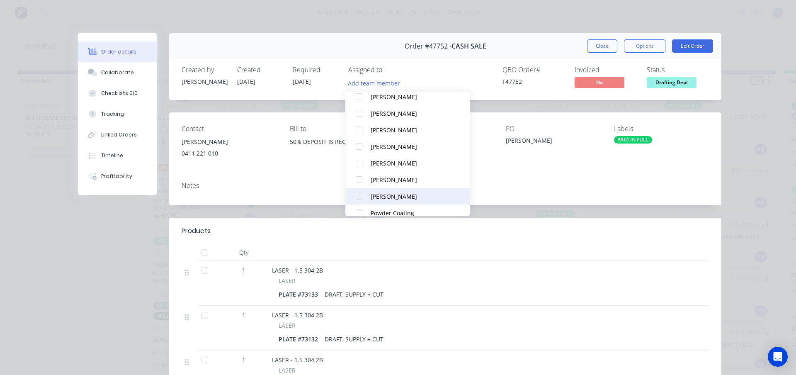
scroll to position [158, 0]
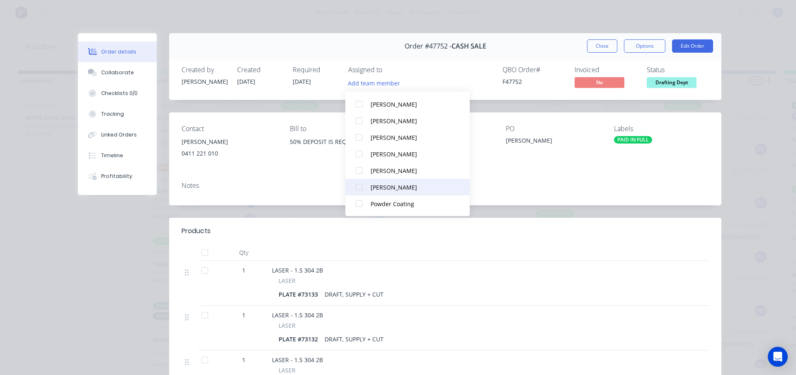
click at [358, 187] on div at bounding box center [359, 187] width 17 height 17
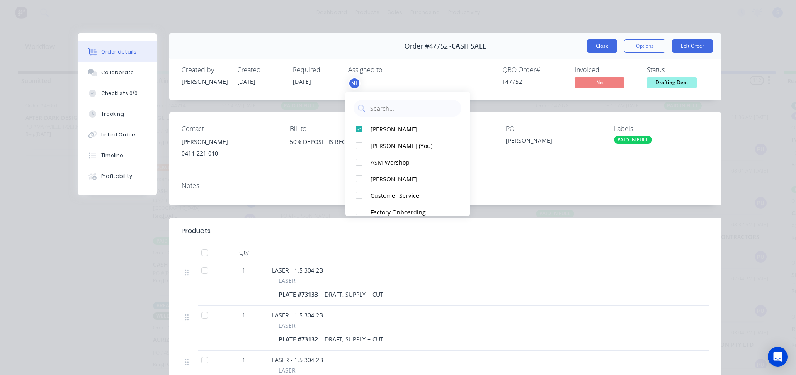
click at [599, 44] on button "Close" at bounding box center [602, 45] width 30 height 13
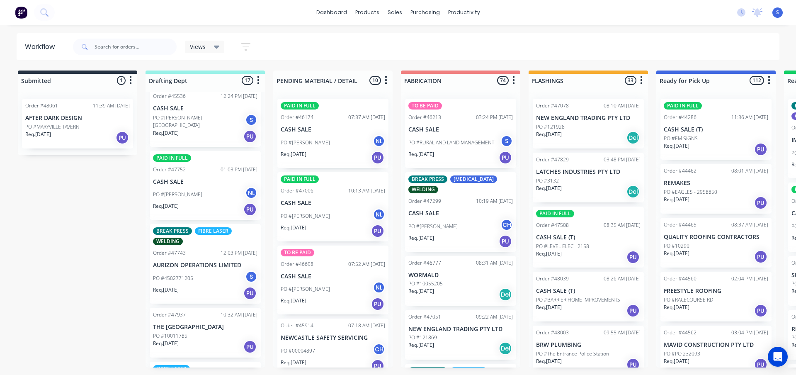
scroll to position [124, 0]
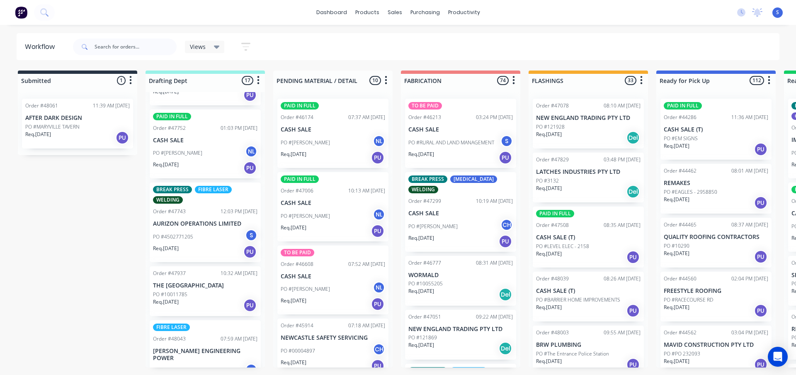
click at [196, 303] on div "Req. [DATE] PU" at bounding box center [205, 305] width 104 height 14
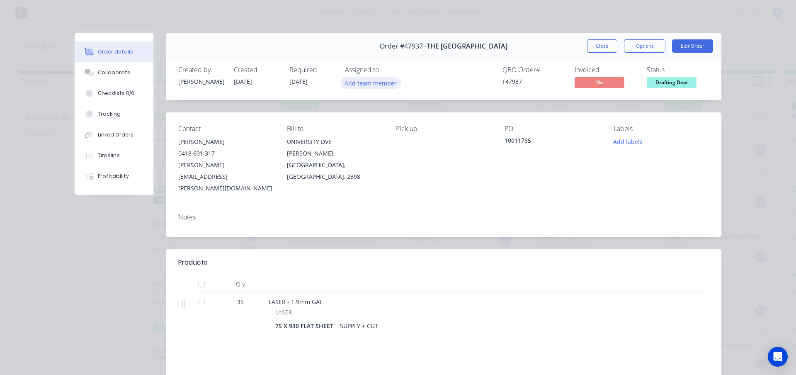
click at [371, 80] on button "Add team member" at bounding box center [370, 82] width 61 height 11
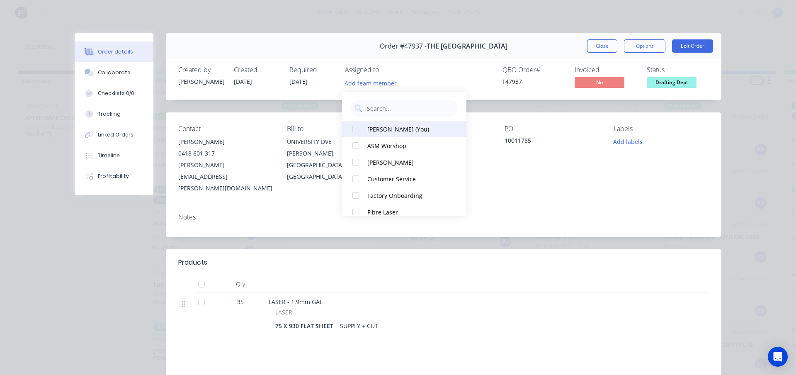
click at [352, 130] on div at bounding box center [355, 129] width 17 height 17
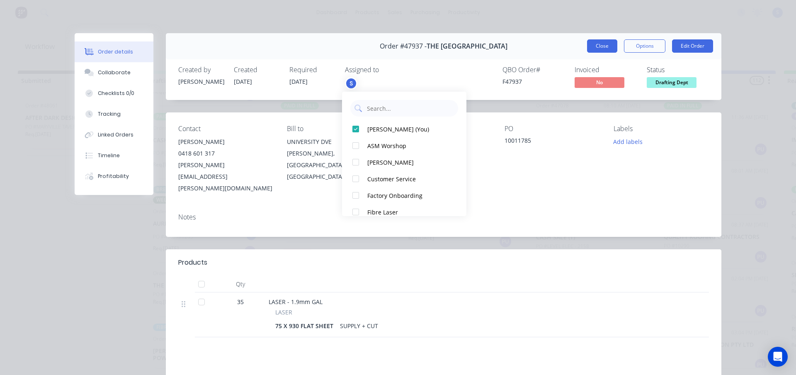
click at [607, 49] on button "Close" at bounding box center [602, 45] width 30 height 13
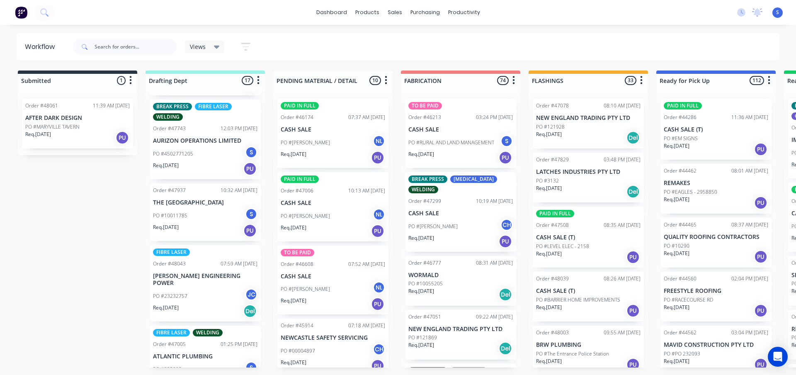
scroll to position [249, 0]
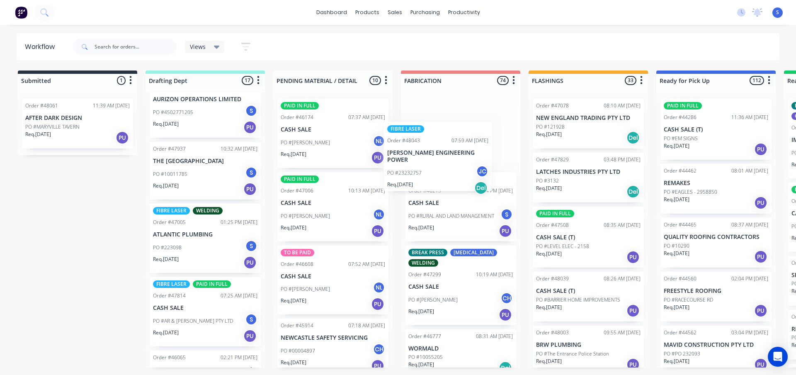
drag, startPoint x: 199, startPoint y: 252, endPoint x: 439, endPoint y: 172, distance: 253.1
click at [439, 172] on div "Submitted 1 Sort By Created date Required date Order number Customer name Most …" at bounding box center [685, 218] width 1382 height 297
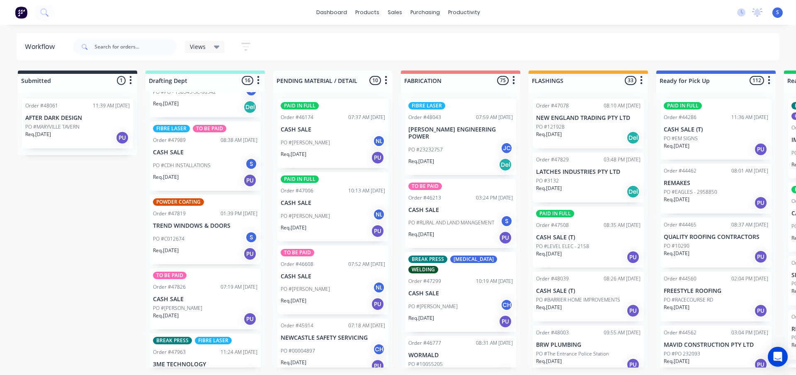
scroll to position [580, 0]
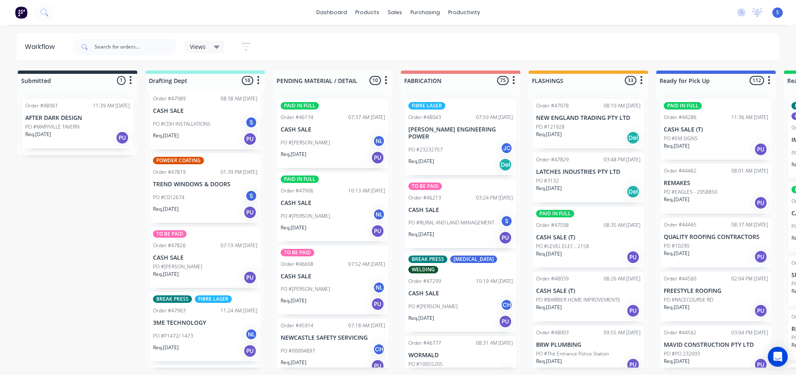
click at [190, 270] on div "Req. [DATE] PU" at bounding box center [205, 277] width 104 height 14
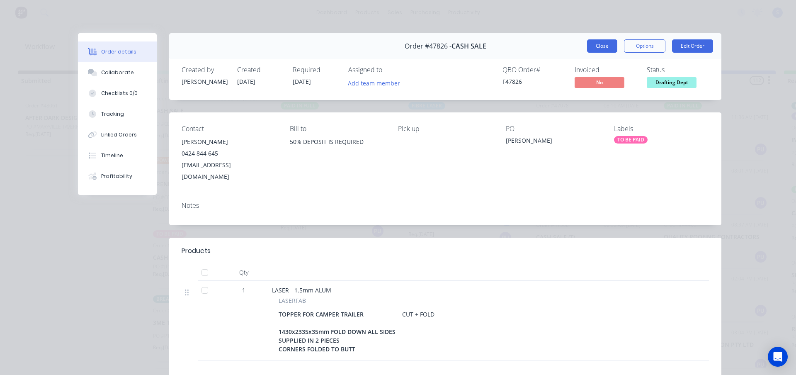
click at [601, 48] on button "Close" at bounding box center [602, 45] width 30 height 13
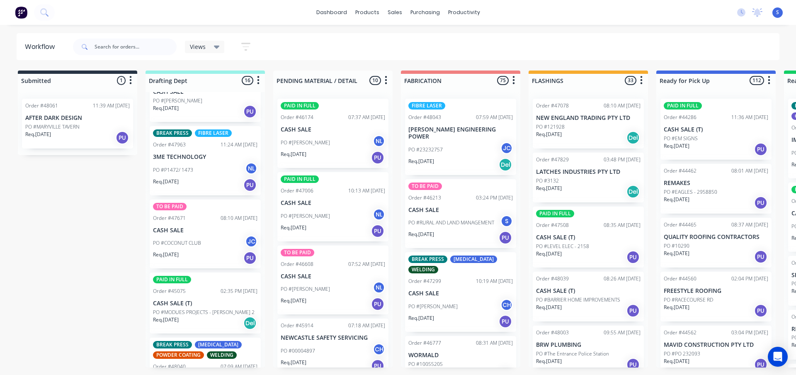
scroll to position [788, 0]
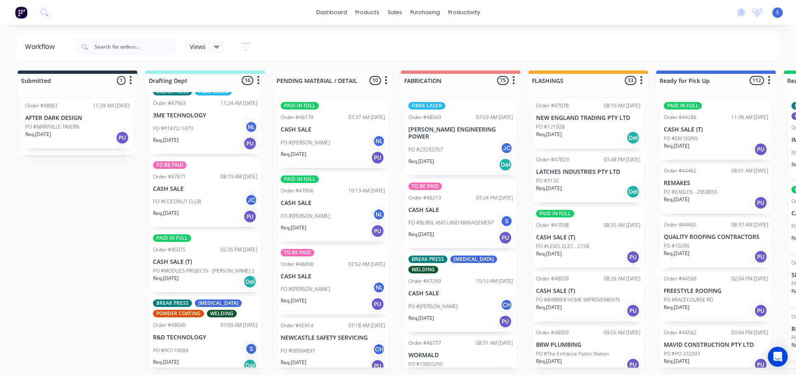
click at [208, 279] on div "Req. [DATE] Del" at bounding box center [205, 281] width 104 height 14
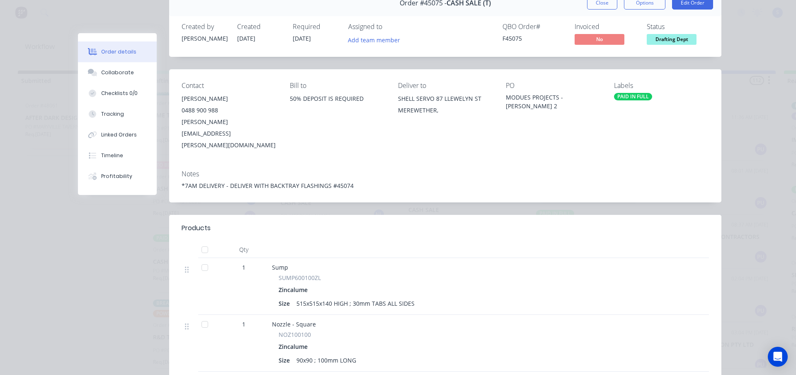
scroll to position [0, 0]
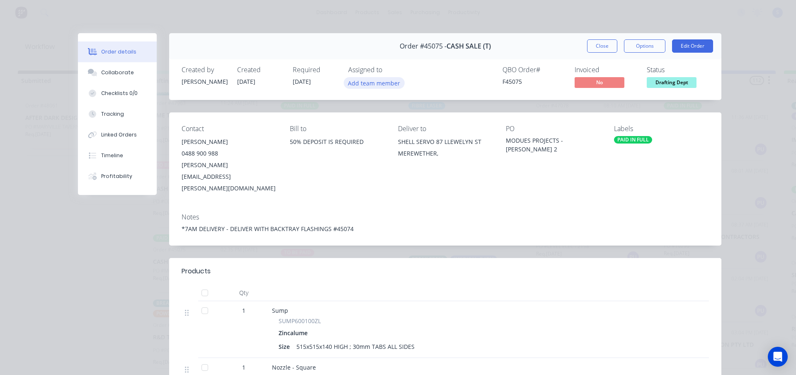
click at [364, 83] on button "Add team member" at bounding box center [374, 82] width 61 height 11
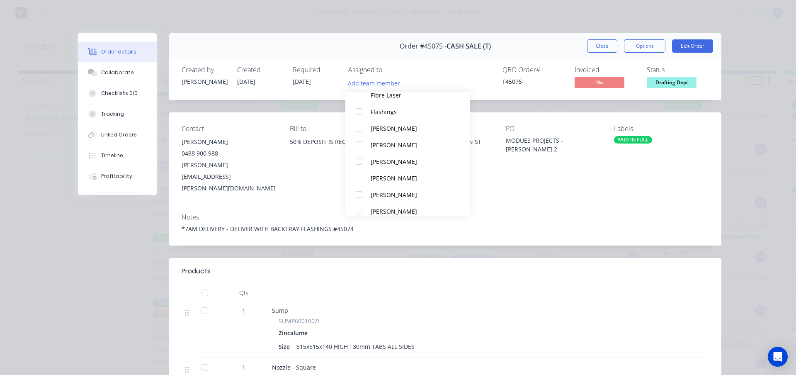
scroll to position [124, 0]
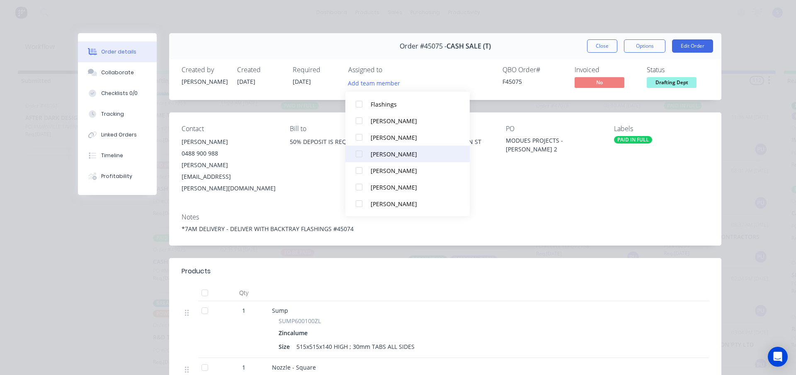
click at [359, 153] on div at bounding box center [359, 154] width 17 height 17
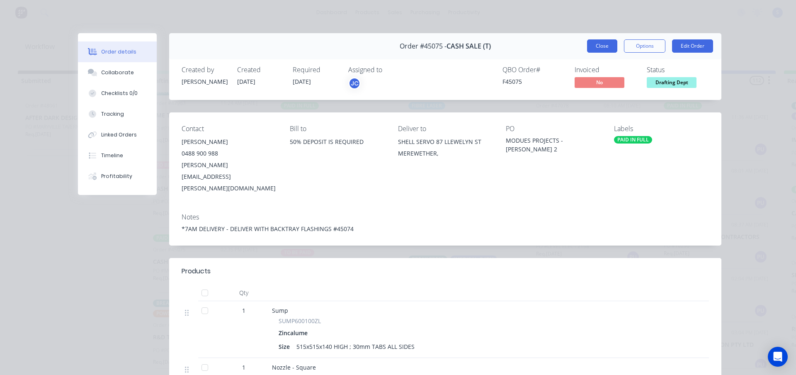
click at [597, 46] on button "Close" at bounding box center [602, 45] width 30 height 13
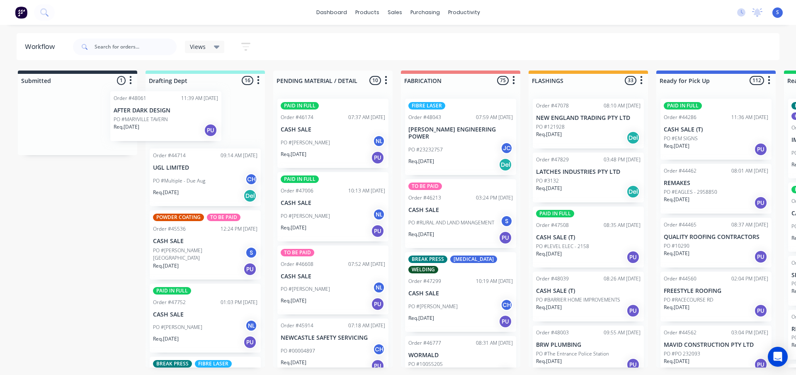
drag, startPoint x: 82, startPoint y: 132, endPoint x: 173, endPoint y: 124, distance: 91.1
click at [173, 124] on div "Submitted 1 Sort By Created date Required date Order number Customer name Most …" at bounding box center [685, 218] width 1382 height 297
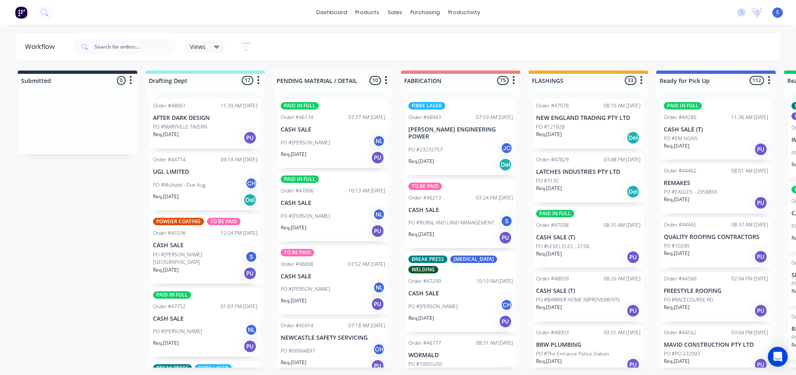
click at [212, 48] on div "Views" at bounding box center [205, 46] width 30 height 7
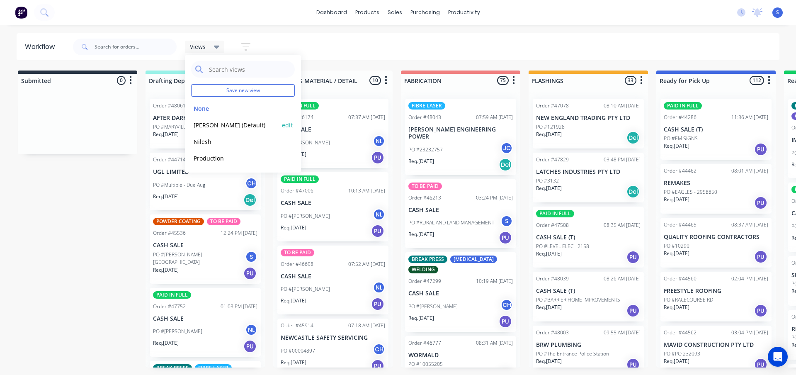
click at [206, 123] on button "[PERSON_NAME] (Default)" at bounding box center [235, 125] width 88 height 10
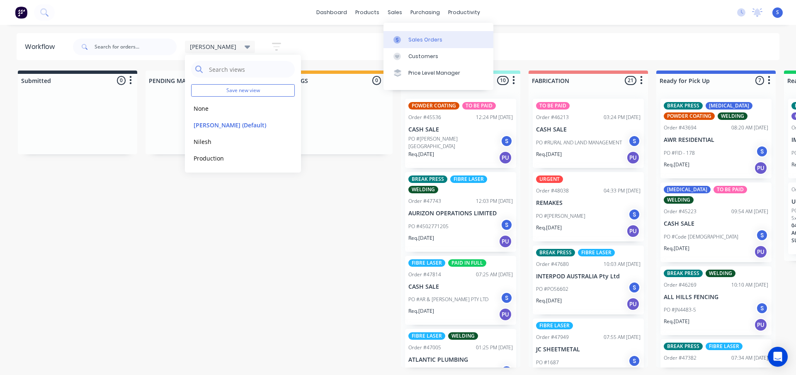
click at [406, 37] on link "Sales Orders" at bounding box center [438, 39] width 110 height 17
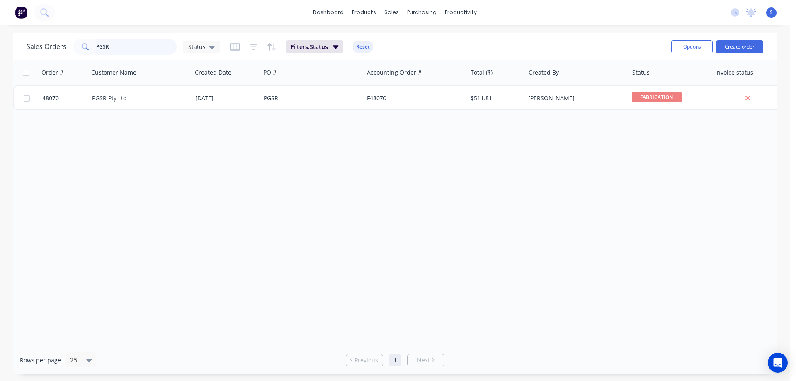
click at [120, 48] on input "PGSR" at bounding box center [136, 47] width 81 height 17
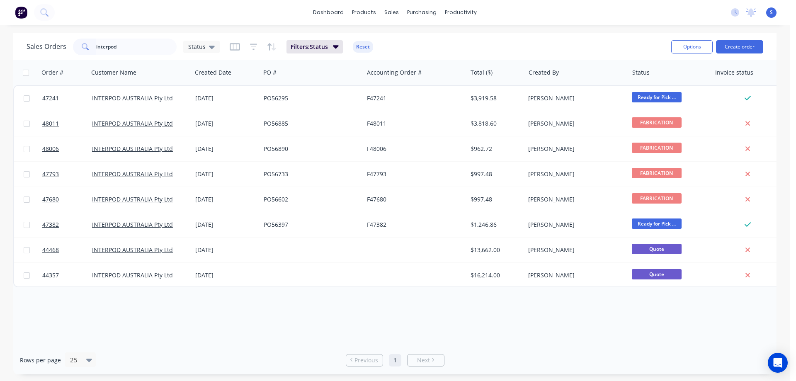
click at [343, 49] on div "Filters: Status Reset" at bounding box center [301, 46] width 143 height 13
click at [335, 49] on icon "button" at bounding box center [336, 46] width 6 height 9
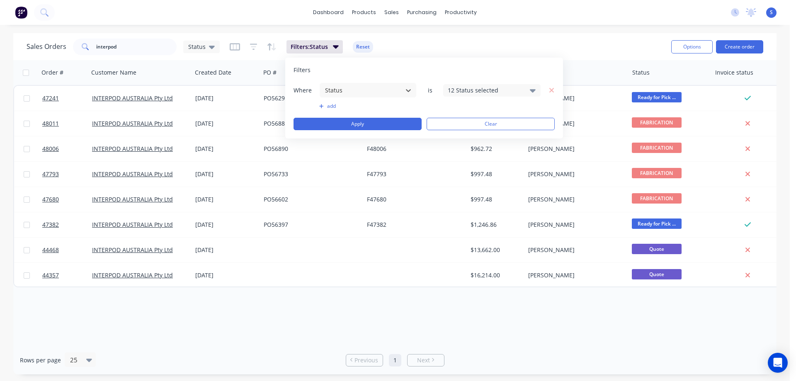
click at [463, 87] on div "12 Status selected" at bounding box center [485, 90] width 75 height 9
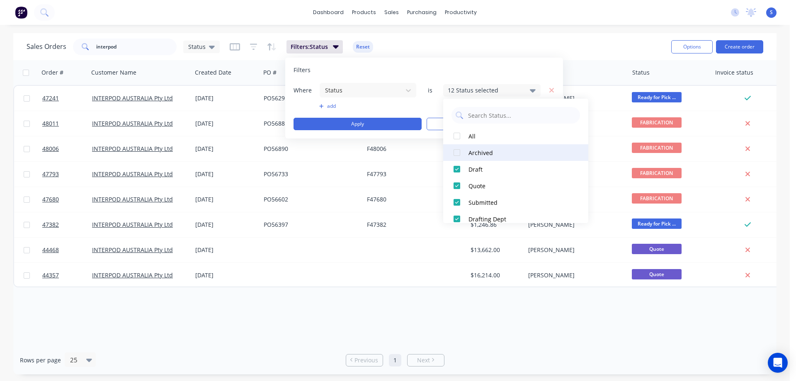
click at [458, 153] on div at bounding box center [457, 152] width 17 height 17
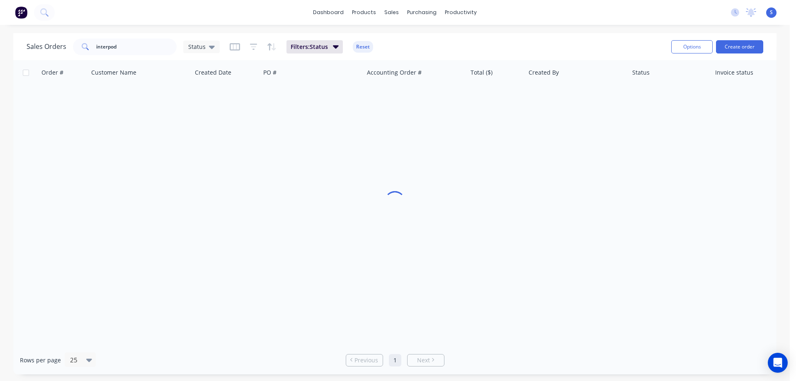
click at [611, 37] on div "Sales Orders interpod Status Filters: Status Reset" at bounding box center [346, 46] width 638 height 20
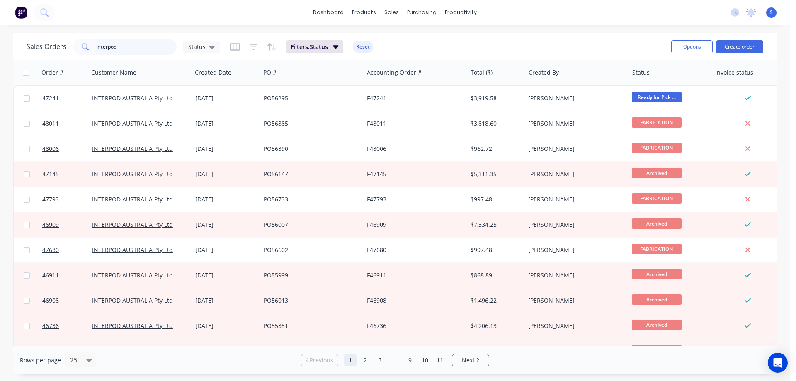
click at [122, 47] on input "interpod" at bounding box center [136, 47] width 81 height 17
paste input "PA01176"
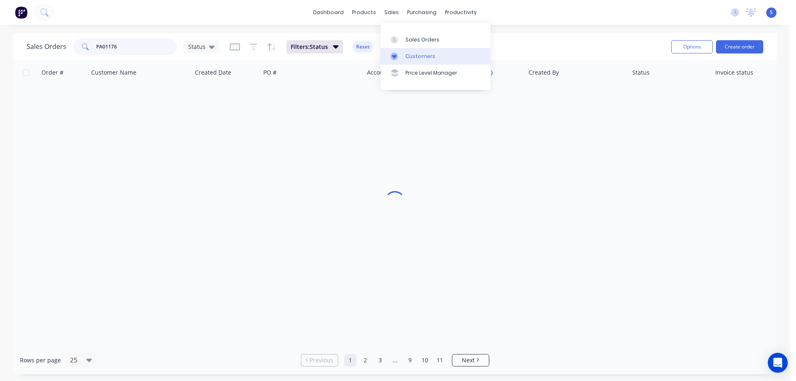
type input "PA01176"
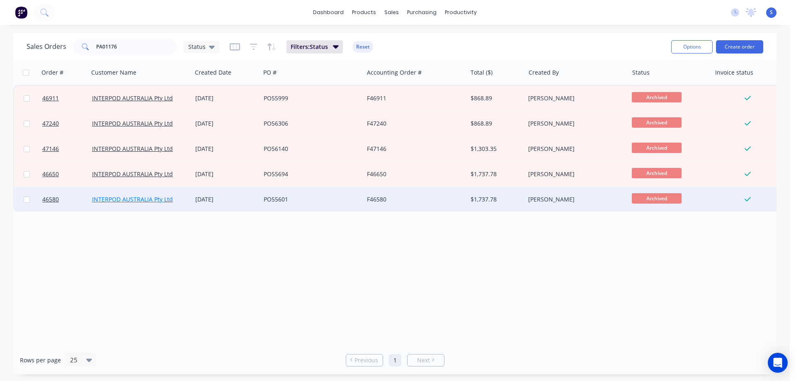
click at [156, 199] on link "INTERPOD AUSTRALIA Pty Ltd" at bounding box center [132, 199] width 81 height 8
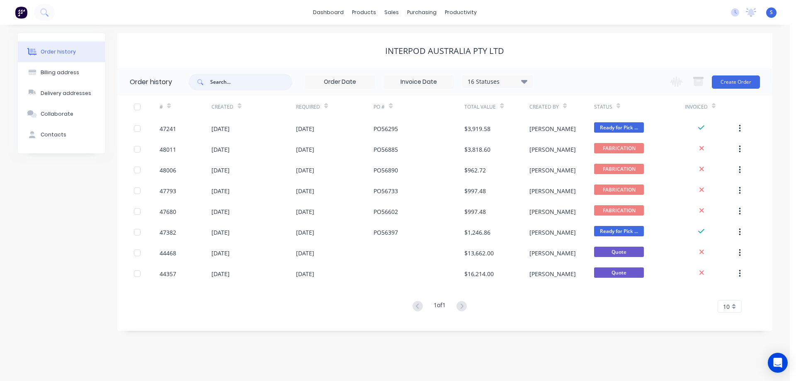
click at [256, 87] on input "text" at bounding box center [251, 82] width 82 height 17
paste input "PA01176"
type input "PA01176"
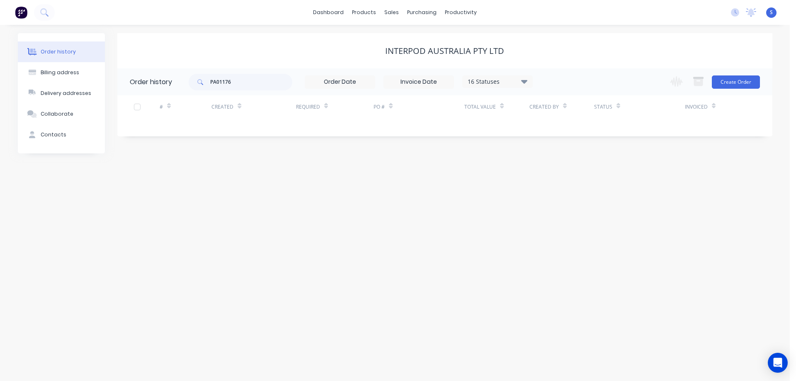
click at [492, 80] on div "16 Statuses" at bounding box center [498, 81] width 70 height 9
click at [555, 195] on div "Archived" at bounding box center [515, 198] width 104 height 17
click at [566, 194] on label at bounding box center [566, 194] width 0 height 0
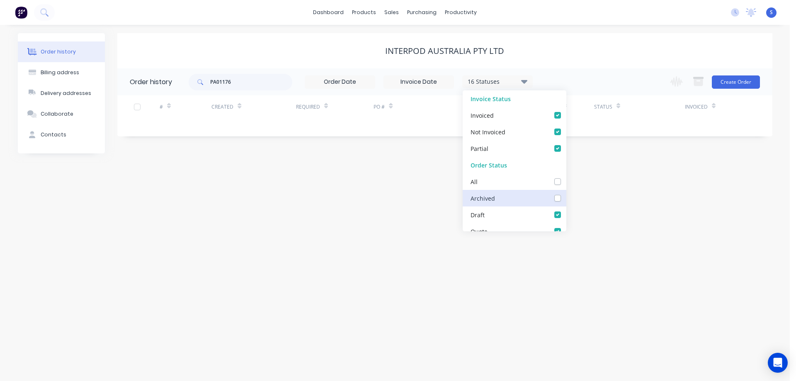
click at [566, 196] on input "checkbox" at bounding box center [569, 198] width 7 height 8
checkbox input "true"
click at [611, 62] on div "INTERPOD AUSTRALIA Pty Ltd" at bounding box center [444, 50] width 655 height 35
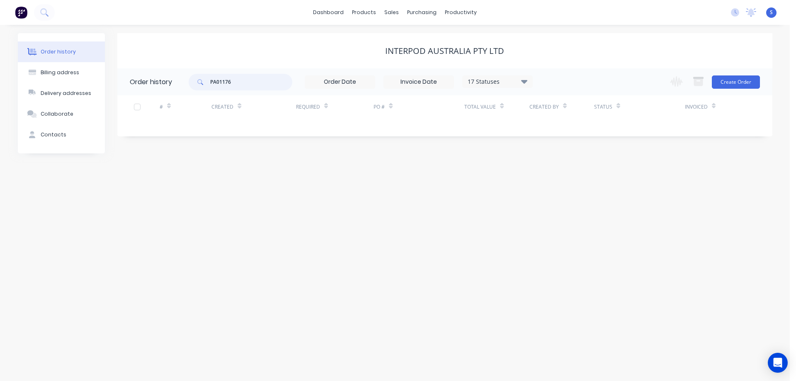
click at [272, 86] on input "PA01176" at bounding box center [251, 82] width 82 height 17
type input "PA01176"
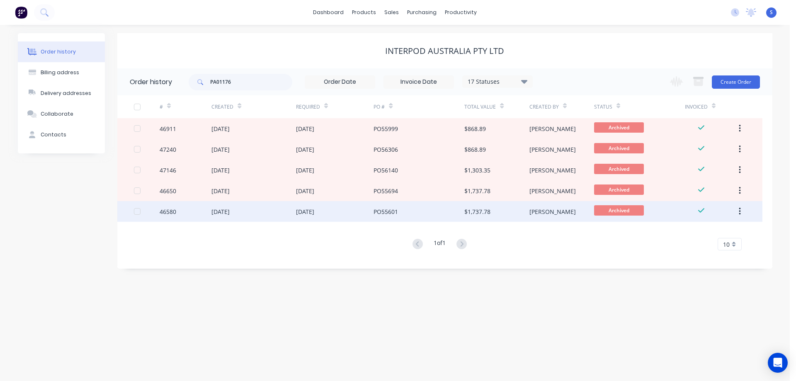
click at [366, 208] on div "[DATE]" at bounding box center [335, 211] width 78 height 21
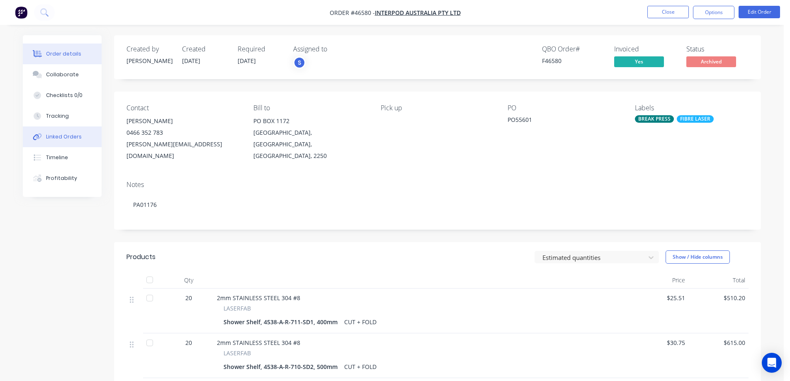
click at [61, 134] on div "Linked Orders" at bounding box center [64, 136] width 36 height 7
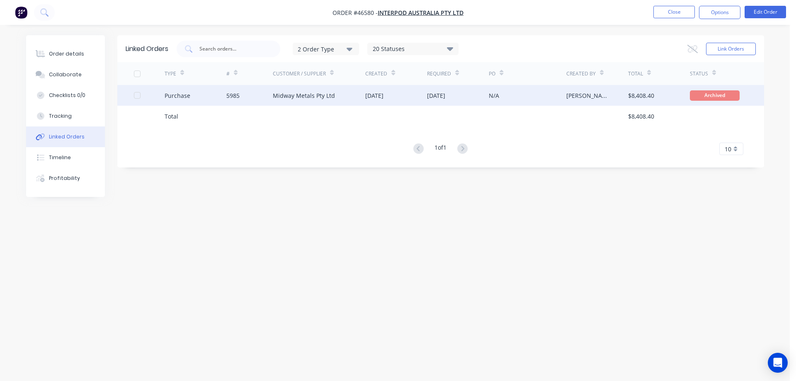
click at [354, 92] on div "Midway Metals Pty Ltd" at bounding box center [319, 95] width 93 height 21
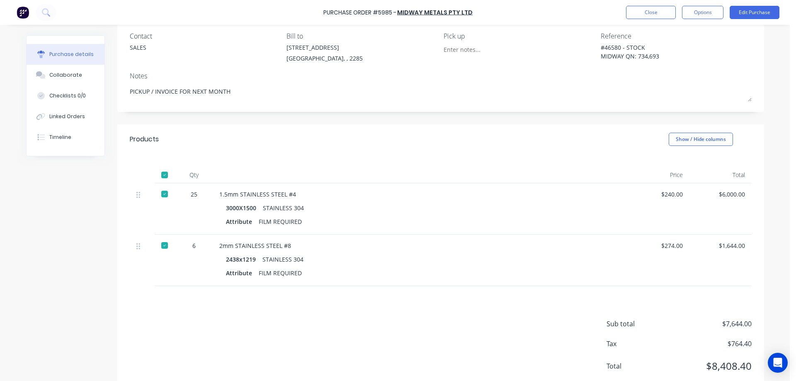
scroll to position [83, 0]
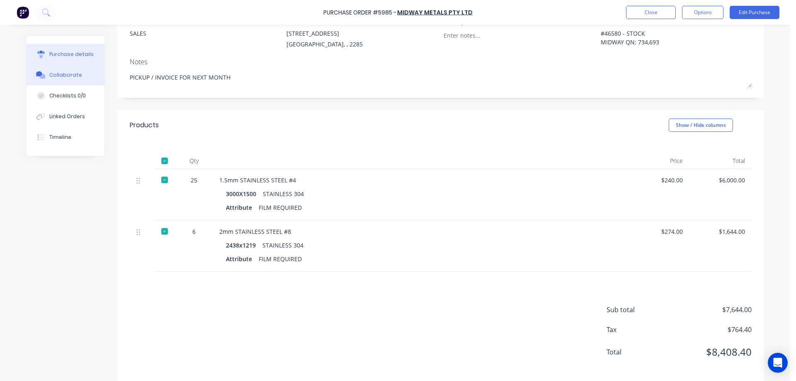
click at [58, 78] on div "Collaborate" at bounding box center [65, 74] width 33 height 7
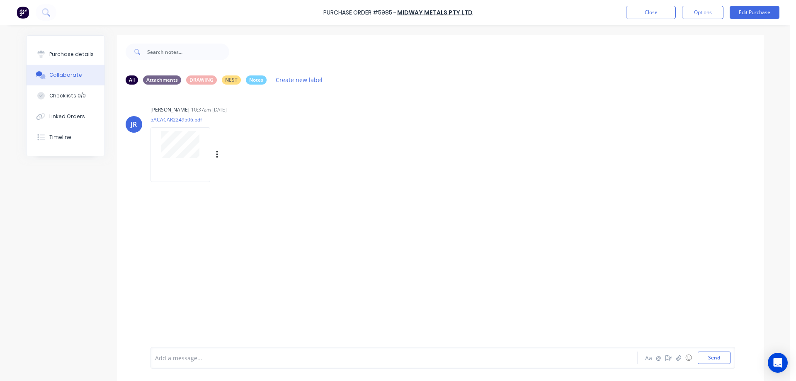
click at [184, 159] on div at bounding box center [180, 154] width 60 height 54
click at [638, 14] on button "Close" at bounding box center [651, 12] width 50 height 13
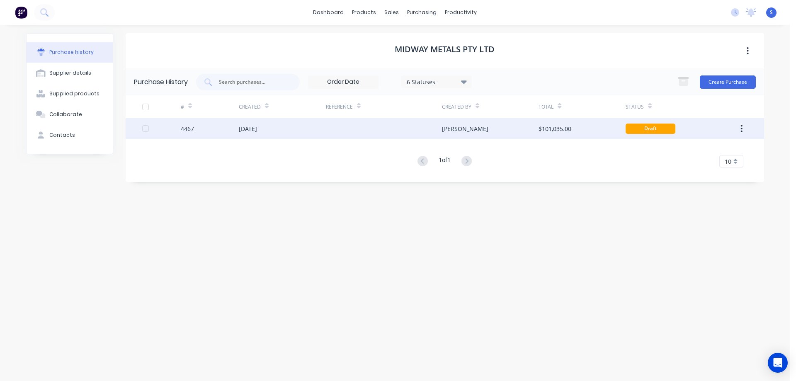
click at [507, 129] on div "[PERSON_NAME]" at bounding box center [490, 128] width 97 height 21
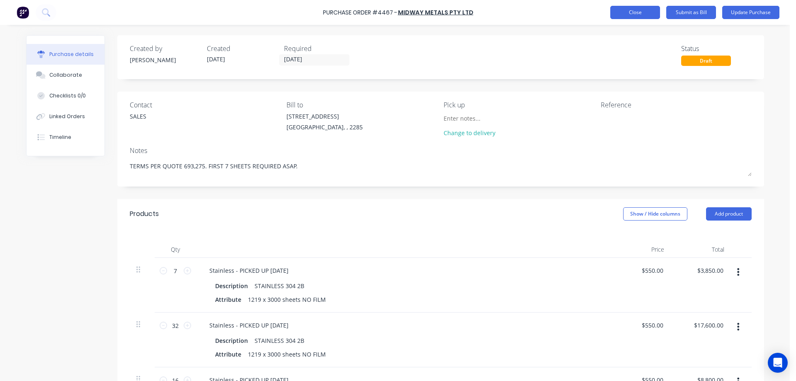
type textarea "x"
click at [641, 10] on button "Close" at bounding box center [635, 12] width 50 height 13
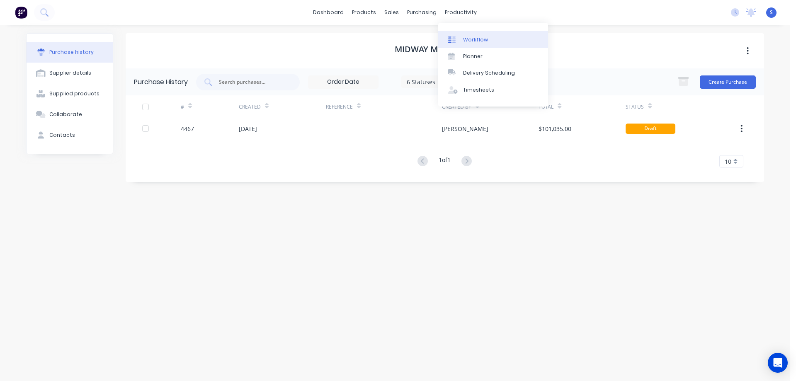
click at [476, 40] on div "Workflow" at bounding box center [475, 39] width 25 height 7
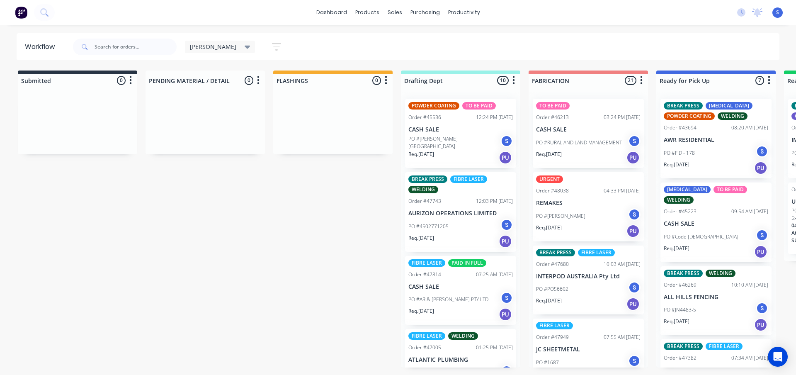
click at [579, 214] on div "PO #[PERSON_NAME] S" at bounding box center [588, 216] width 104 height 16
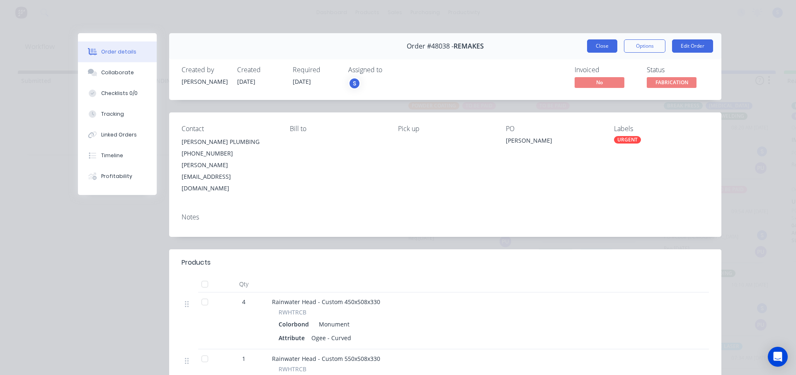
click at [605, 49] on button "Close" at bounding box center [602, 45] width 30 height 13
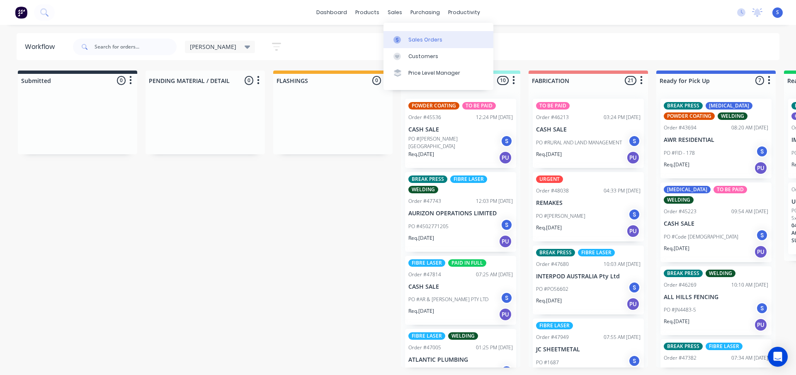
click at [432, 39] on div "Sales Orders" at bounding box center [425, 39] width 34 height 7
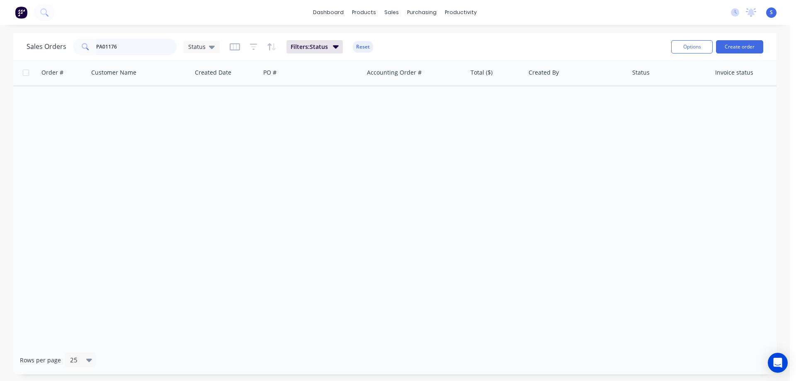
drag, startPoint x: 133, startPoint y: 45, endPoint x: 62, endPoint y: 43, distance: 70.5
click at [100, 41] on input "PA01176" at bounding box center [136, 47] width 81 height 17
type input "P"
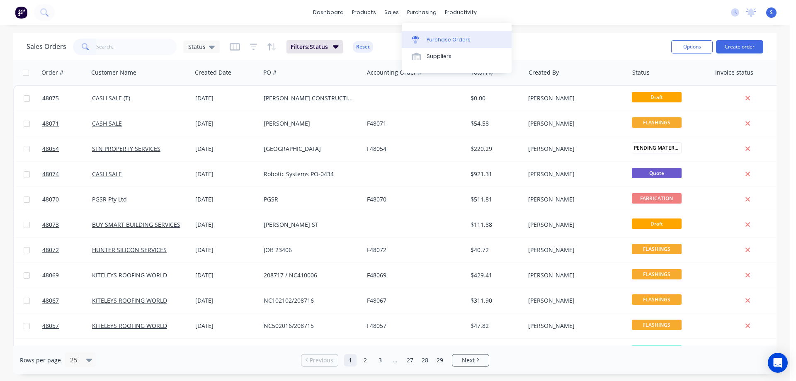
click at [442, 38] on div "Purchase Orders" at bounding box center [449, 39] width 44 height 7
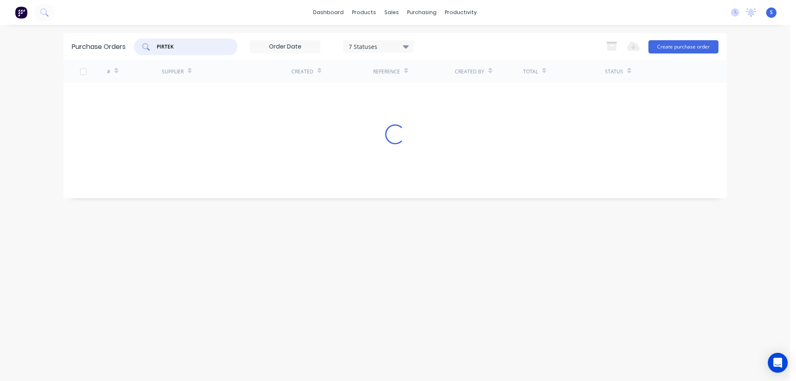
drag, startPoint x: 209, startPoint y: 43, endPoint x: 63, endPoint y: 61, distance: 146.6
click at [63, 61] on div "Purchase Orders PIRTEK 7 Statuses 7 Statuses Export to Excel (XLSX) Create purc…" at bounding box center [394, 115] width 663 height 165
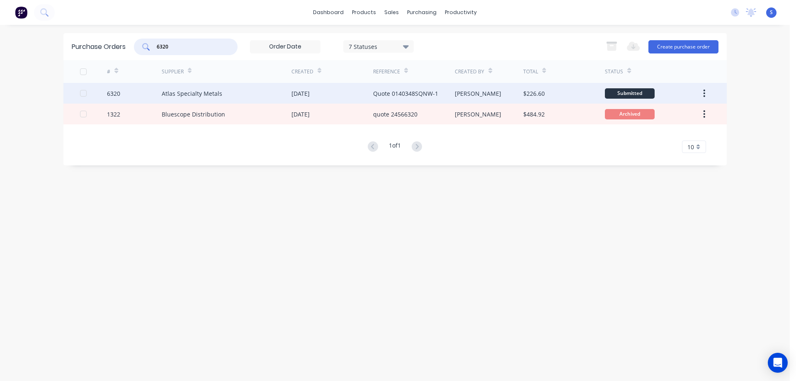
type input "6320"
click at [252, 93] on div "Atlas Specialty Metals" at bounding box center [227, 93] width 130 height 21
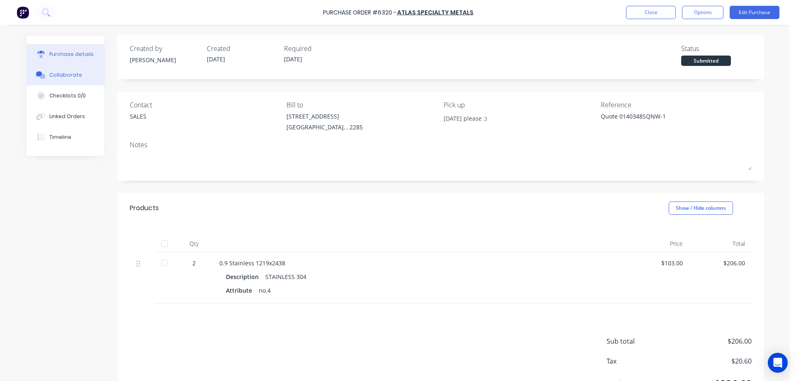
click at [66, 77] on div "Collaborate" at bounding box center [65, 74] width 33 height 7
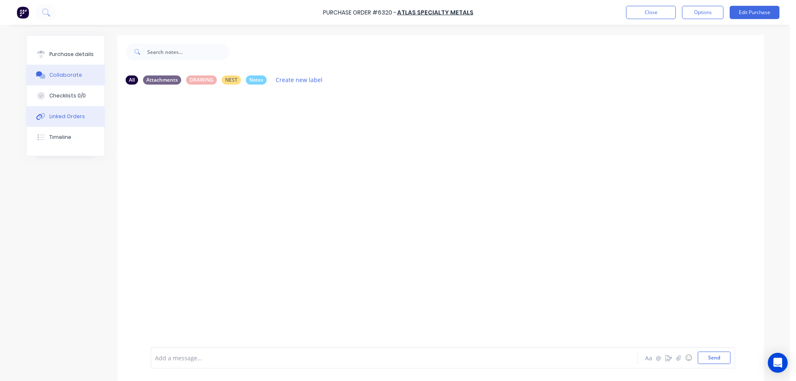
click at [69, 119] on div "Linked Orders" at bounding box center [67, 116] width 36 height 7
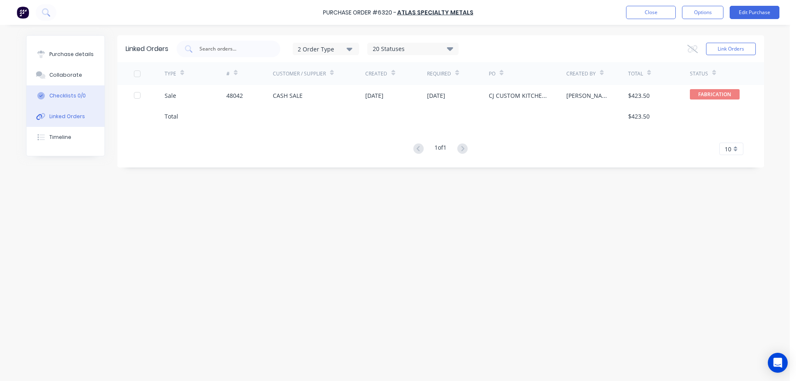
click at [73, 92] on button "Checklists 0/0" at bounding box center [66, 95] width 78 height 21
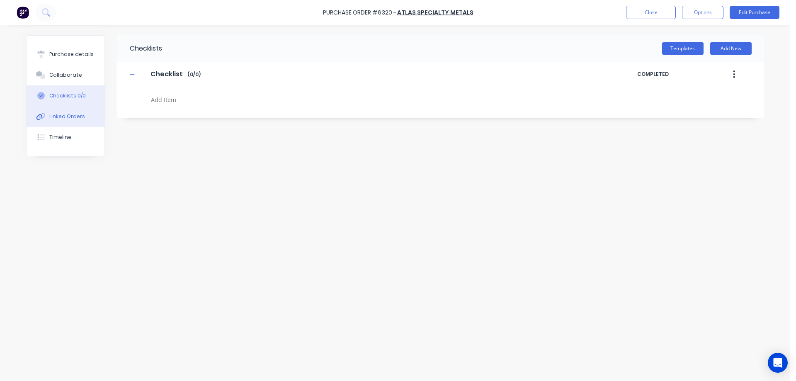
click at [70, 111] on button "Linked Orders" at bounding box center [66, 116] width 78 height 21
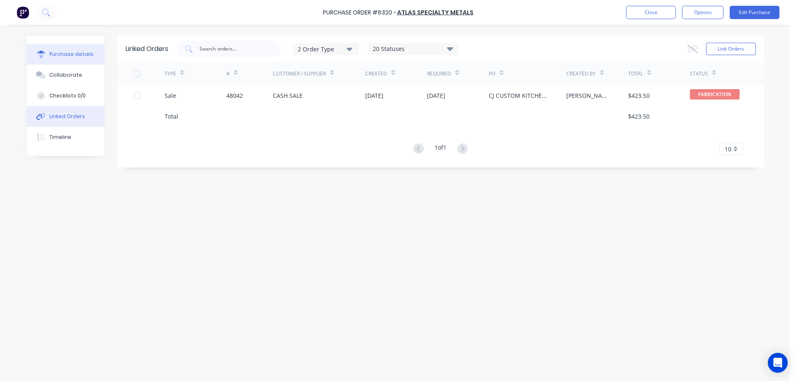
click at [81, 55] on div "Purchase details" at bounding box center [71, 54] width 44 height 7
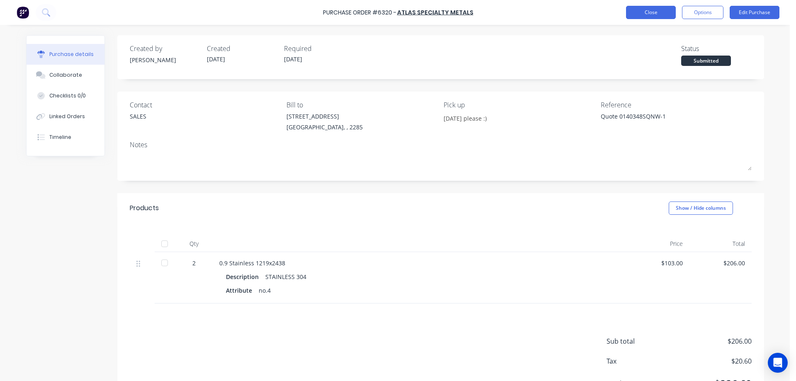
click at [650, 12] on button "Close" at bounding box center [651, 12] width 50 height 13
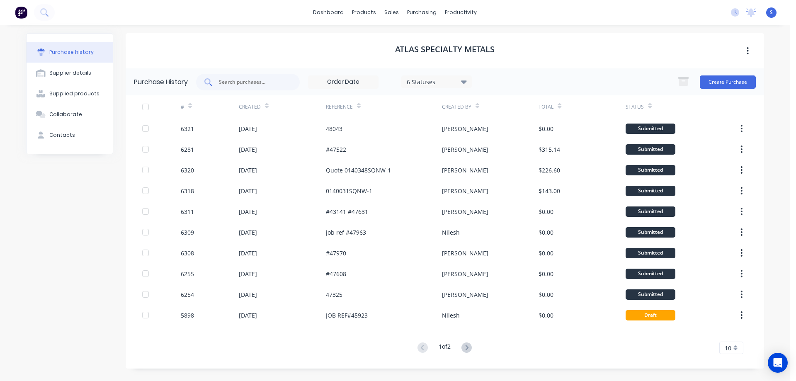
click at [243, 77] on div at bounding box center [248, 82] width 104 height 17
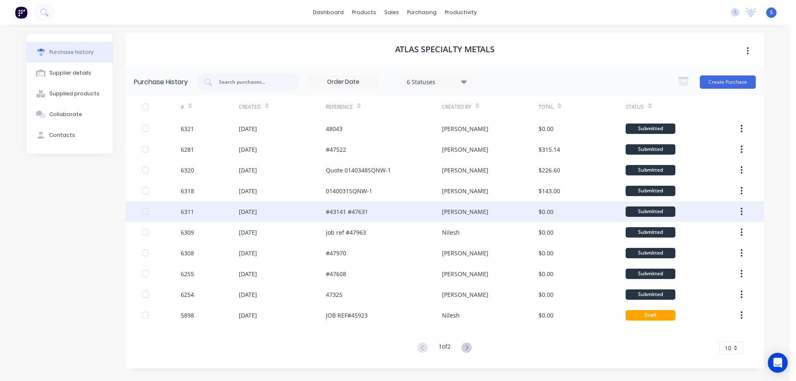
click at [221, 208] on div "6311" at bounding box center [210, 211] width 58 height 21
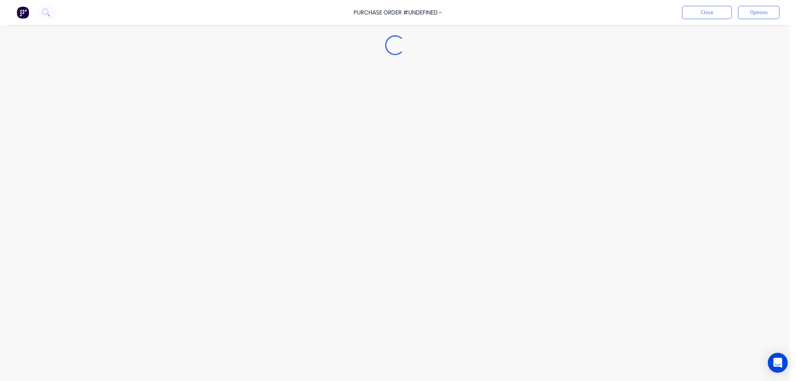
type textarea "x"
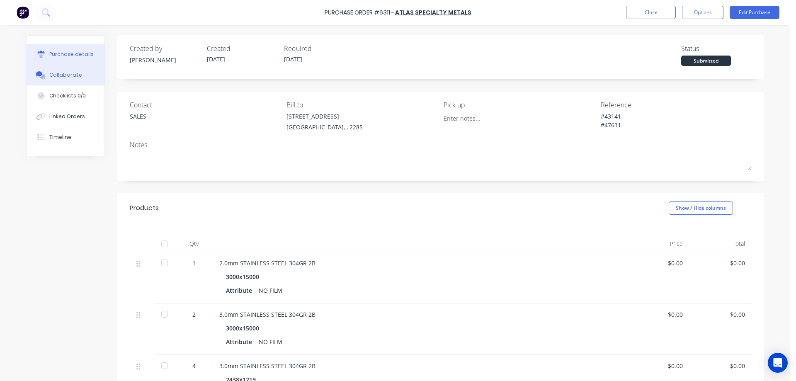
click at [60, 78] on div "Collaborate" at bounding box center [65, 74] width 33 height 7
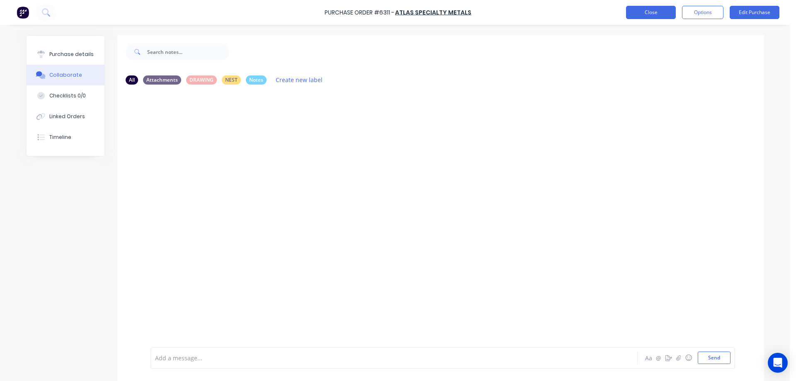
click at [656, 17] on button "Close" at bounding box center [651, 12] width 50 height 13
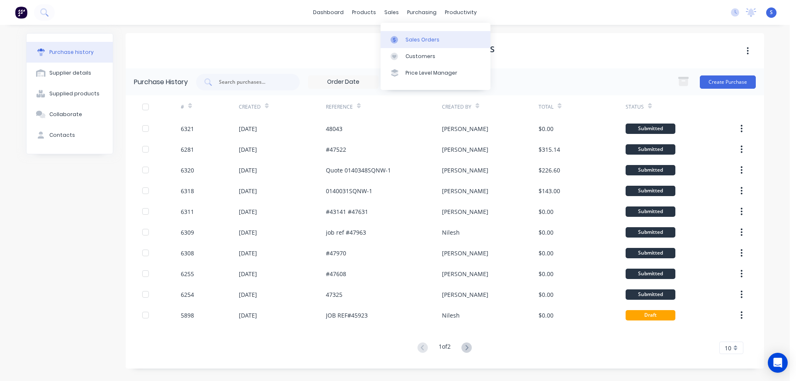
click at [418, 40] on div "Sales Orders" at bounding box center [422, 39] width 34 height 7
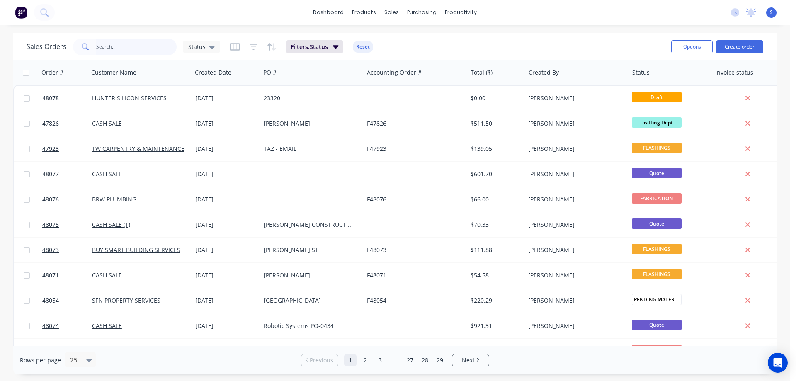
click at [130, 44] on input "text" at bounding box center [136, 47] width 81 height 17
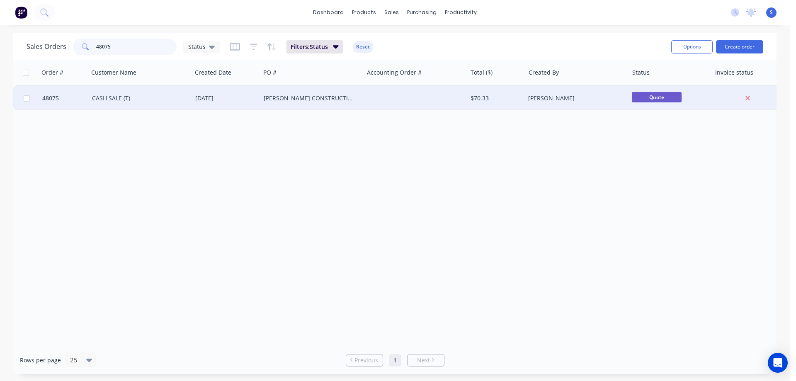
type input "48075"
click at [332, 104] on div "[PERSON_NAME] CONSTRUCTIONS" at bounding box center [311, 98] width 103 height 25
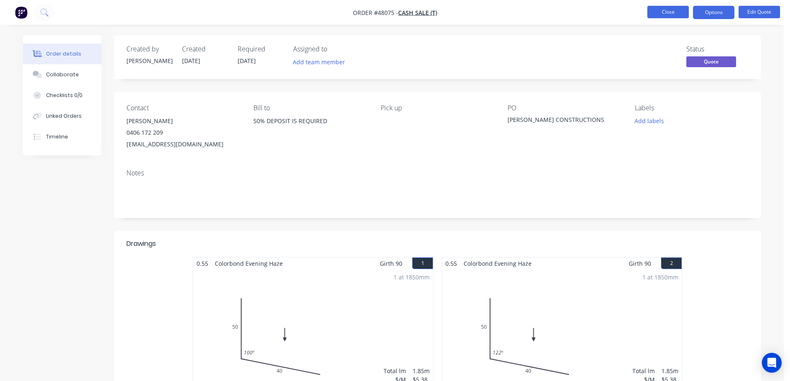
click at [666, 15] on button "Close" at bounding box center [667, 12] width 41 height 12
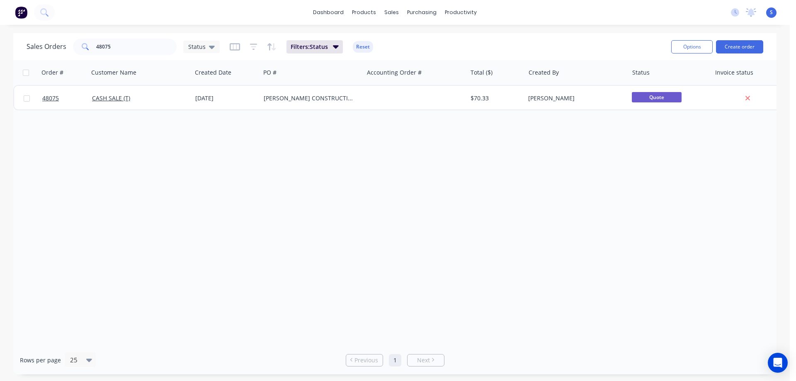
click at [426, 46] on div "Sales Orders 48075 Status Filters: Status Reset" at bounding box center [346, 46] width 638 height 20
click at [142, 49] on input "48075" at bounding box center [136, 47] width 81 height 17
click at [449, 41] on div "Purchase Orders" at bounding box center [449, 39] width 44 height 7
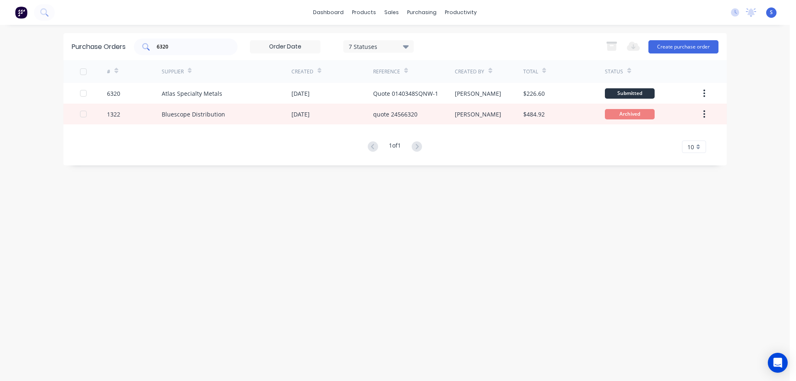
click at [201, 47] on input "6320" at bounding box center [190, 47] width 69 height 8
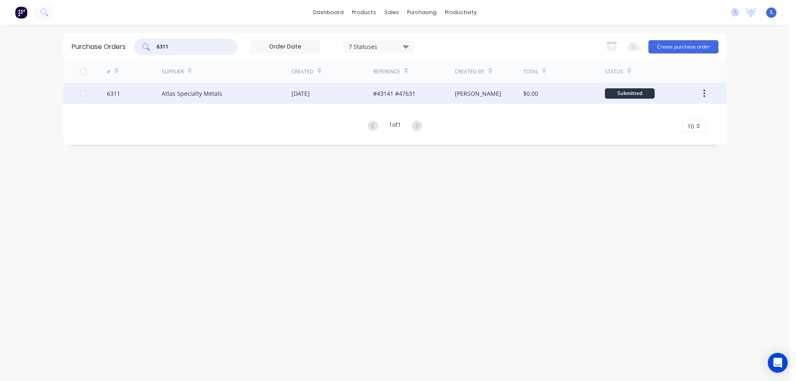
type input "6311"
click at [172, 92] on div "Atlas Specialty Metals" at bounding box center [192, 93] width 61 height 9
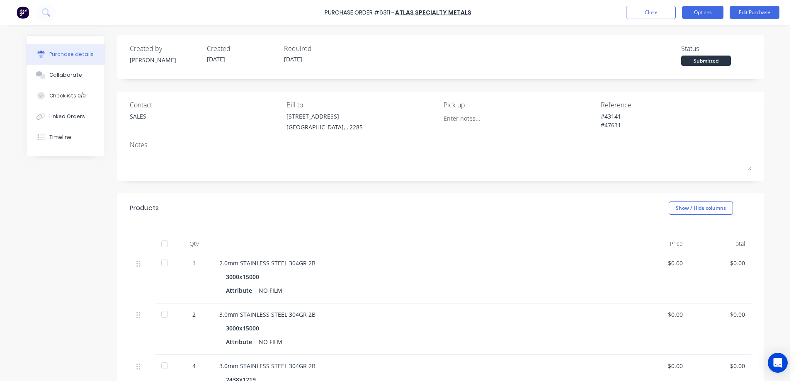
click at [708, 15] on button "Options" at bounding box center [702, 12] width 41 height 13
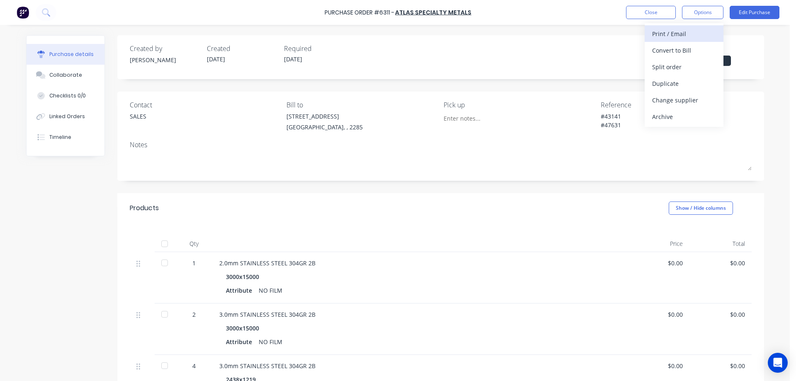
click at [678, 36] on div "Print / Email" at bounding box center [684, 34] width 64 height 12
click at [673, 63] on div "Without pricing" at bounding box center [684, 67] width 64 height 12
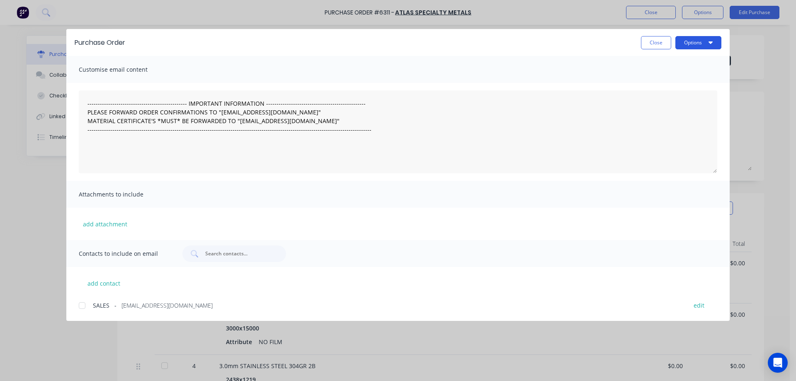
click at [698, 39] on button "Options" at bounding box center [698, 42] width 46 height 13
click at [666, 76] on div "Print" at bounding box center [682, 80] width 64 height 12
click at [664, 45] on button "Close" at bounding box center [656, 42] width 30 height 13
type textarea "x"
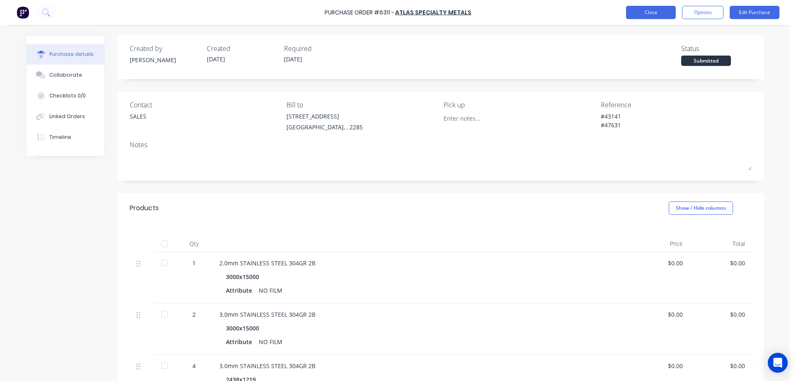
click at [664, 10] on button "Close" at bounding box center [651, 12] width 50 height 13
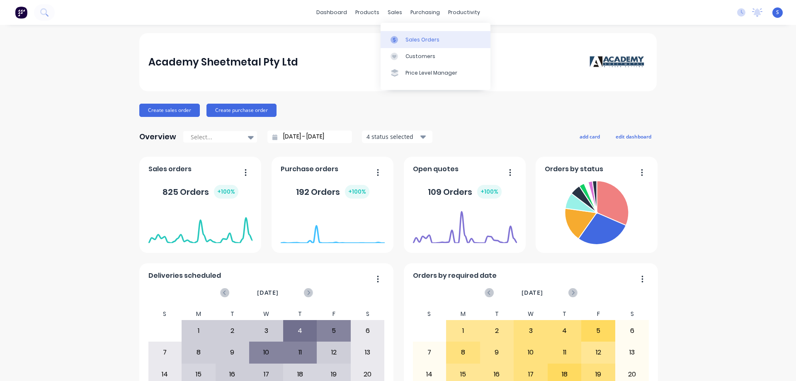
click at [424, 36] on div "Sales Orders" at bounding box center [422, 39] width 34 height 7
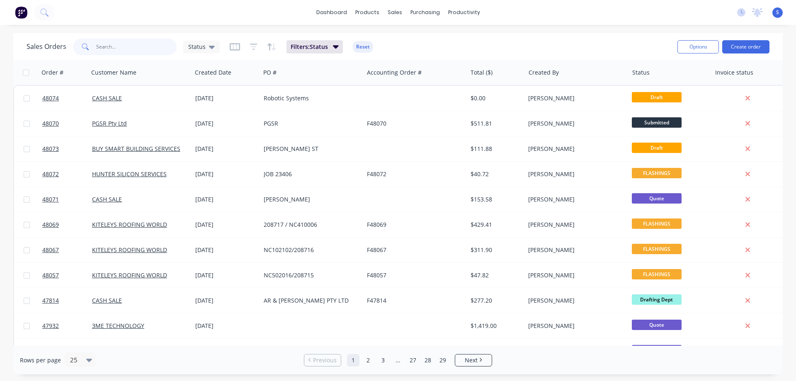
click at [104, 46] on input "text" at bounding box center [136, 47] width 81 height 17
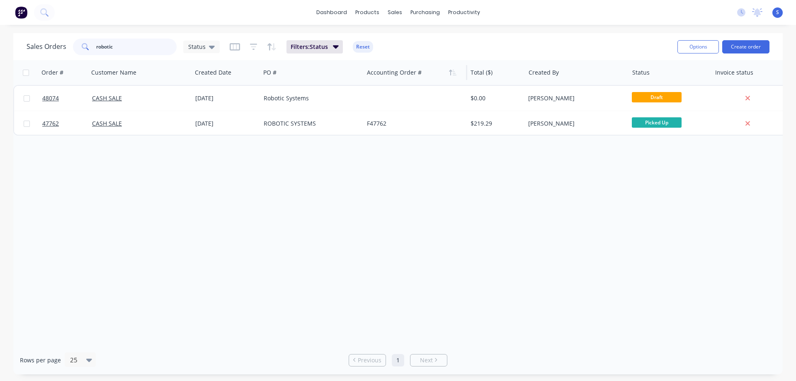
type input "robotic"
click at [400, 80] on div at bounding box center [413, 72] width 92 height 17
click at [336, 45] on icon "button" at bounding box center [336, 46] width 6 height 9
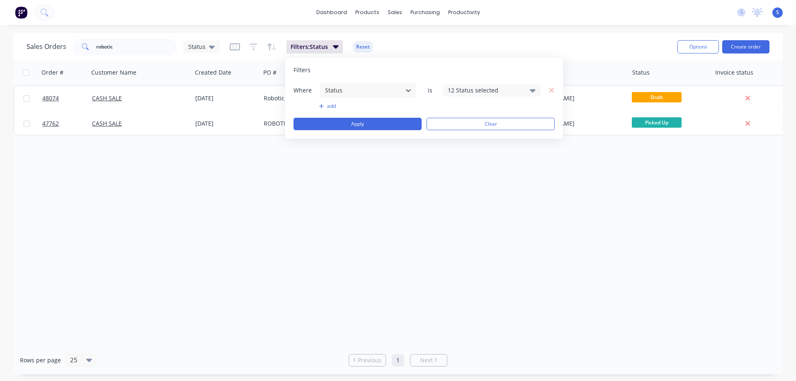
click at [469, 93] on div "12 Status selected" at bounding box center [485, 90] width 75 height 9
click at [456, 151] on div at bounding box center [457, 152] width 17 height 17
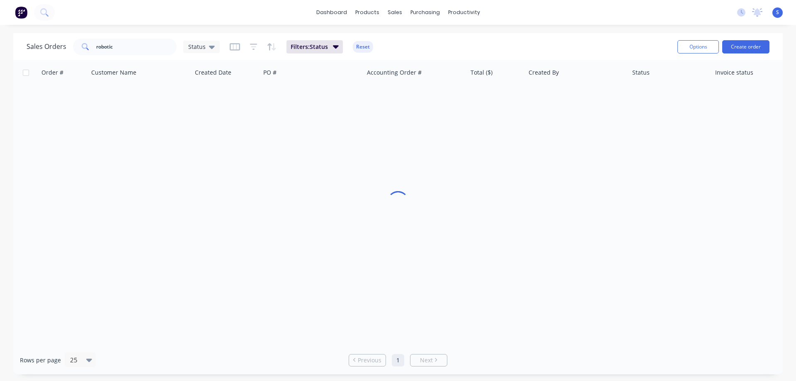
click at [590, 34] on div "Sales Orders robotic Status Filters: Status Reset Options Create order" at bounding box center [397, 46] width 769 height 27
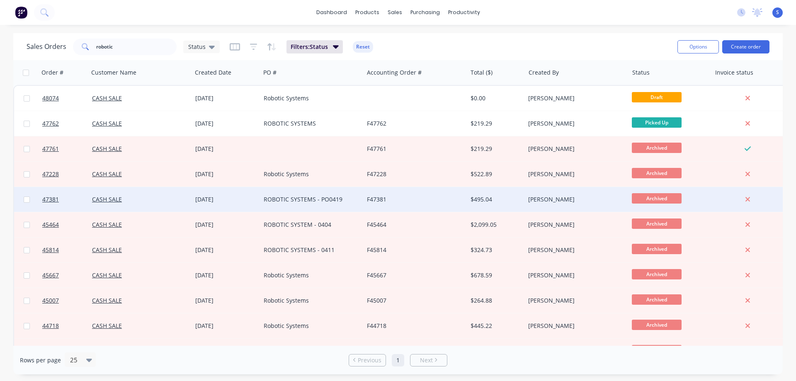
click at [400, 198] on div "F47381" at bounding box center [413, 199] width 92 height 8
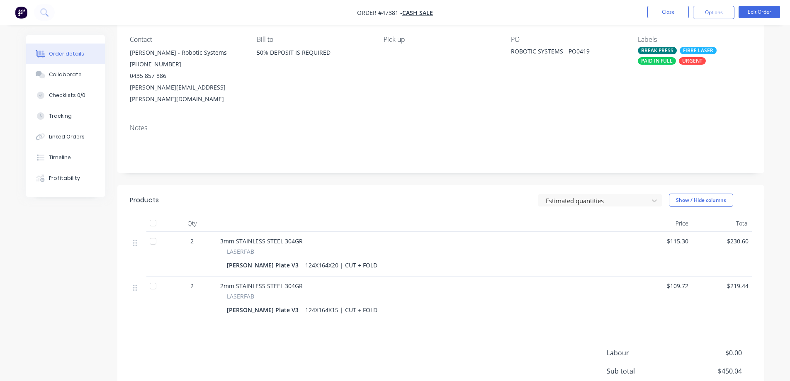
scroll to position [83, 0]
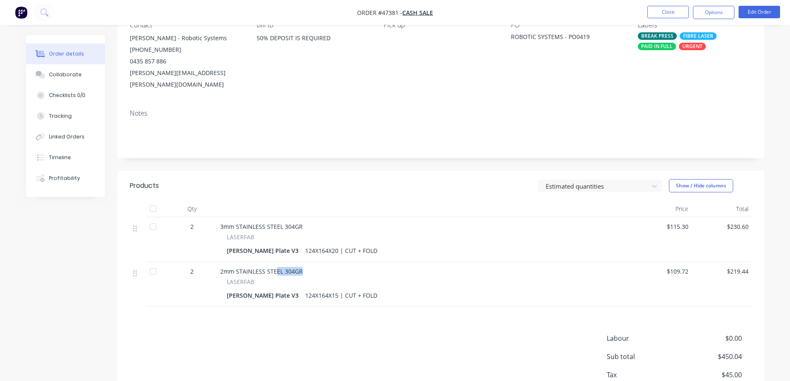
drag, startPoint x: 302, startPoint y: 259, endPoint x: 275, endPoint y: 258, distance: 27.0
click at [275, 267] on div "2mm STAINLESS STEEL 304GR" at bounding box center [424, 271] width 408 height 9
drag, startPoint x: 301, startPoint y: 213, endPoint x: 219, endPoint y: 210, distance: 81.3
click at [219, 217] on div "3mm STAINLESS STEEL 304GR LASERFAB Stauff Plate V3 124X164X20 | CUT + FOLD" at bounding box center [424, 239] width 415 height 45
copy span "3mm STAINLESS STEEL 304GR"
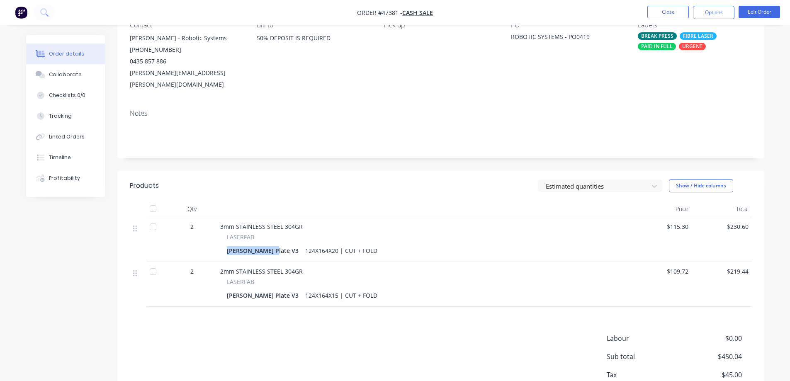
drag, startPoint x: 267, startPoint y: 238, endPoint x: 220, endPoint y: 241, distance: 47.4
click at [220, 241] on div "LASERFAB Stauff Plate V3 124X164X20 | CUT + FOLD" at bounding box center [424, 245] width 408 height 24
copy div "[PERSON_NAME] Plate V3"
drag, startPoint x: 275, startPoint y: 238, endPoint x: 369, endPoint y: 238, distance: 94.1
click at [369, 245] on div "Stauff Plate V3 124X164X20 | CUT + FOLD" at bounding box center [424, 251] width 395 height 12
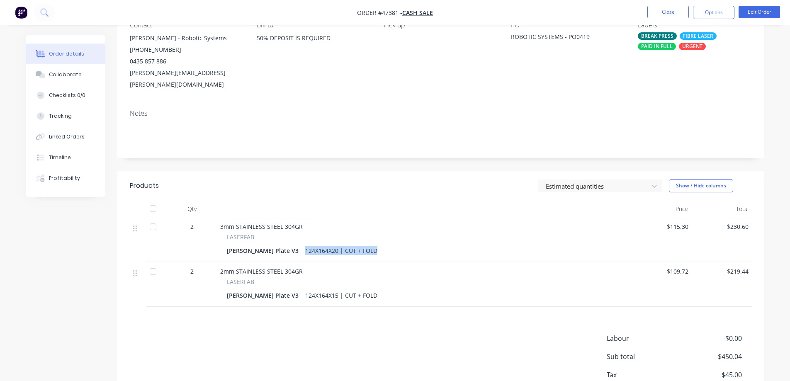
copy div "124X164X20 | CUT + FOLD"
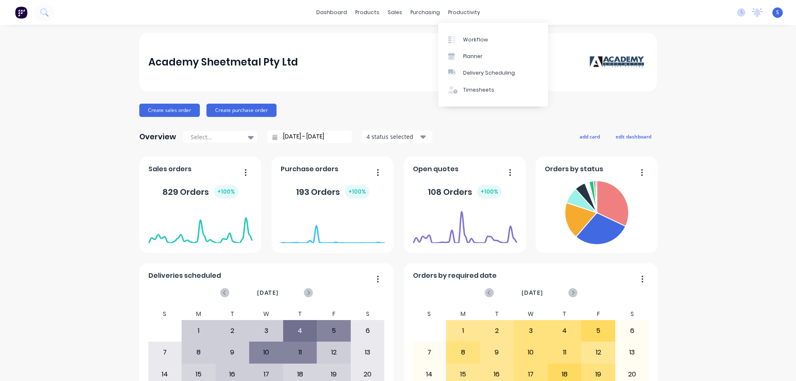
click at [475, 41] on div "Workflow" at bounding box center [475, 39] width 25 height 7
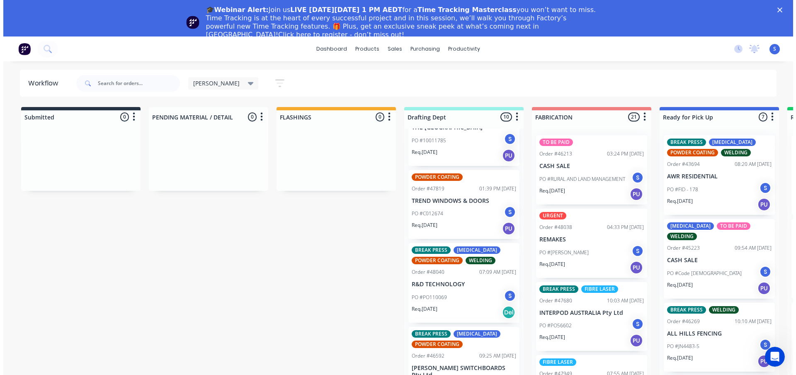
scroll to position [468, 0]
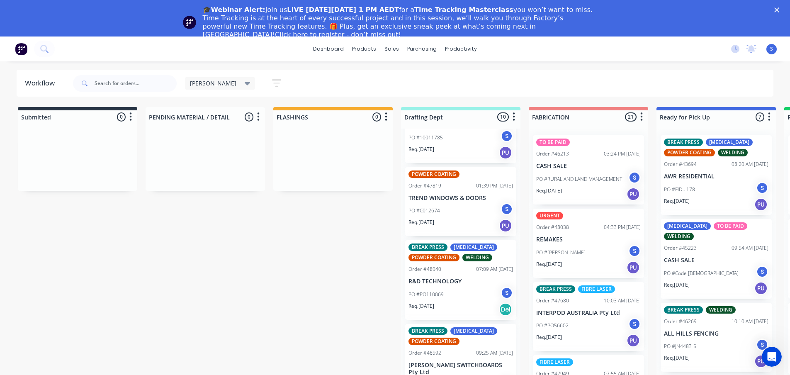
click at [782, 7] on div "🎓Webinar Alert: Join us LIVE on Thursday, October 16 at 1 PM AEDT for a Time Tr…" at bounding box center [395, 22] width 790 height 38
click at [779, 10] on polygon "Close" at bounding box center [776, 9] width 5 height 5
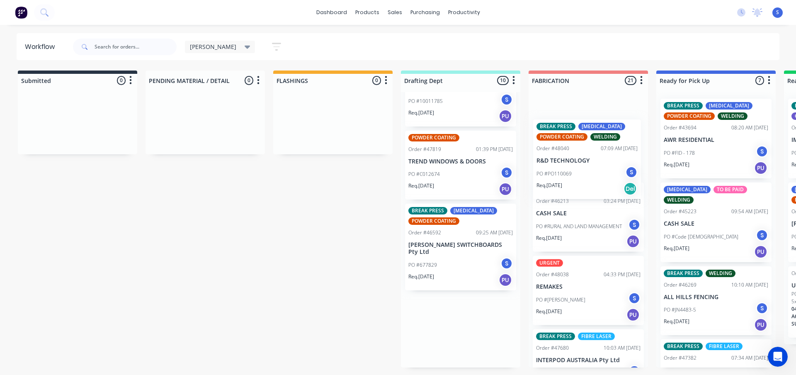
drag, startPoint x: 434, startPoint y: 262, endPoint x: 567, endPoint y: 179, distance: 157.0
click at [567, 179] on div "Submitted 0 Sort By Created date Required date Order number Customer name Most …" at bounding box center [685, 218] width 1382 height 297
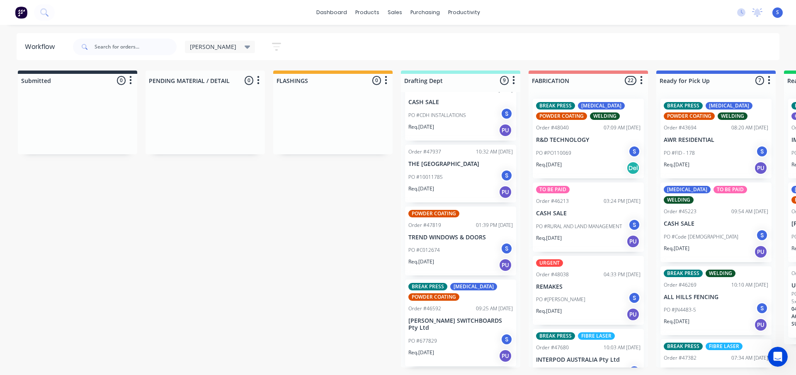
scroll to position [385, 0]
